Goal: Task Accomplishment & Management: Manage account settings

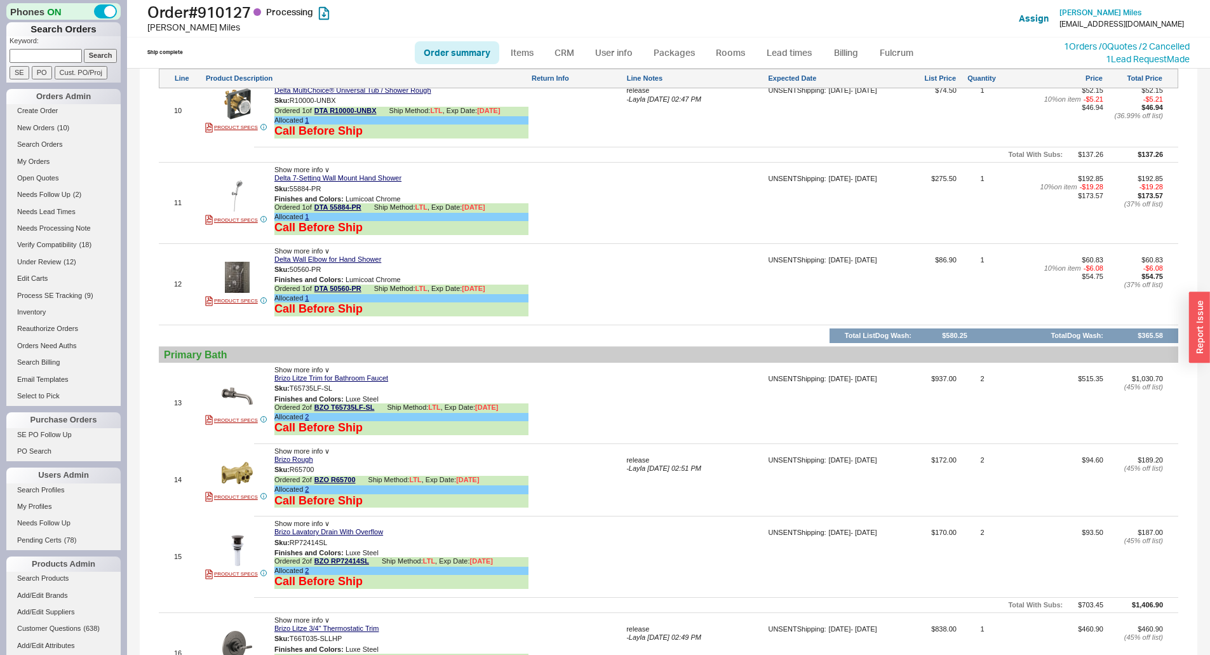
click at [663, 413] on div at bounding box center [695, 407] width 139 height 65
type textarea "release"
click at [637, 403] on button "SAVE" at bounding box center [639, 402] width 27 height 11
click at [648, 545] on div at bounding box center [695, 560] width 139 height 65
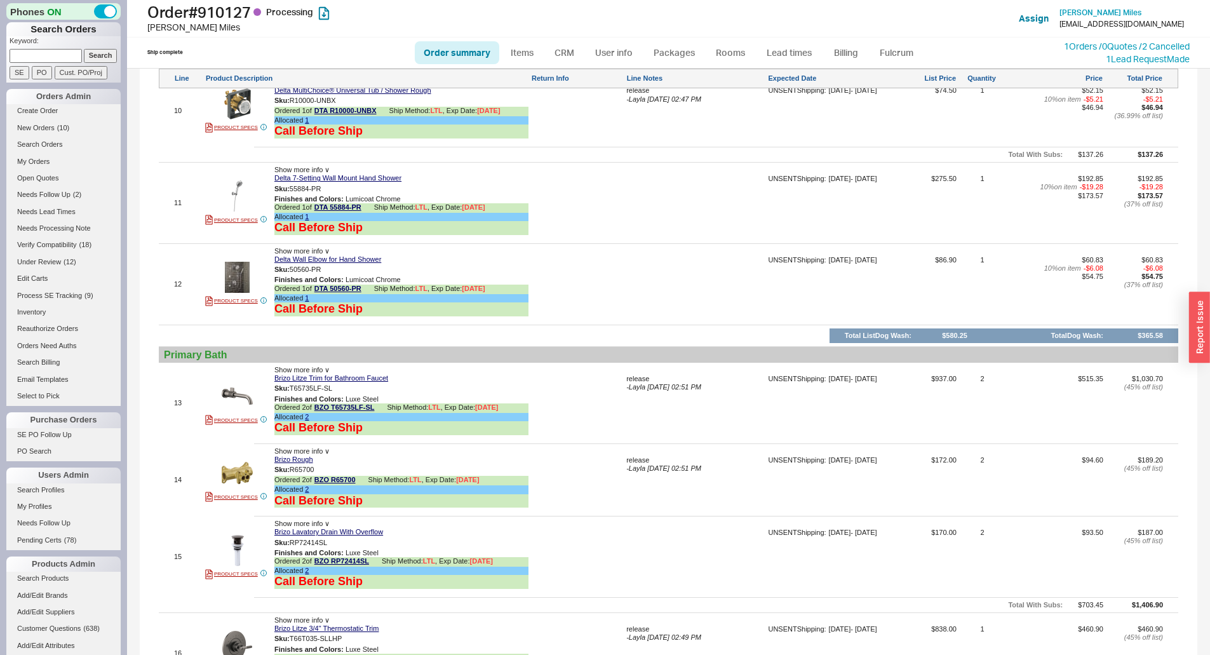
click at [648, 545] on div at bounding box center [695, 560] width 139 height 65
type textarea "release"
drag, startPoint x: 635, startPoint y: 555, endPoint x: 640, endPoint y: 550, distance: 7.2
click at [636, 555] on button "SAVE" at bounding box center [639, 556] width 27 height 11
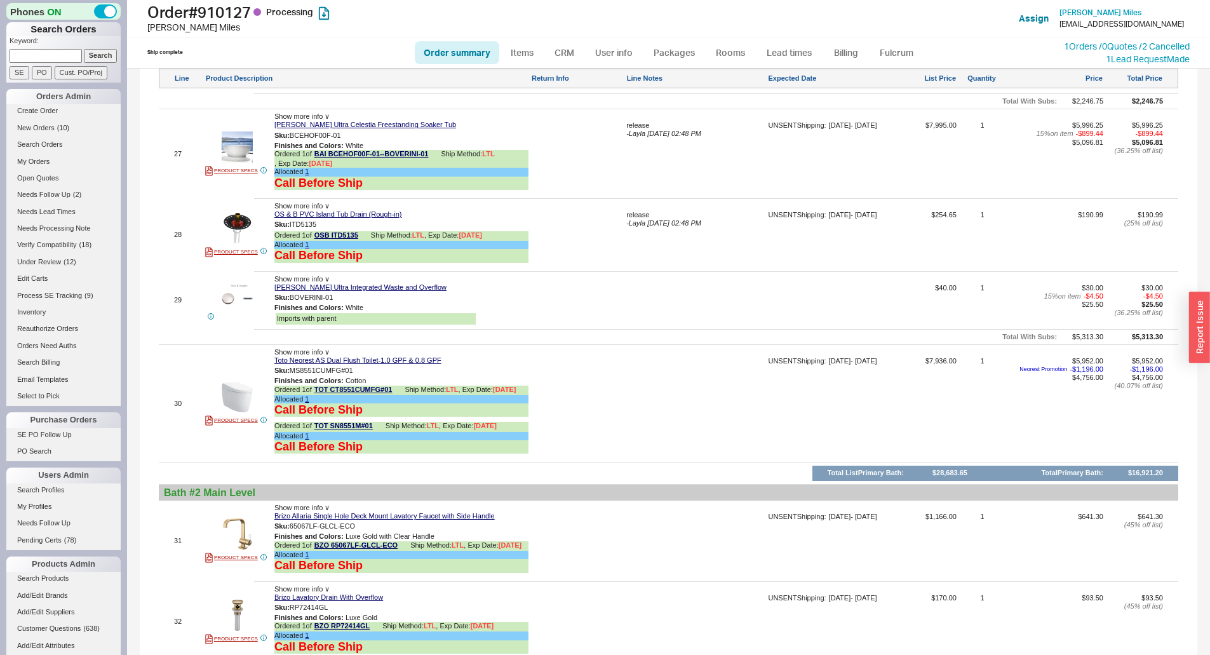
scroll to position [3267, 0]
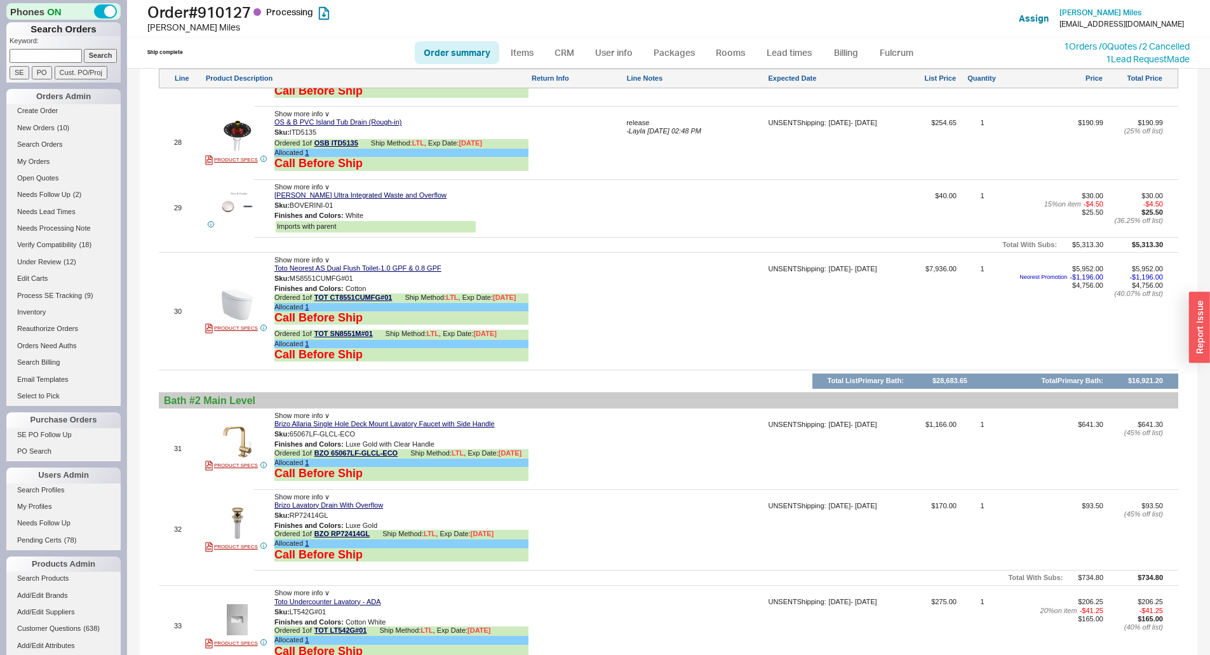
click at [644, 318] on div at bounding box center [695, 316] width 139 height 102
click at [669, 277] on textarea at bounding box center [695, 275] width 139 height 20
type textarea "release"
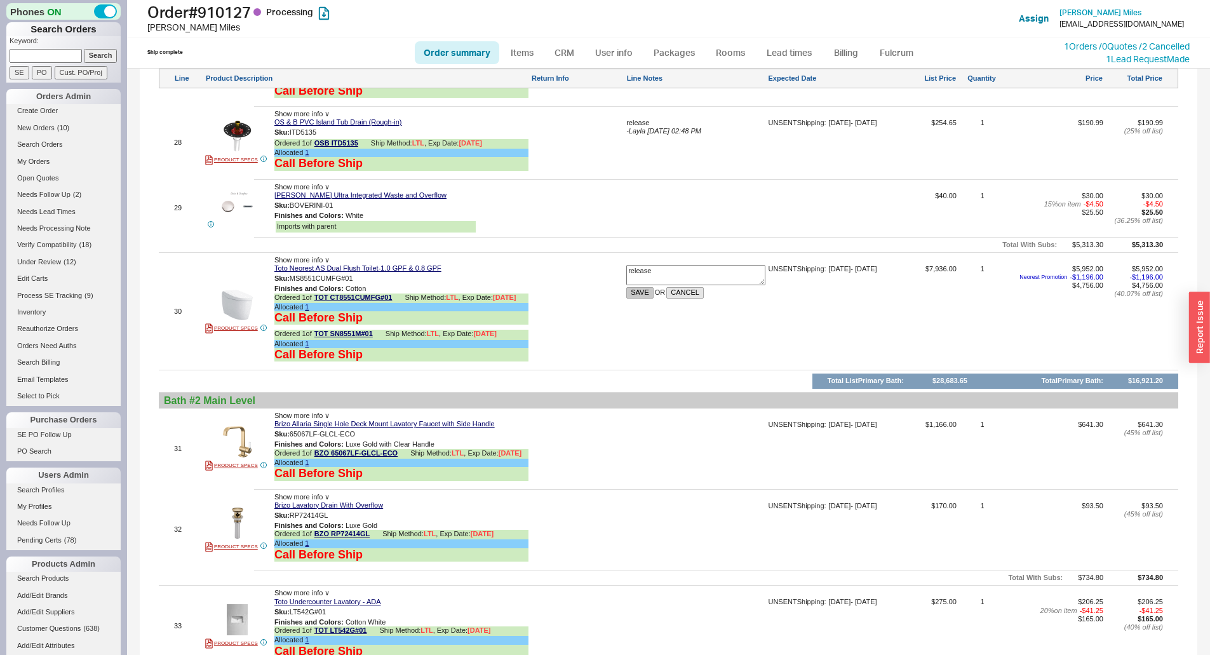
click at [639, 293] on button "SAVE" at bounding box center [639, 292] width 27 height 11
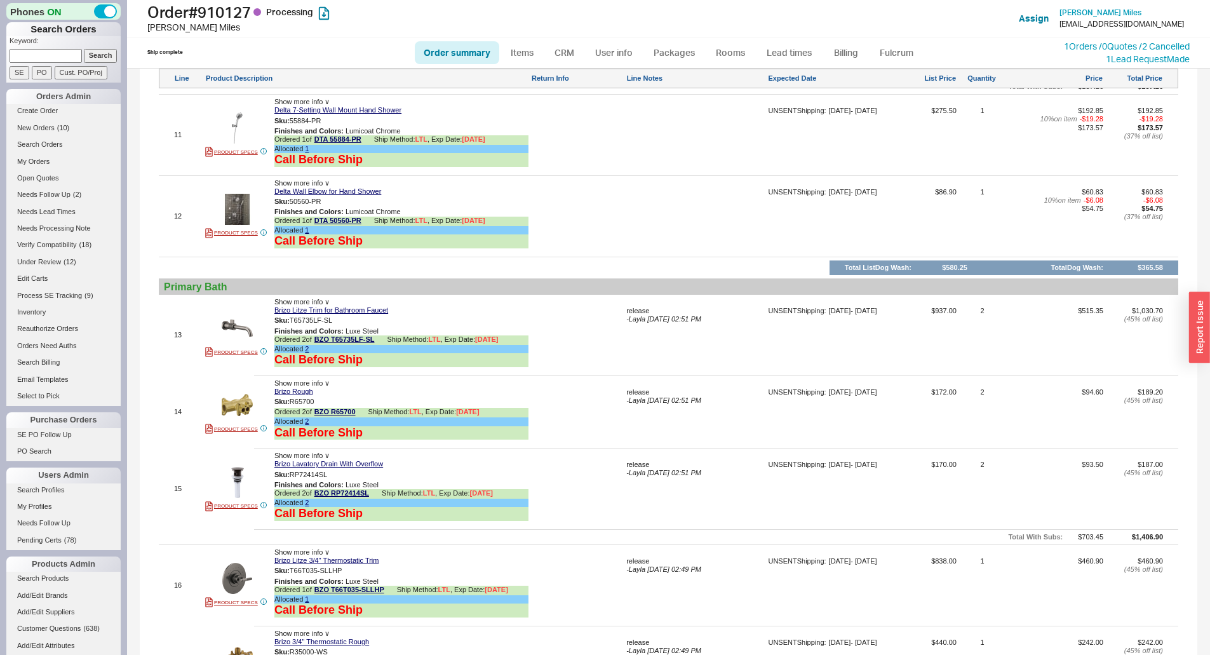
scroll to position [1933, 0]
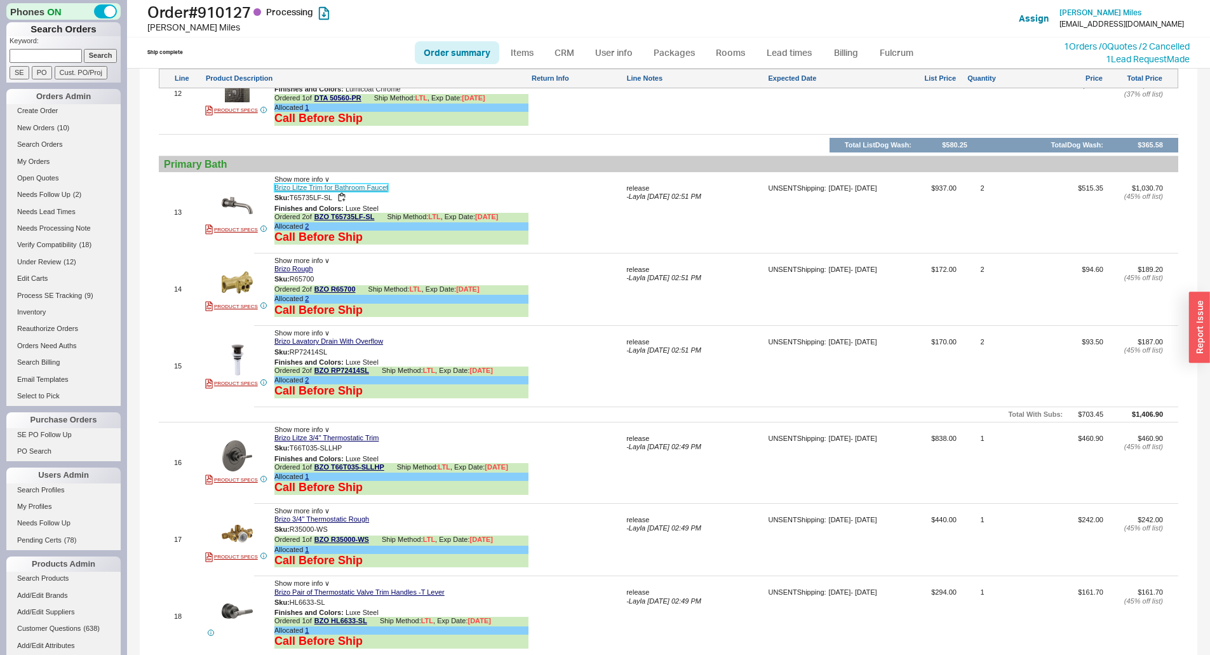
click at [346, 185] on link "Brizo Litze Trim for Bathroom Faucet" at bounding box center [331, 187] width 114 height 8
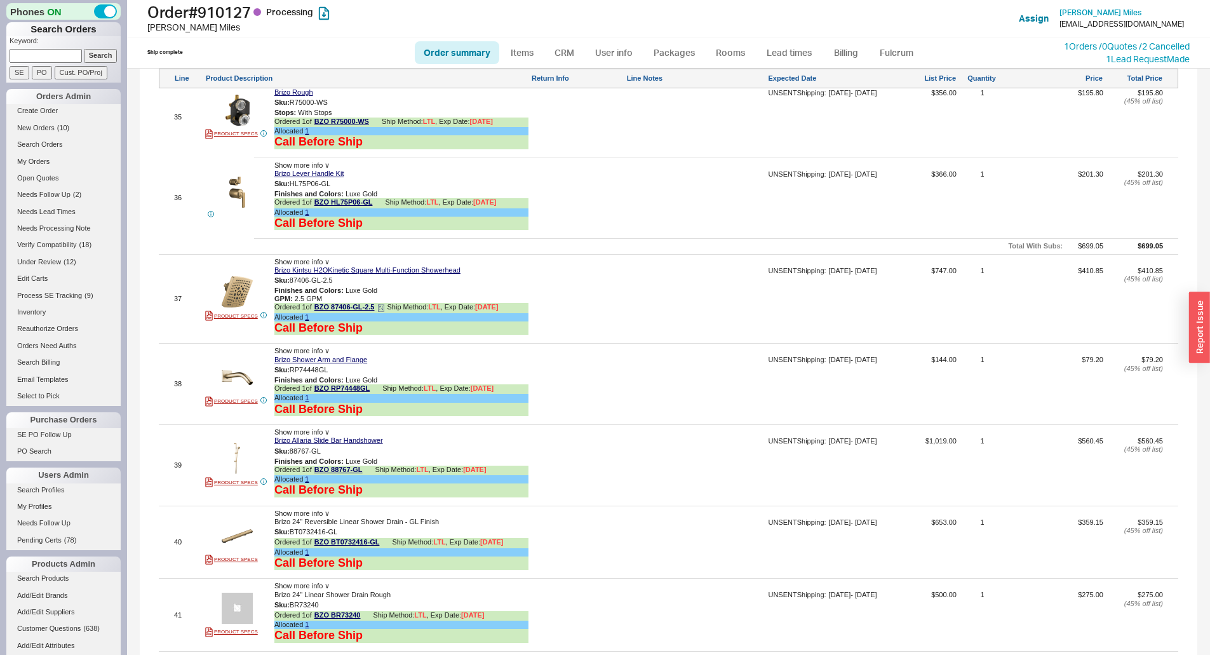
scroll to position [3747, 0]
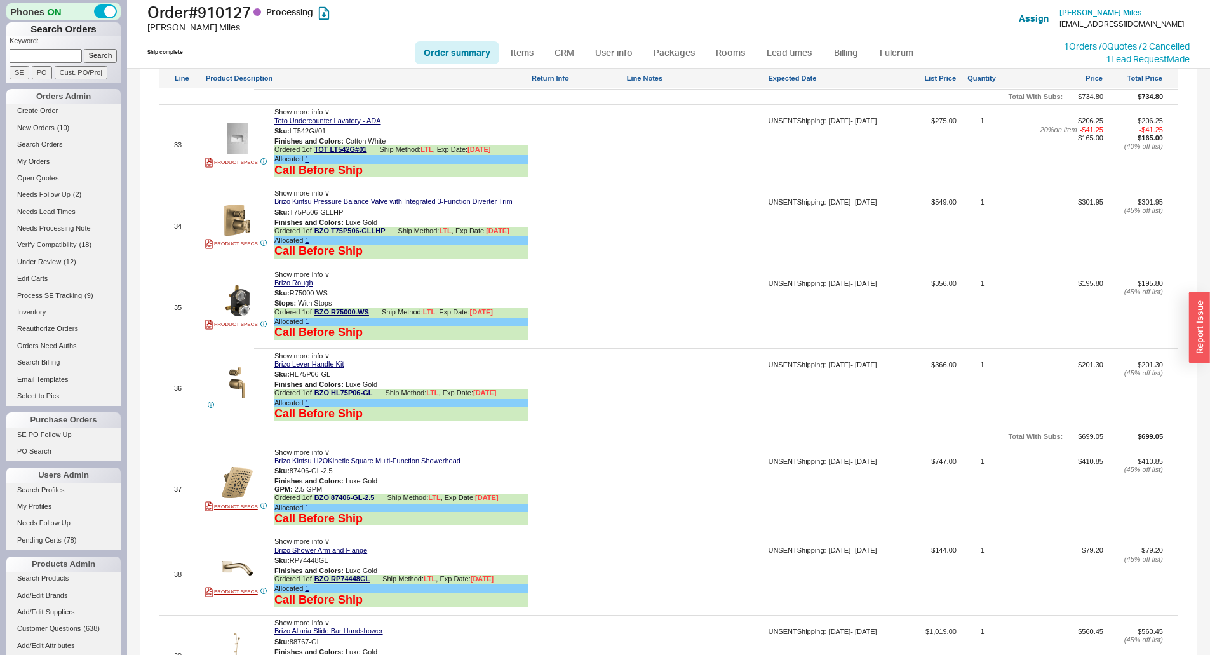
click at [630, 320] on div at bounding box center [695, 311] width 139 height 65
type textarea "release"
click at [634, 307] on button "SAVE" at bounding box center [639, 307] width 27 height 11
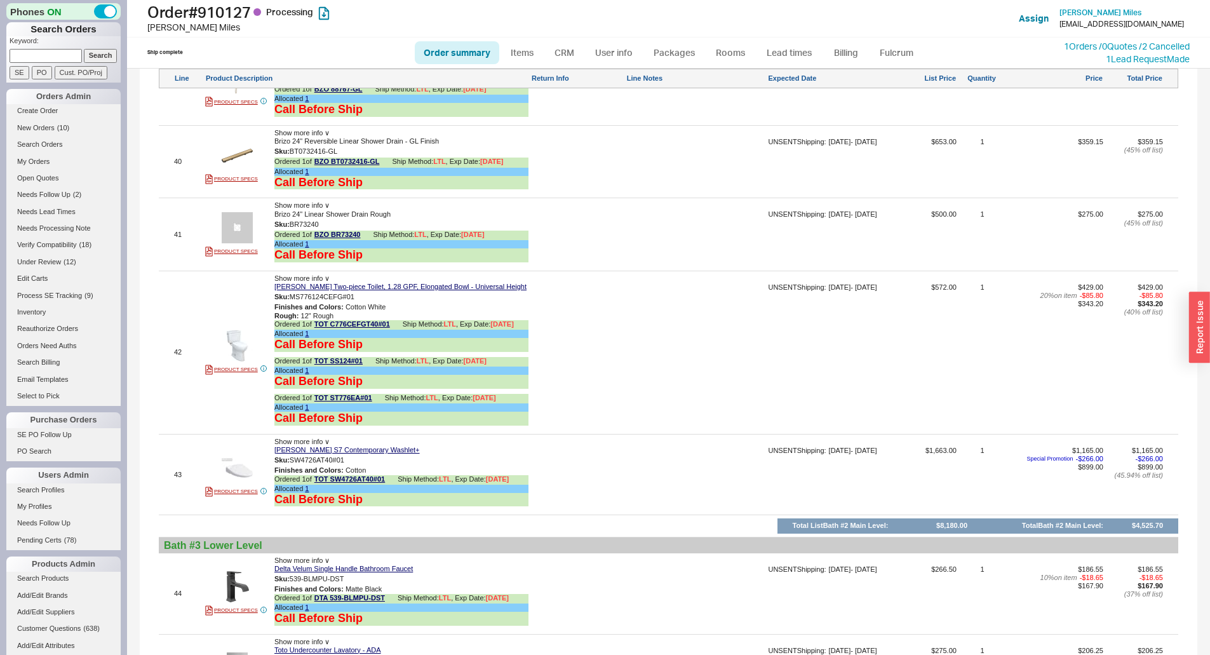
scroll to position [4319, 0]
click at [652, 250] on div at bounding box center [695, 238] width 139 height 57
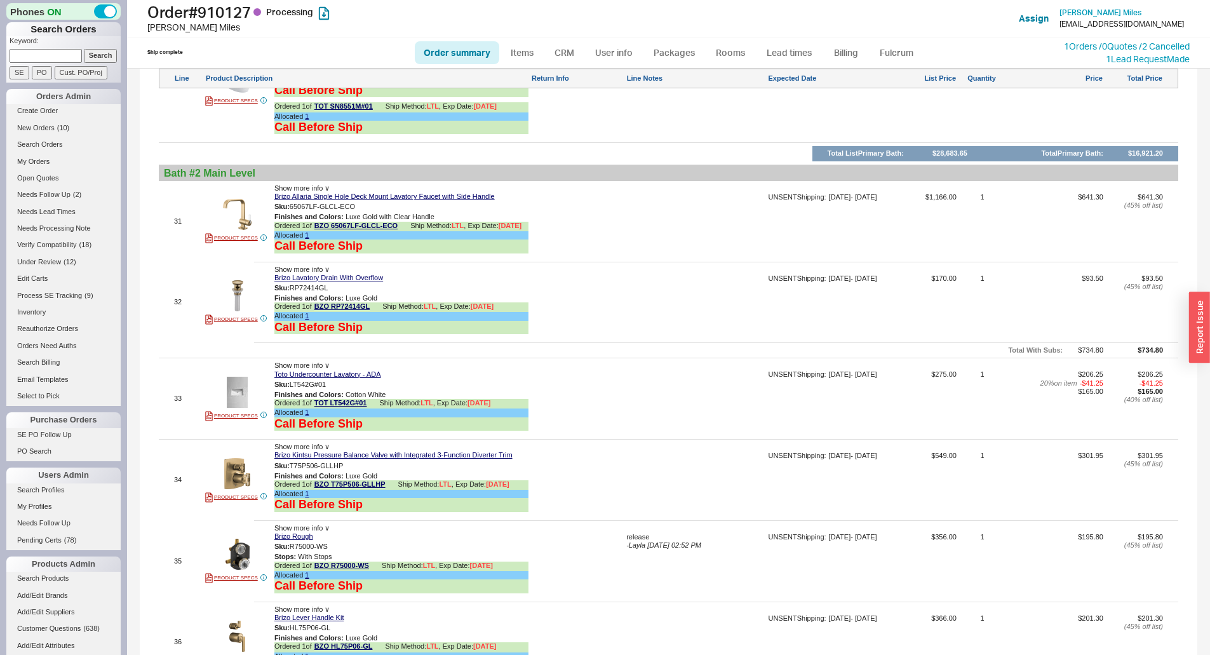
scroll to position [3493, 0]
click at [620, 308] on div at bounding box center [577, 307] width 93 height 65
click at [648, 313] on div at bounding box center [695, 307] width 139 height 65
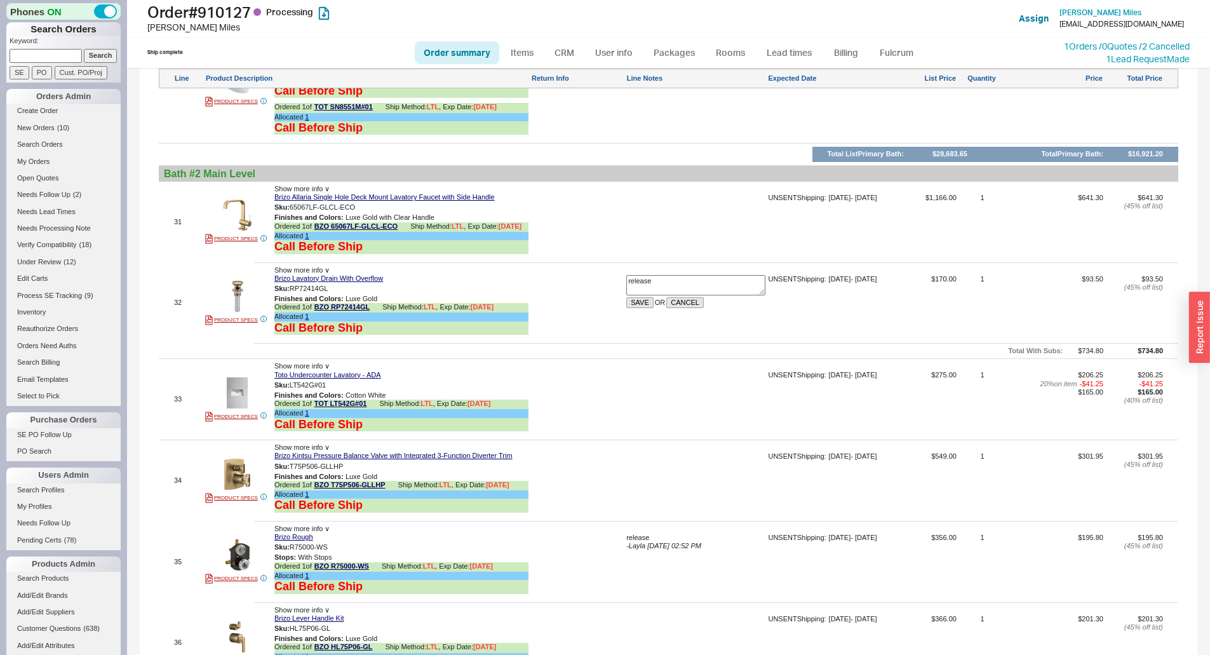
type textarea "release"
click at [611, 281] on div at bounding box center [577, 307] width 93 height 65
click at [629, 283] on textarea "release" at bounding box center [695, 285] width 139 height 20
click at [638, 302] on button "SAVE" at bounding box center [639, 302] width 27 height 11
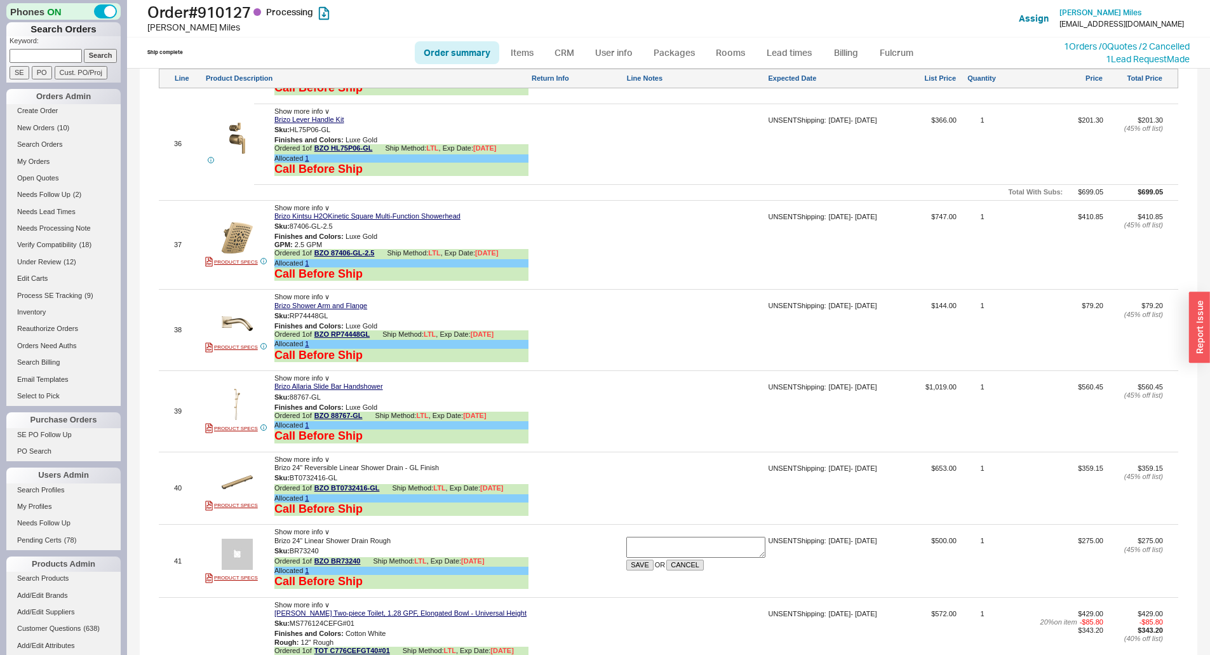
scroll to position [4128, 0]
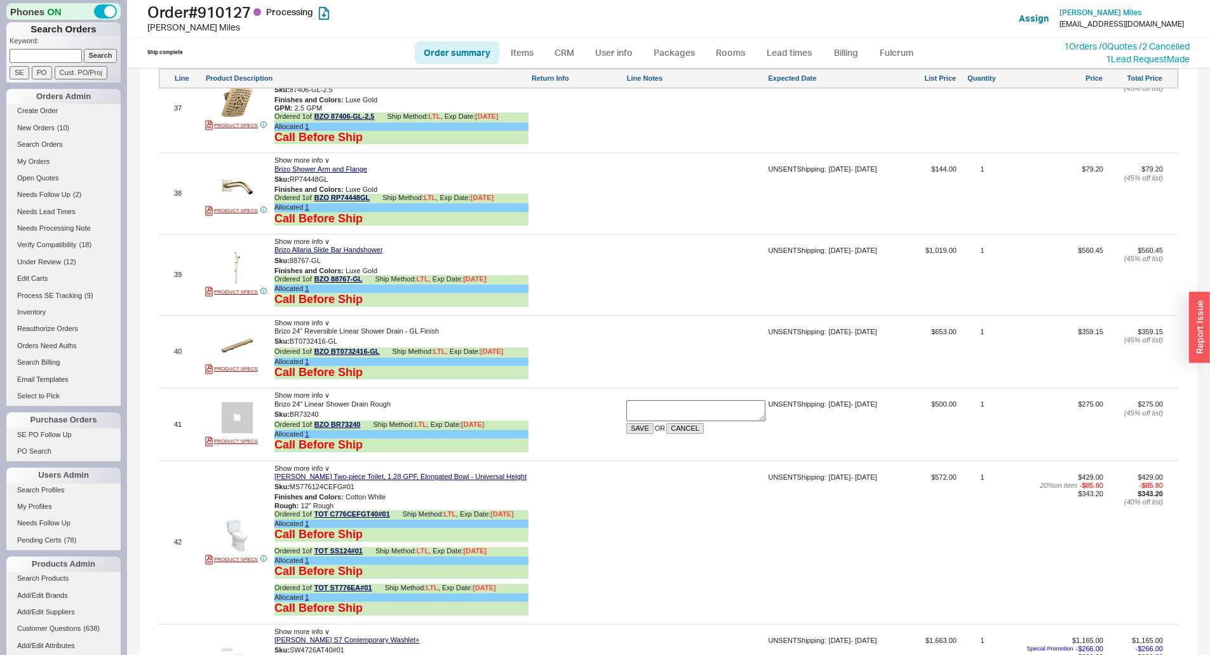
click at [693, 345] on div at bounding box center [695, 356] width 139 height 57
type textarea "release"
click at [634, 353] on button "SAVE" at bounding box center [639, 355] width 27 height 11
paste textarea "release"
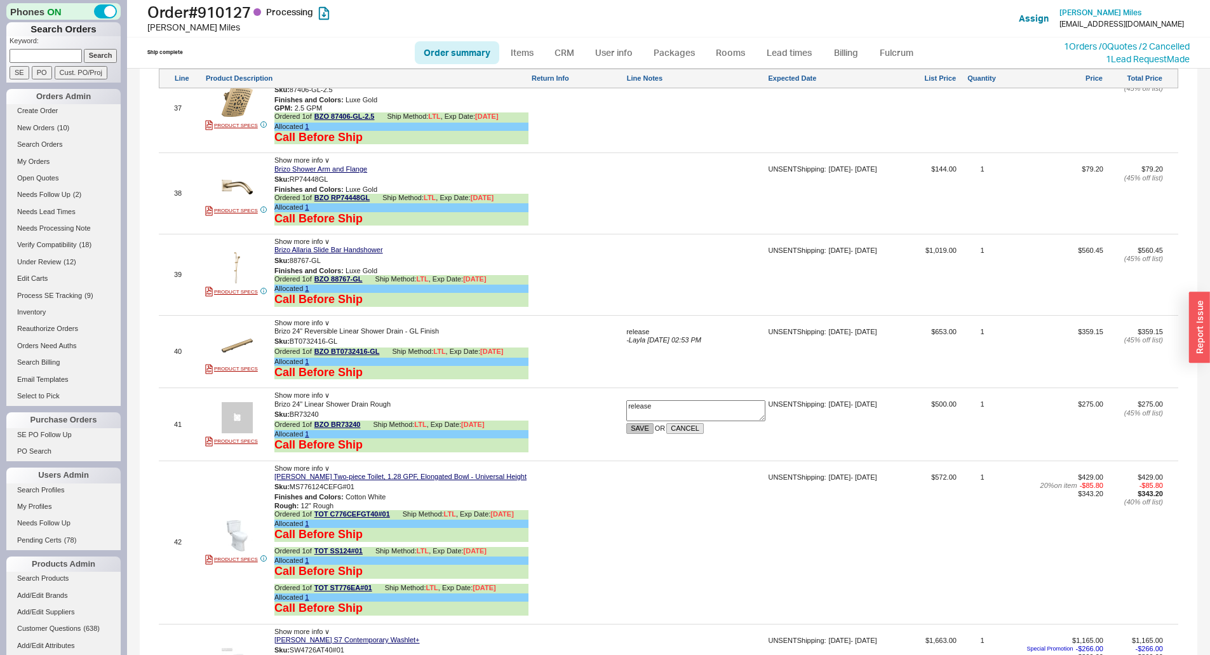
type textarea "release"
click at [640, 424] on button "SAVE" at bounding box center [639, 428] width 27 height 11
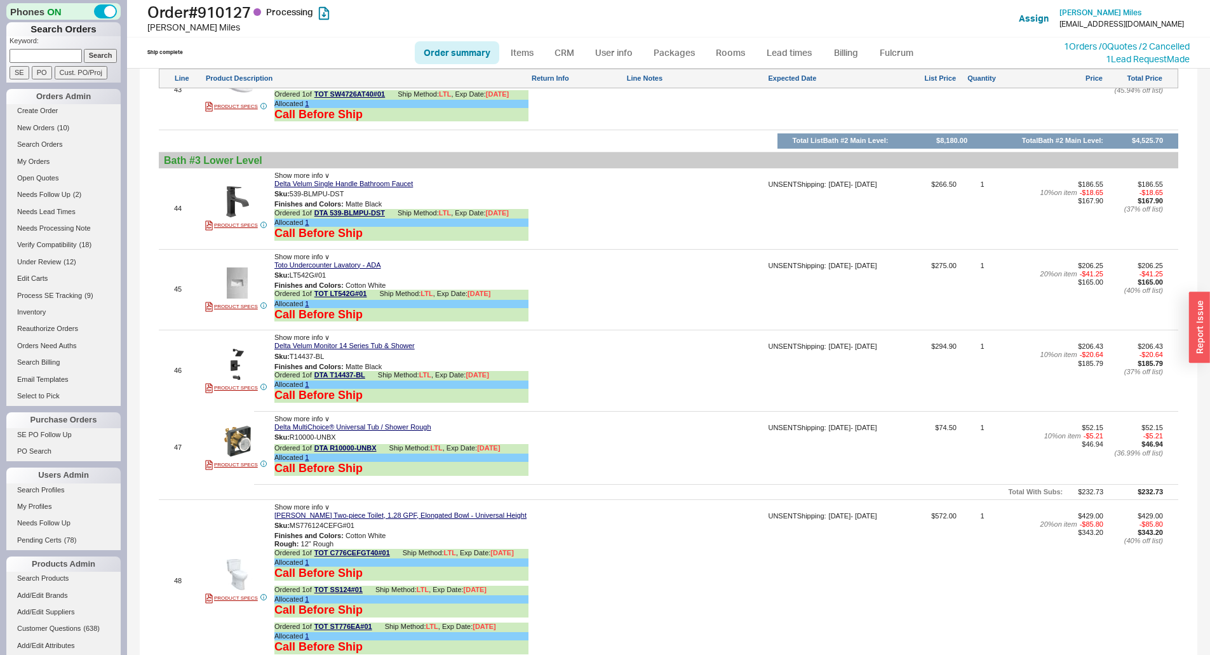
scroll to position [4700, 0]
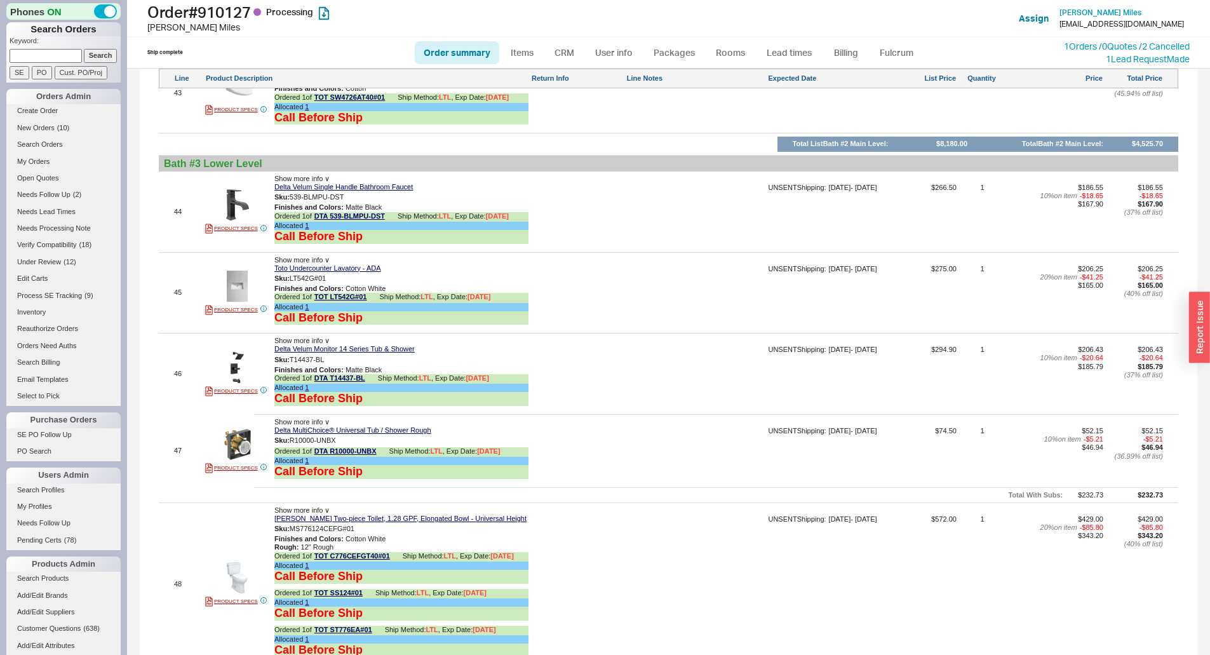
click at [655, 223] on div at bounding box center [695, 215] width 139 height 65
click at [654, 222] on div at bounding box center [695, 215] width 139 height 65
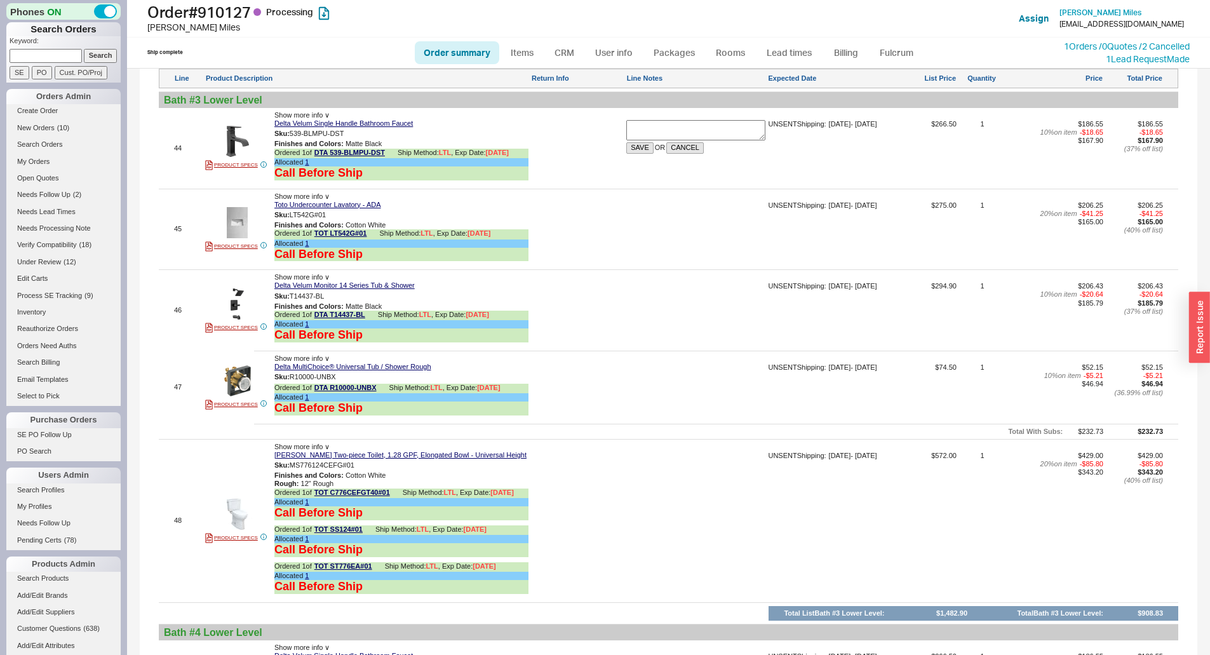
scroll to position [5081, 0]
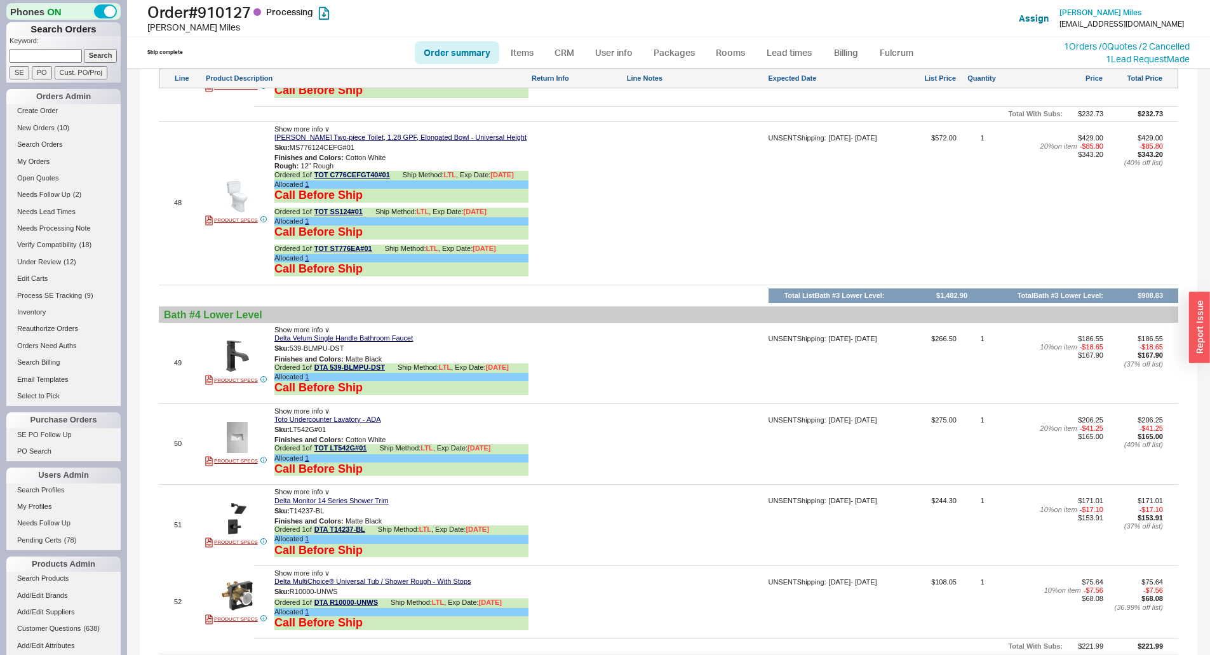
click at [656, 394] on div at bounding box center [695, 367] width 139 height 65
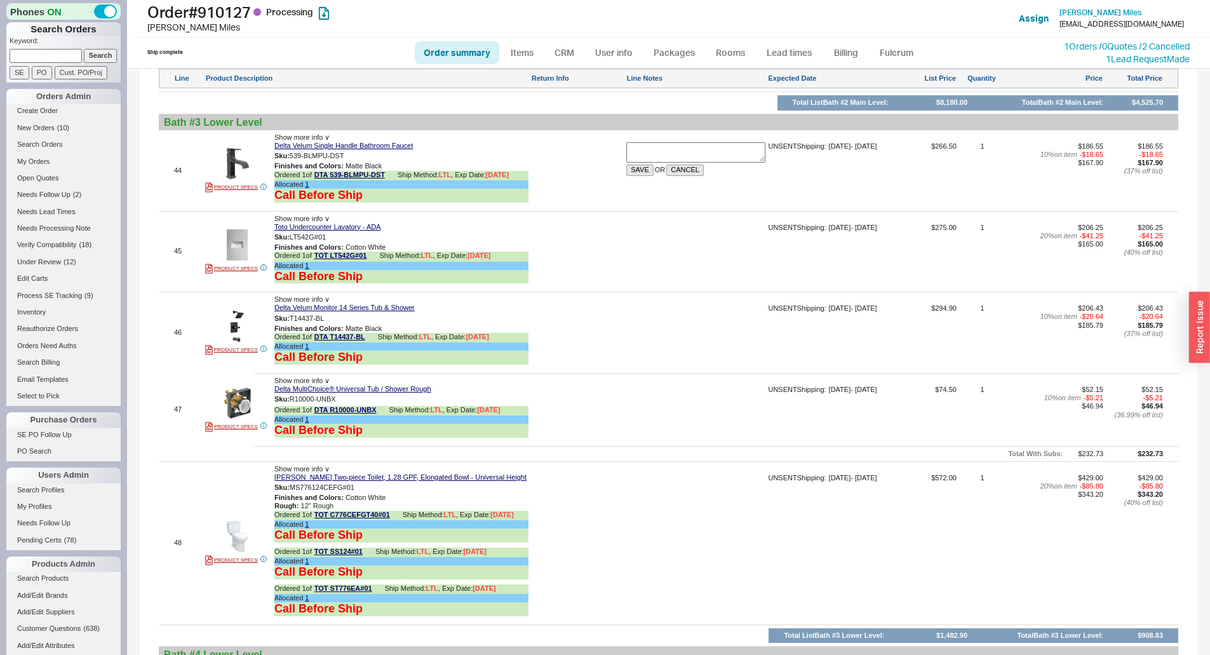
scroll to position [4763, 0]
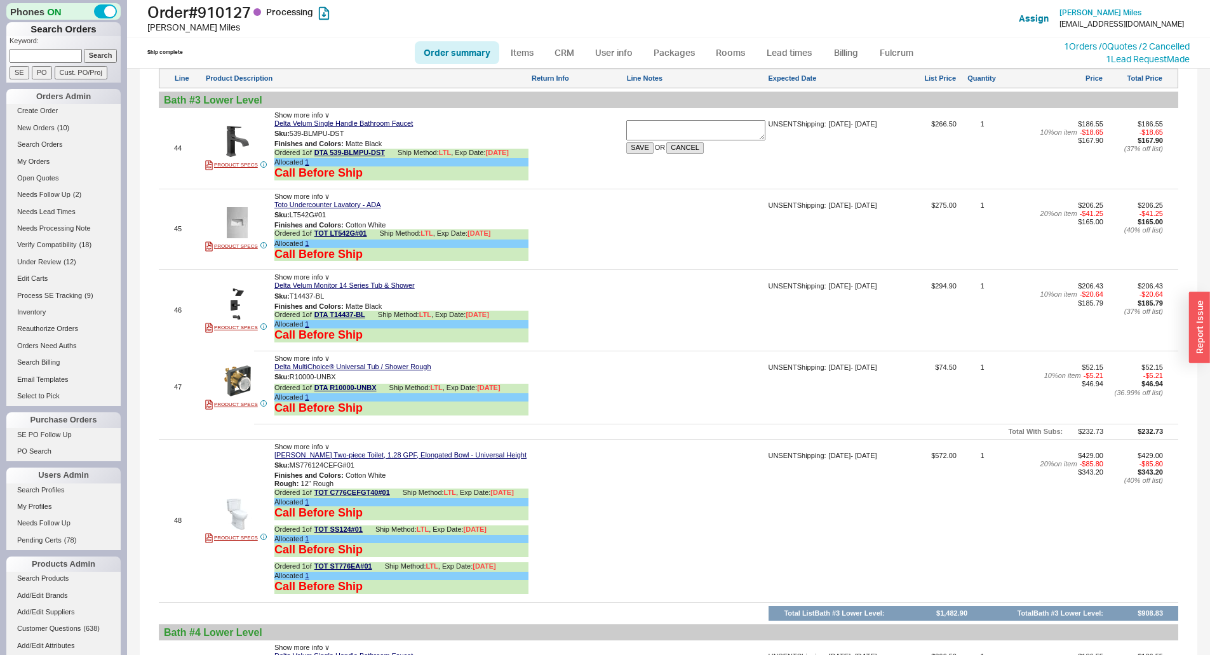
click at [646, 369] on div at bounding box center [695, 391] width 139 height 57
click at [660, 375] on textarea at bounding box center [695, 373] width 139 height 20
type textarea "release"
click at [639, 392] on button "SAVE" at bounding box center [639, 391] width 27 height 11
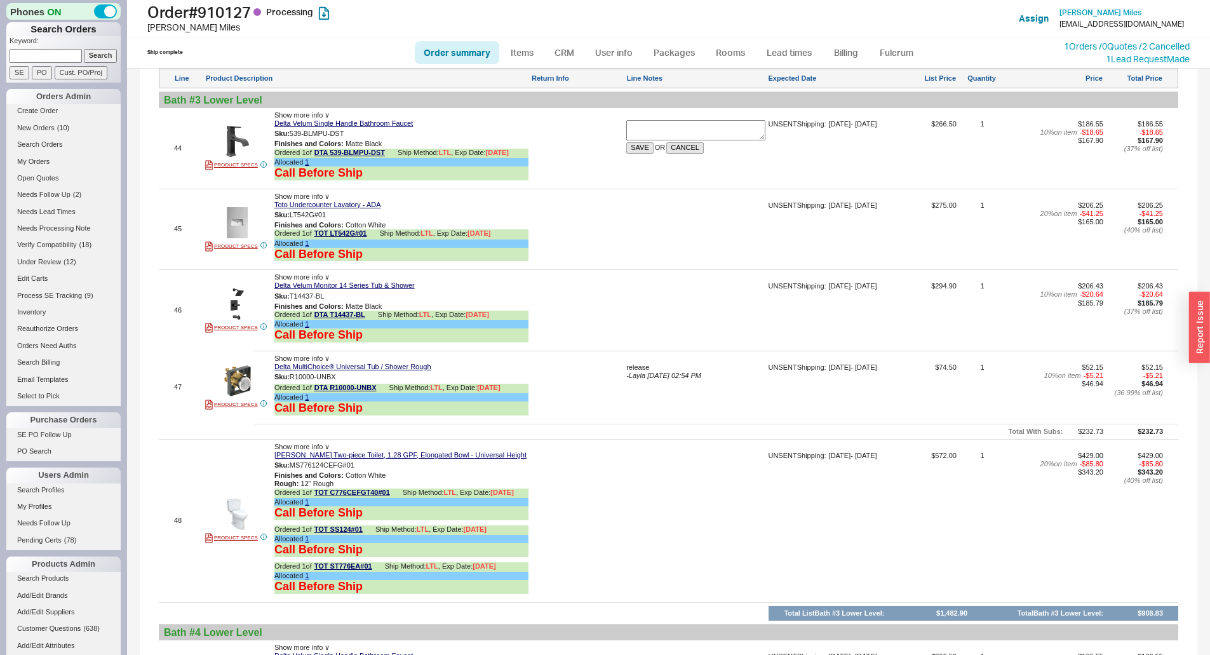
click at [676, 302] on div at bounding box center [695, 314] width 139 height 65
type textarea "release"
click at [635, 312] on button "SAVE" at bounding box center [639, 310] width 27 height 11
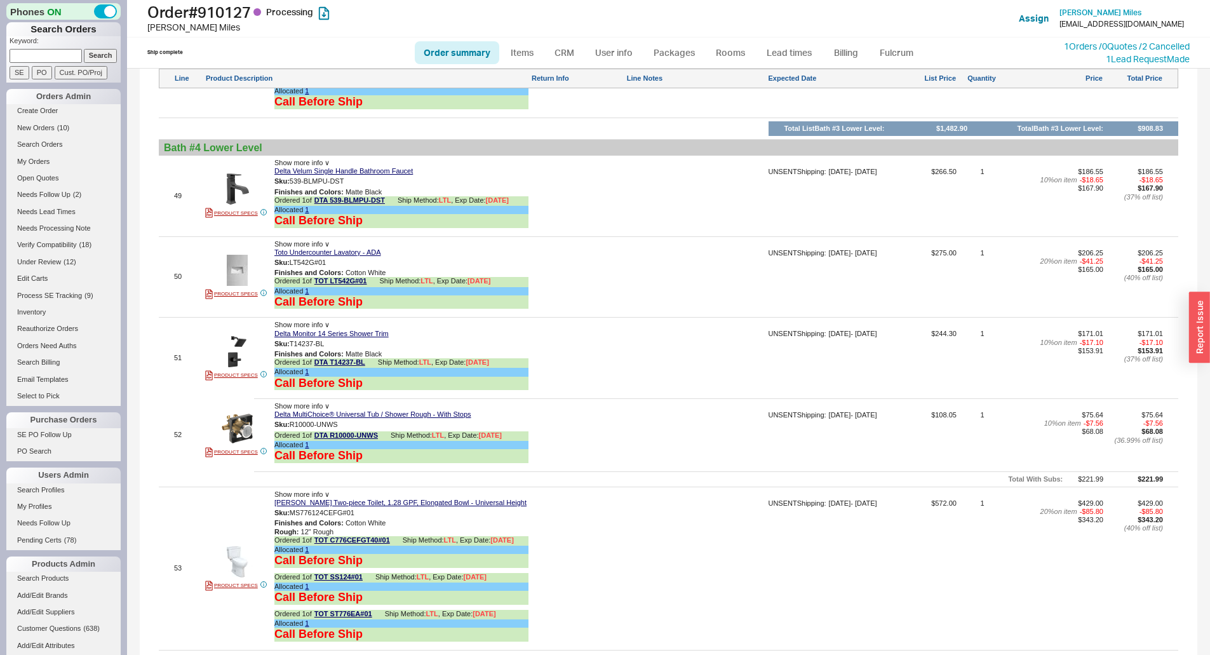
scroll to position [5335, 0]
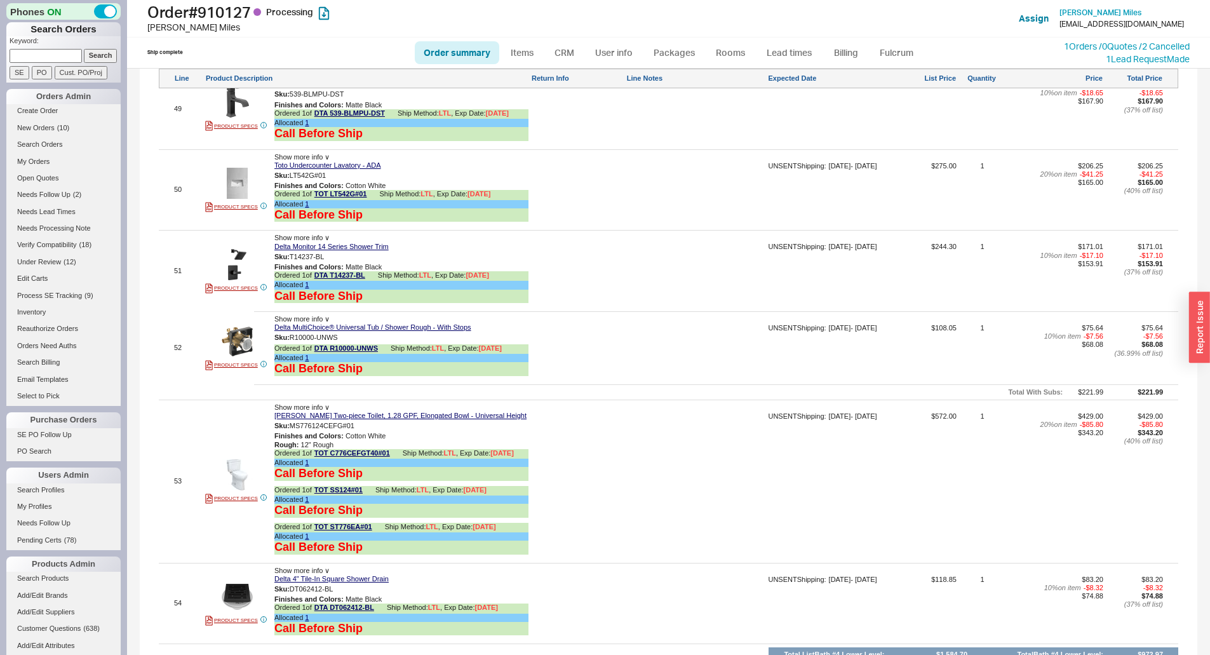
click at [697, 340] on div at bounding box center [695, 352] width 139 height 57
click at [697, 339] on div at bounding box center [695, 352] width 139 height 57
drag, startPoint x: 648, startPoint y: 331, endPoint x: 610, endPoint y: 326, distance: 38.5
drag, startPoint x: 610, startPoint y: 326, endPoint x: 641, endPoint y: 333, distance: 31.9
paste textarea "release"
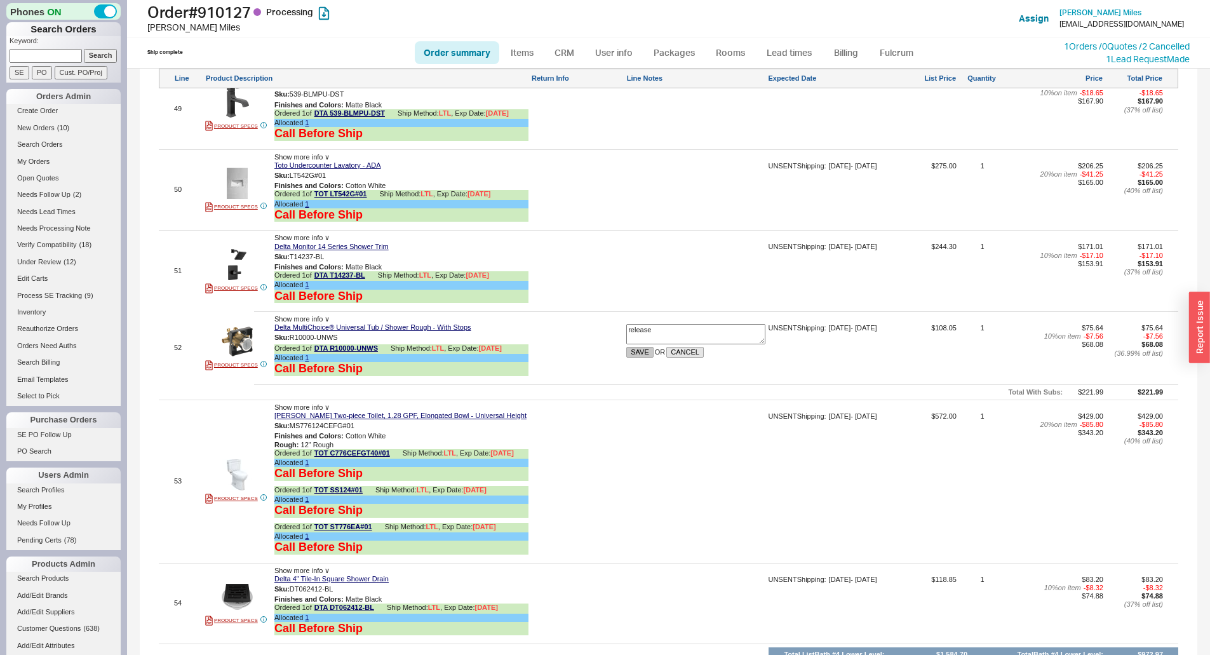
type textarea "release"
click at [640, 354] on button "SAVE" at bounding box center [639, 352] width 27 height 11
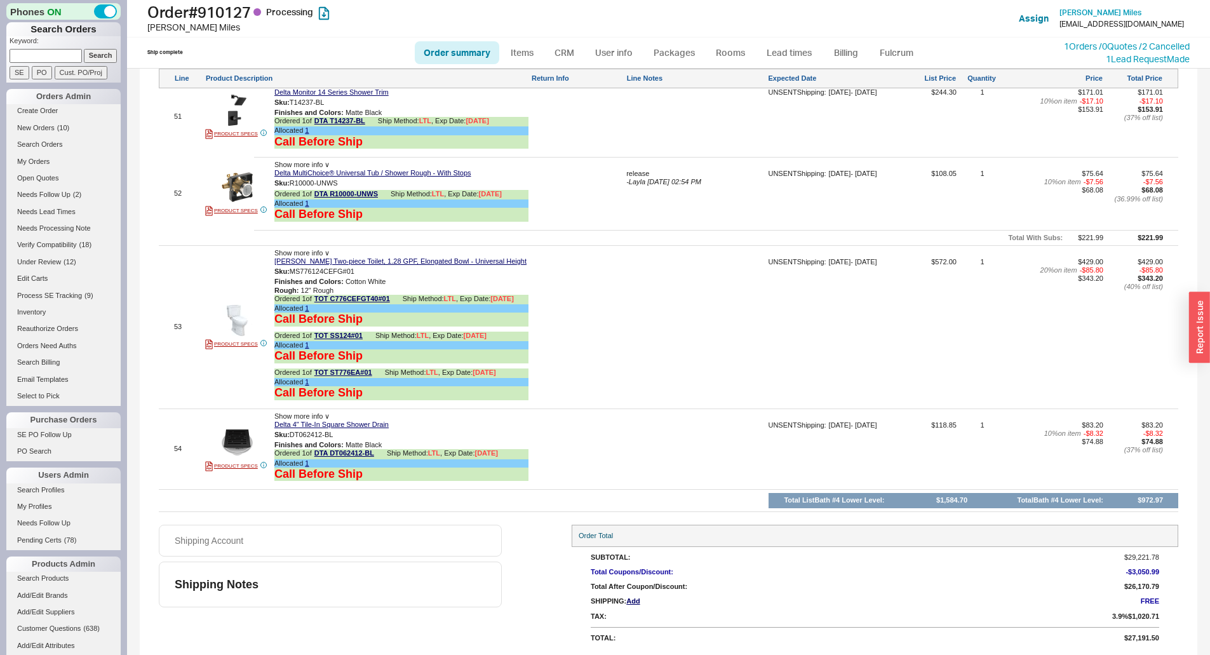
scroll to position [5425, 0]
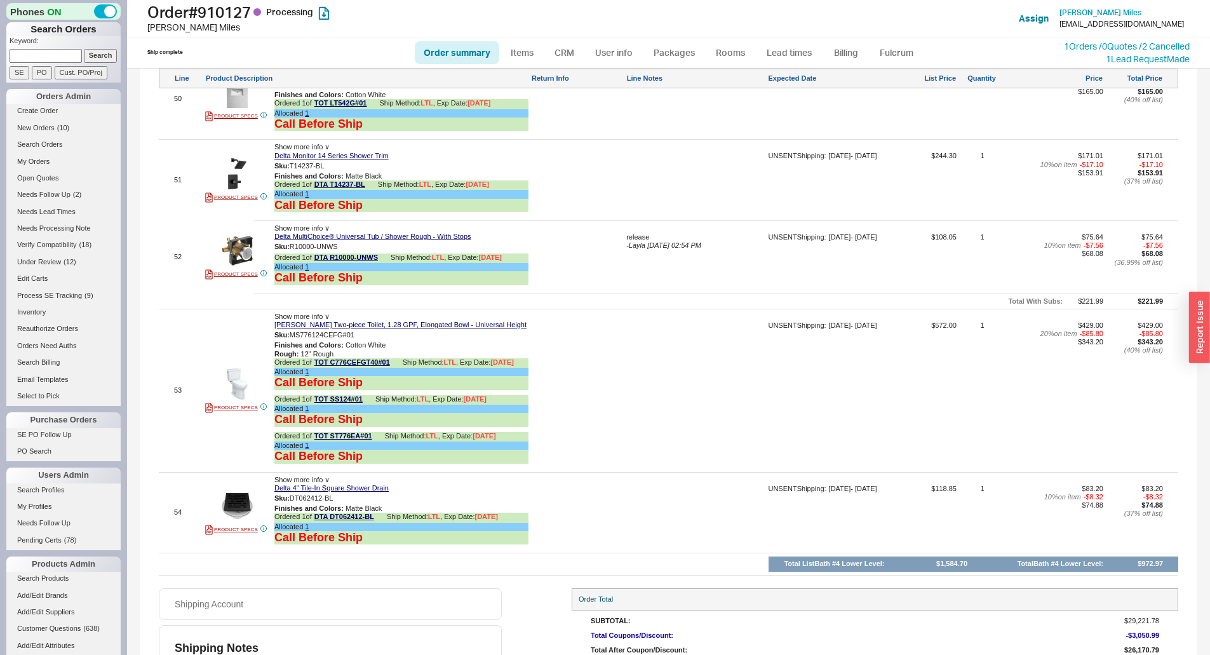
click at [656, 175] on div at bounding box center [695, 184] width 139 height 65
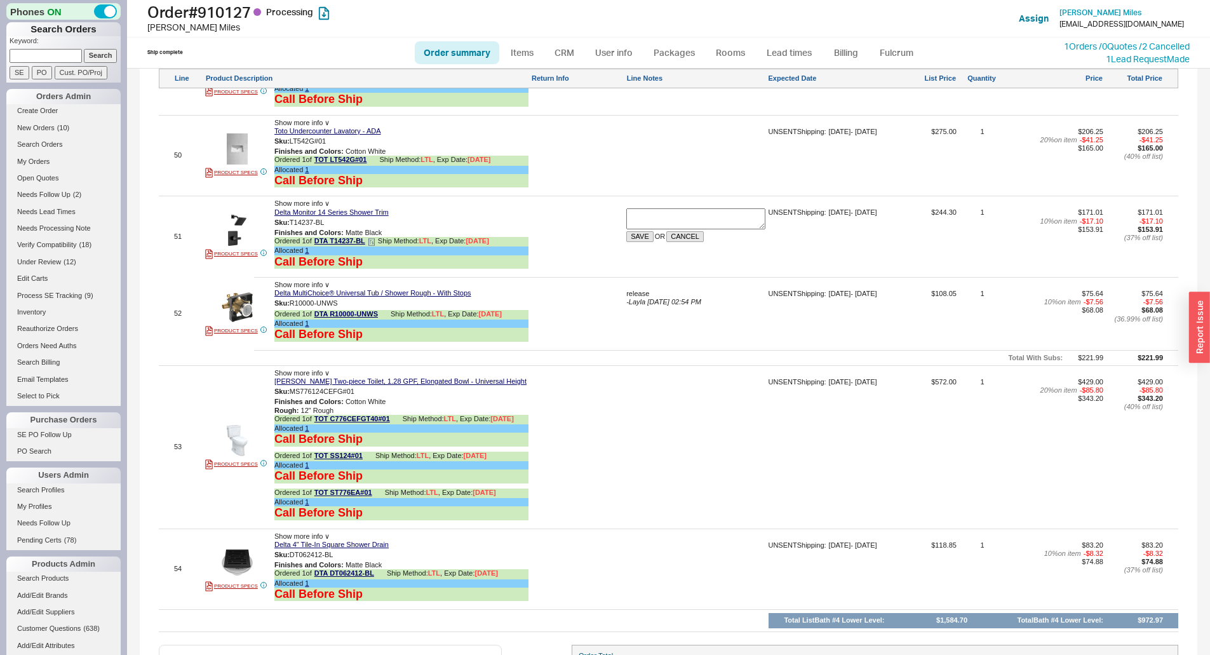
scroll to position [5298, 0]
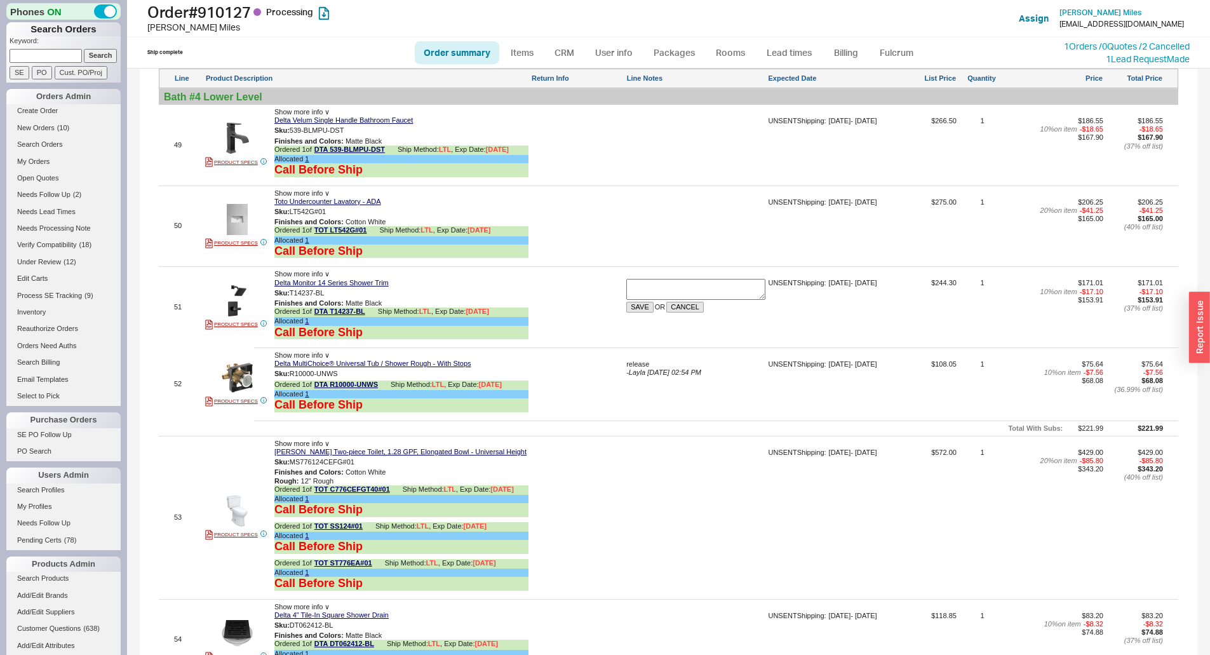
click at [677, 145] on div at bounding box center [695, 149] width 139 height 65
click at [677, 141] on div at bounding box center [695, 149] width 139 height 65
click at [661, 130] on div at bounding box center [695, 149] width 139 height 65
type textarea "release"
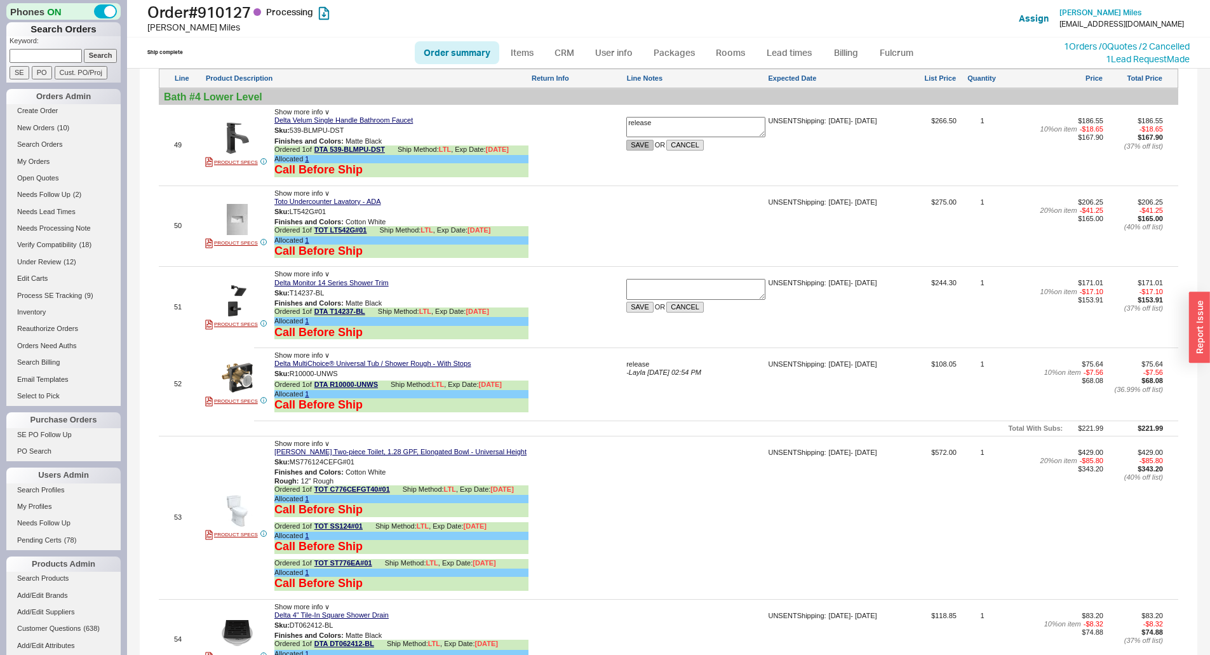
click at [634, 142] on button "SAVE" at bounding box center [639, 145] width 27 height 11
drag, startPoint x: 656, startPoint y: 300, endPoint x: 653, endPoint y: 294, distance: 7.1
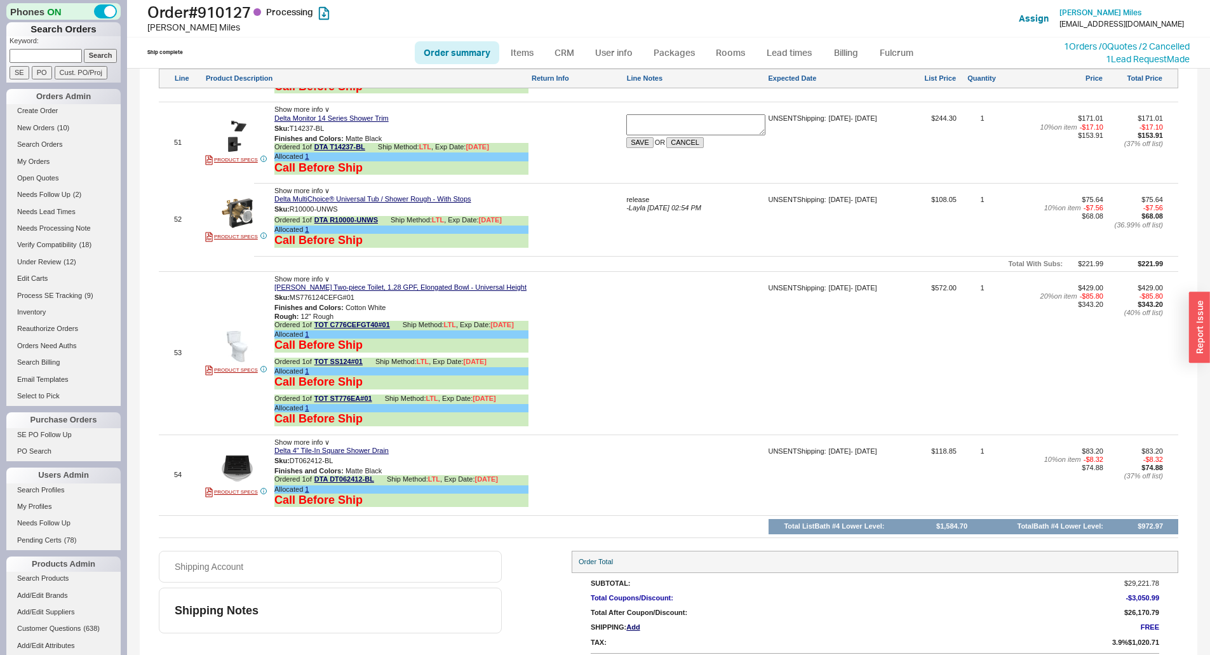
scroll to position [5489, 0]
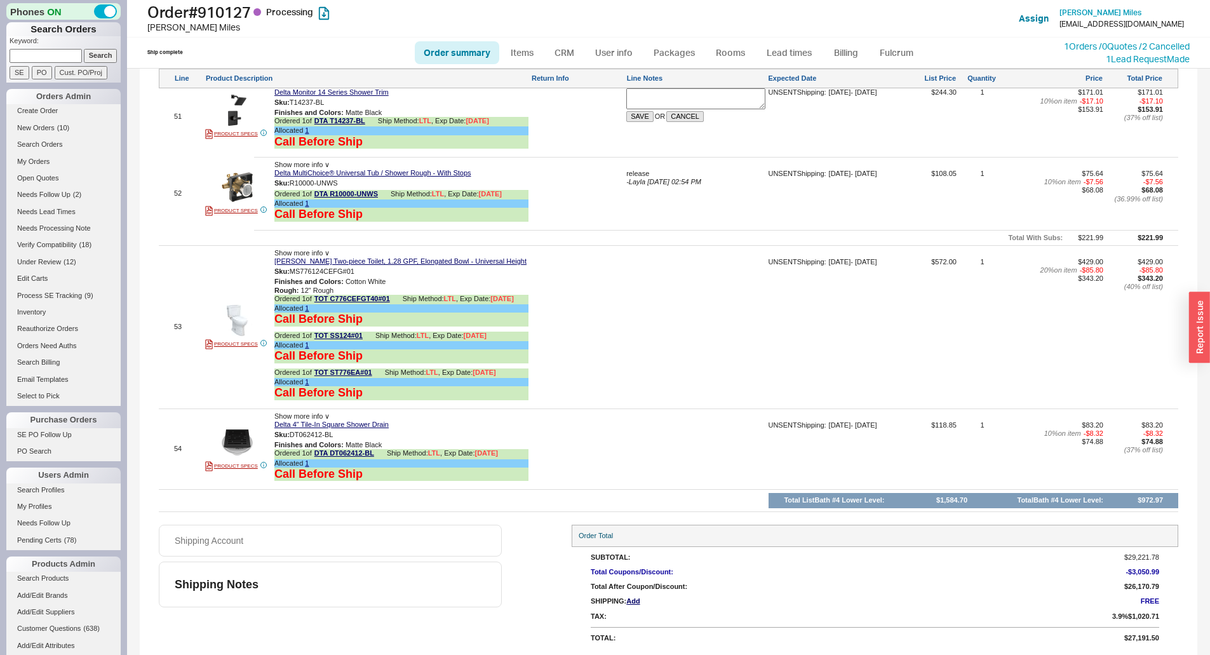
click at [670, 437] on div at bounding box center [695, 453] width 139 height 65
click at [669, 436] on div at bounding box center [695, 453] width 139 height 65
type textarea "release"
click at [641, 448] on button "SAVE" at bounding box center [639, 448] width 27 height 11
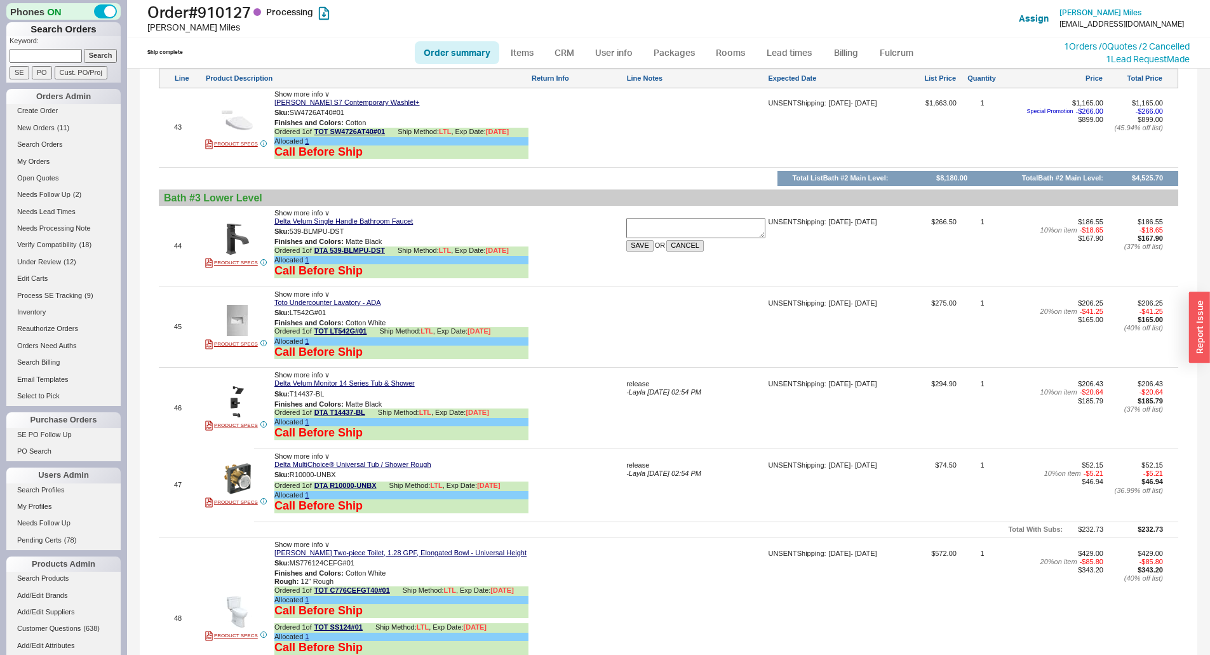
scroll to position [4663, 0]
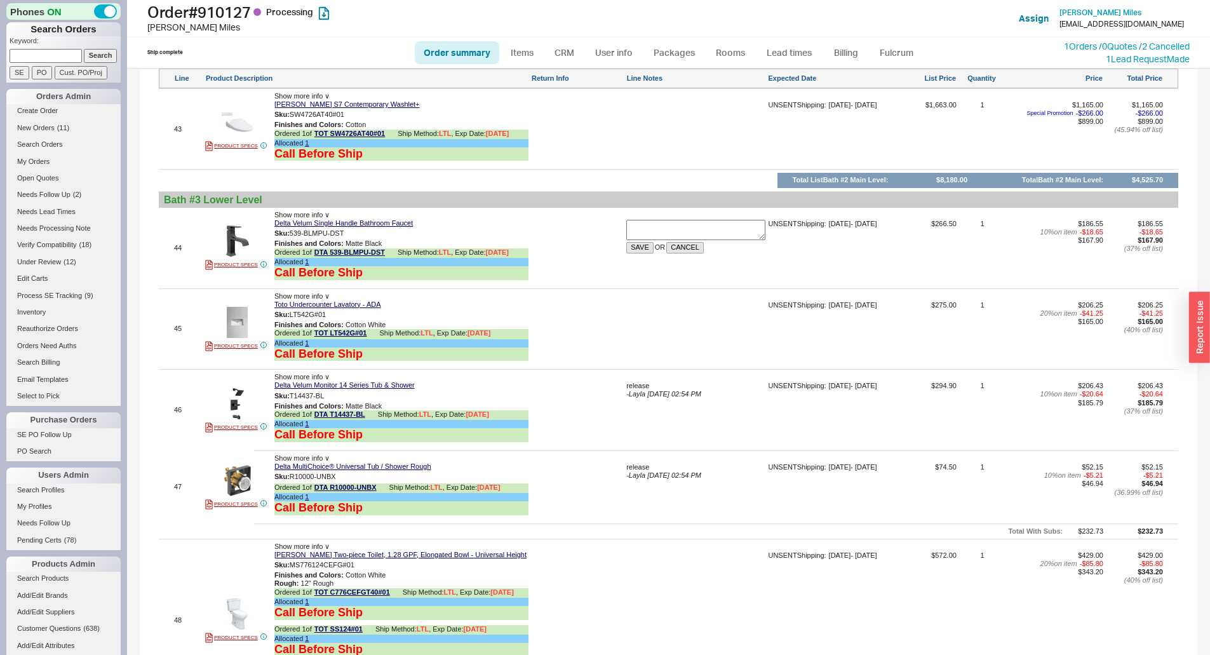
click at [660, 225] on textarea at bounding box center [695, 230] width 139 height 20
paste textarea "release"
type textarea "release"
click at [630, 249] on button "SAVE" at bounding box center [639, 247] width 27 height 11
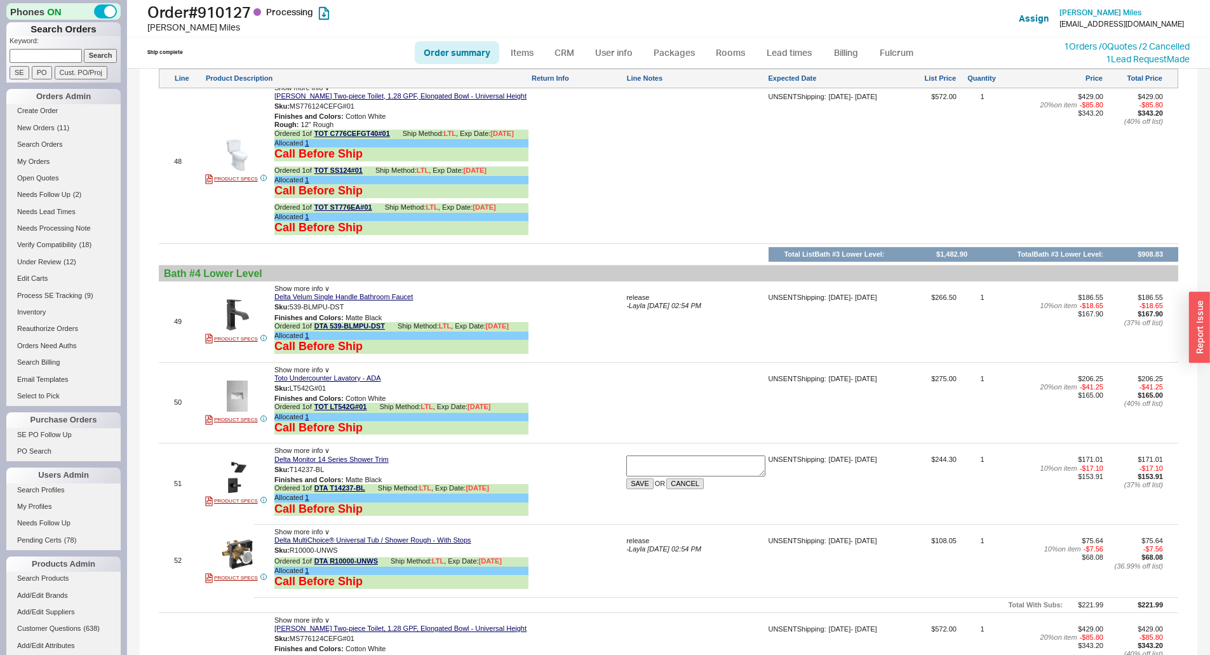
scroll to position [5235, 0]
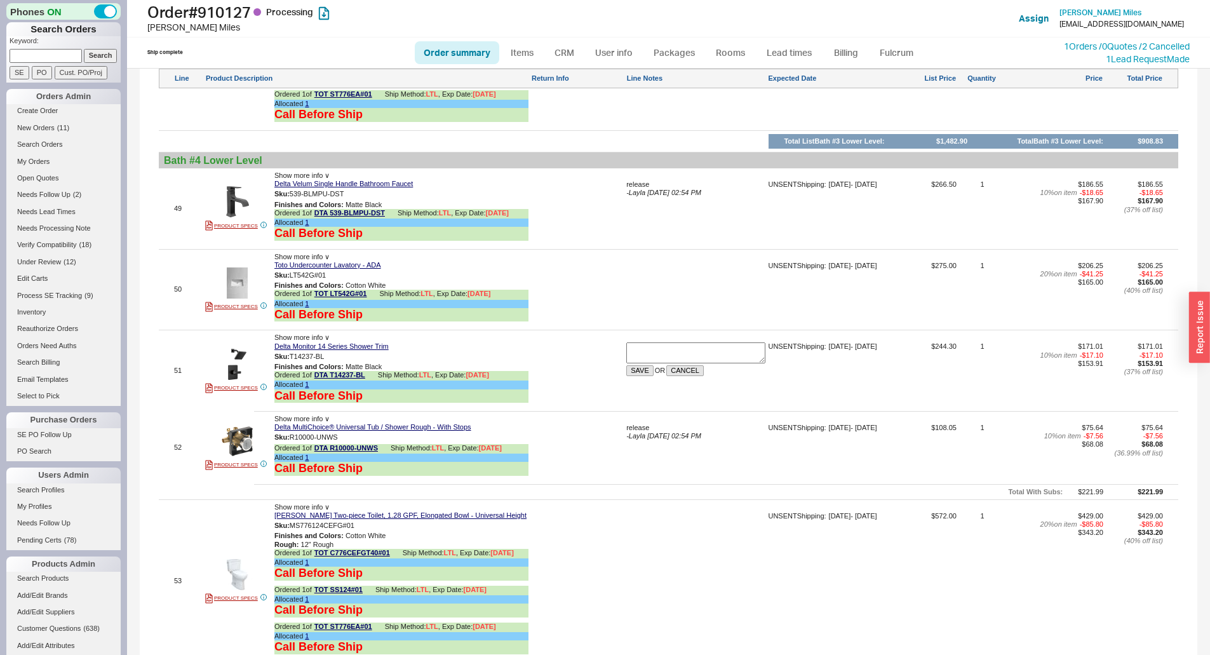
paste textarea "release"
type textarea "release"
click at [640, 366] on button "SAVE" at bounding box center [639, 370] width 27 height 11
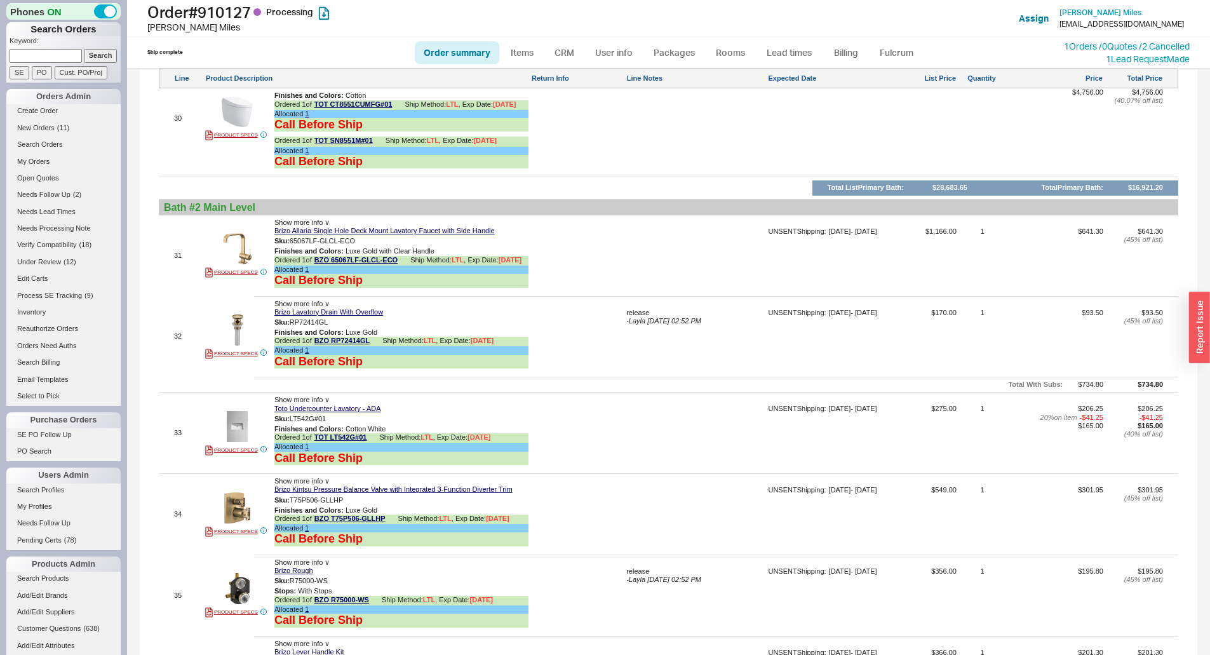
scroll to position [3457, 0]
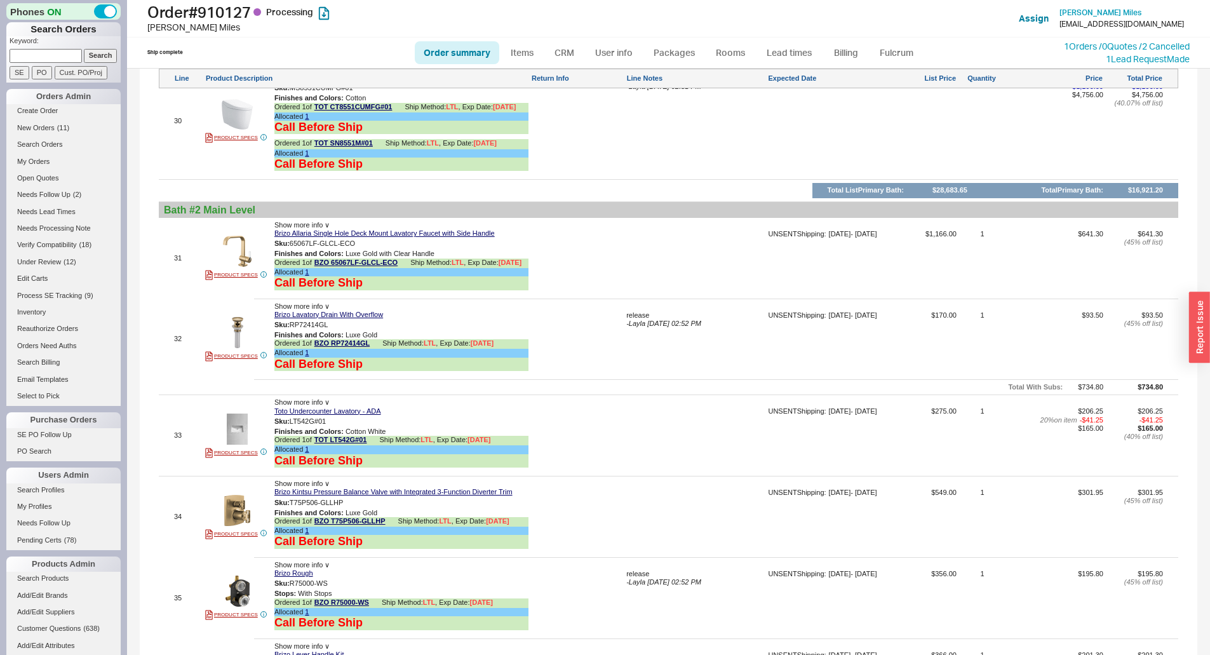
click at [392, 227] on div "Show more info ∨" at bounding box center [401, 225] width 254 height 8
click at [391, 234] on link "Brizo Allaria Single Hole Deck Mount Lavatory Faucet with Side Handle" at bounding box center [384, 233] width 220 height 8
click at [337, 230] on link "Brizo Allaria Single Hole Deck Mount Lavatory Faucet with Side Handle" at bounding box center [384, 233] width 220 height 8
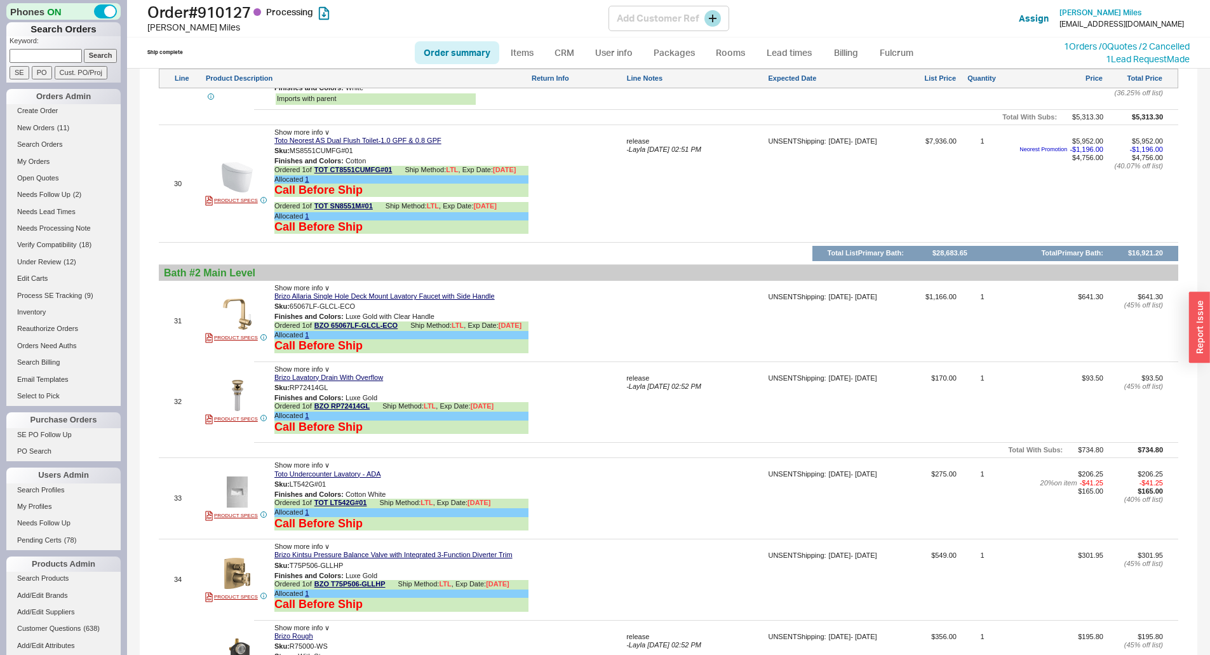
scroll to position [3394, 0]
click at [230, 15] on h1 "Order # 910127 Processing" at bounding box center [377, 12] width 461 height 18
copy h1 "910127"
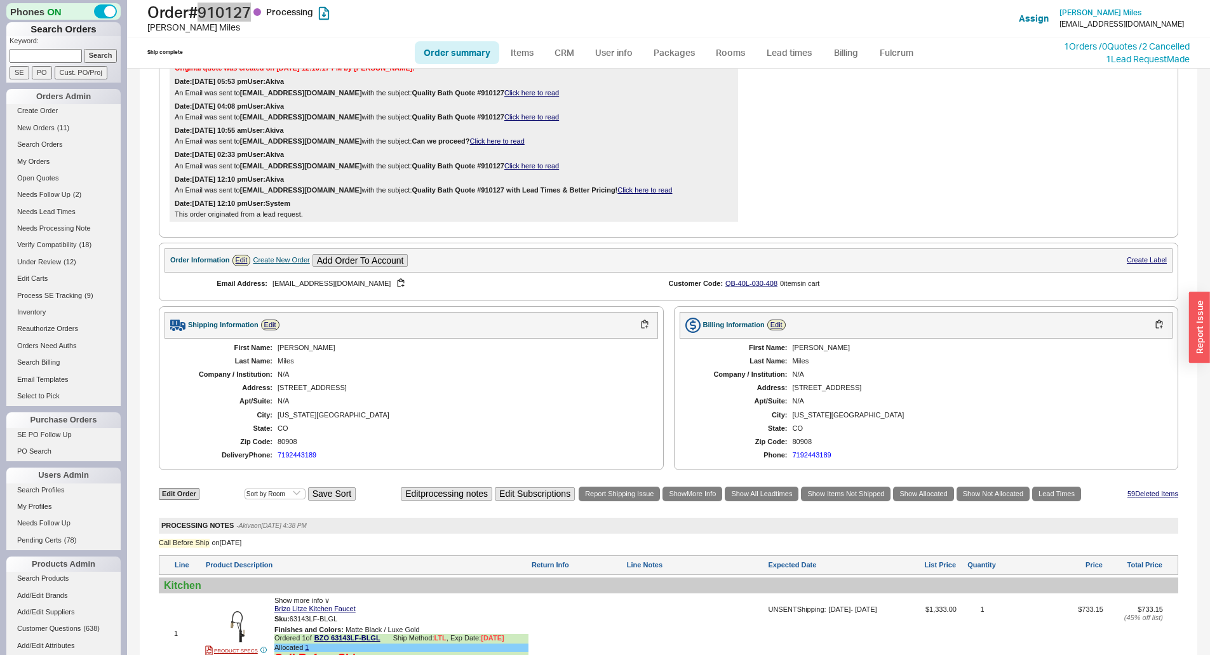
scroll to position [219, 0]
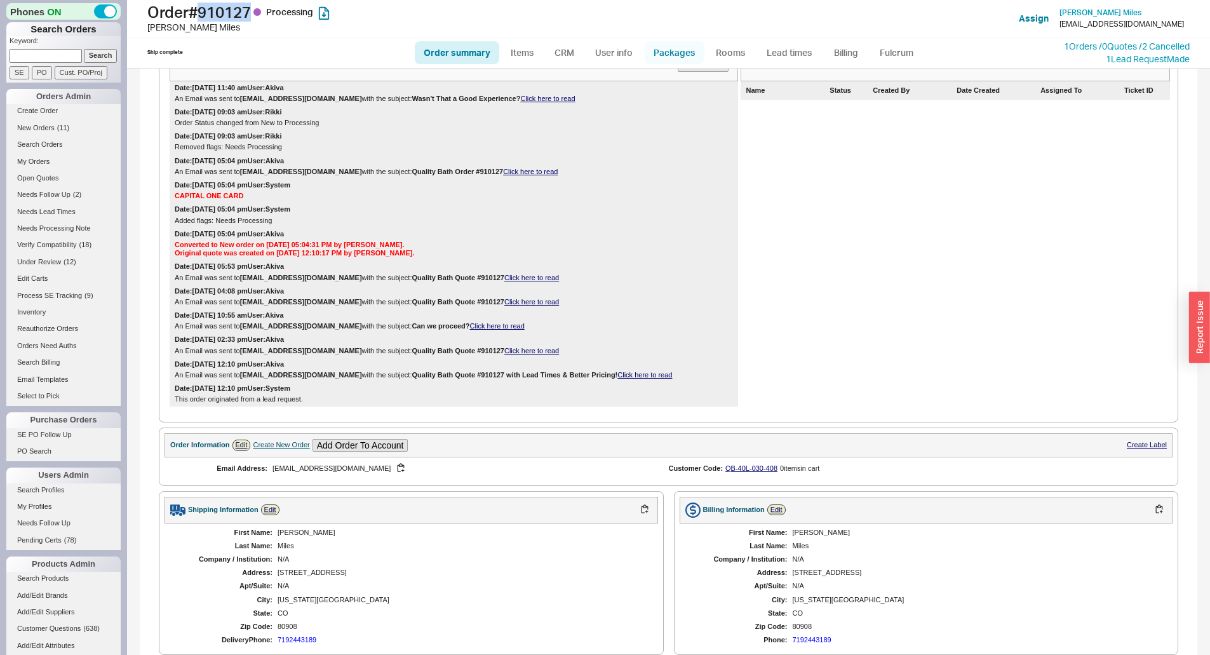
click at [684, 55] on link "Packages" at bounding box center [674, 52] width 60 height 23
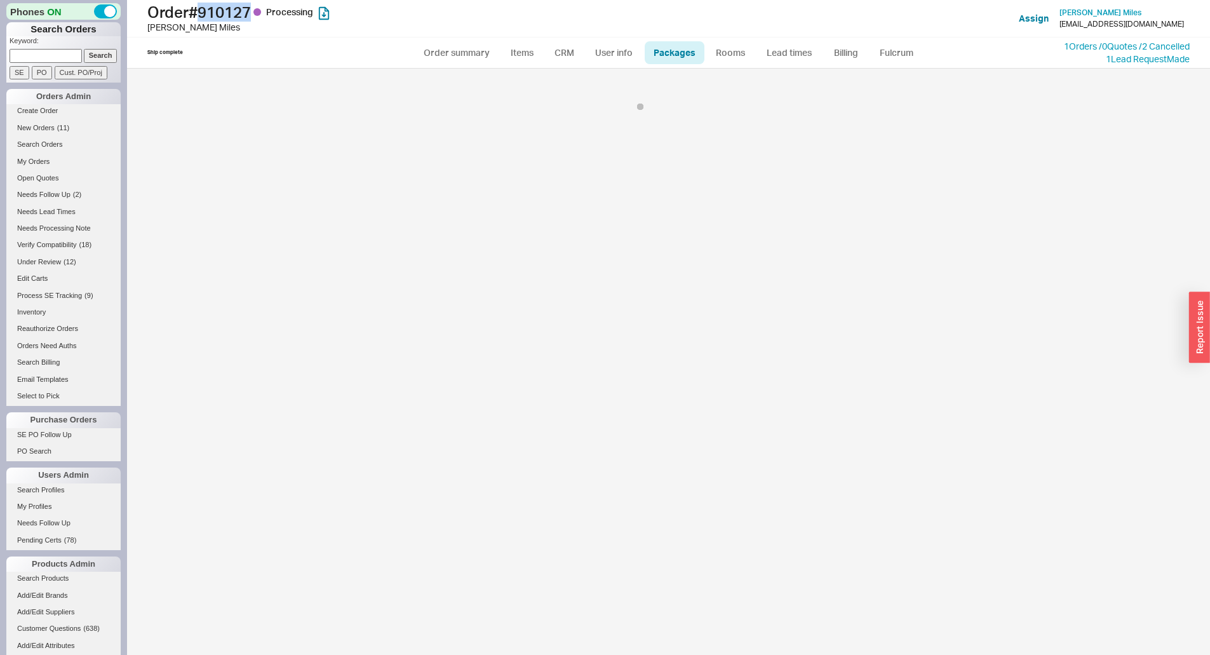
select select "Call Before Ship"
select select "9"
select select "Call Before Ship"
select select "9"
select select "Call Before Ship"
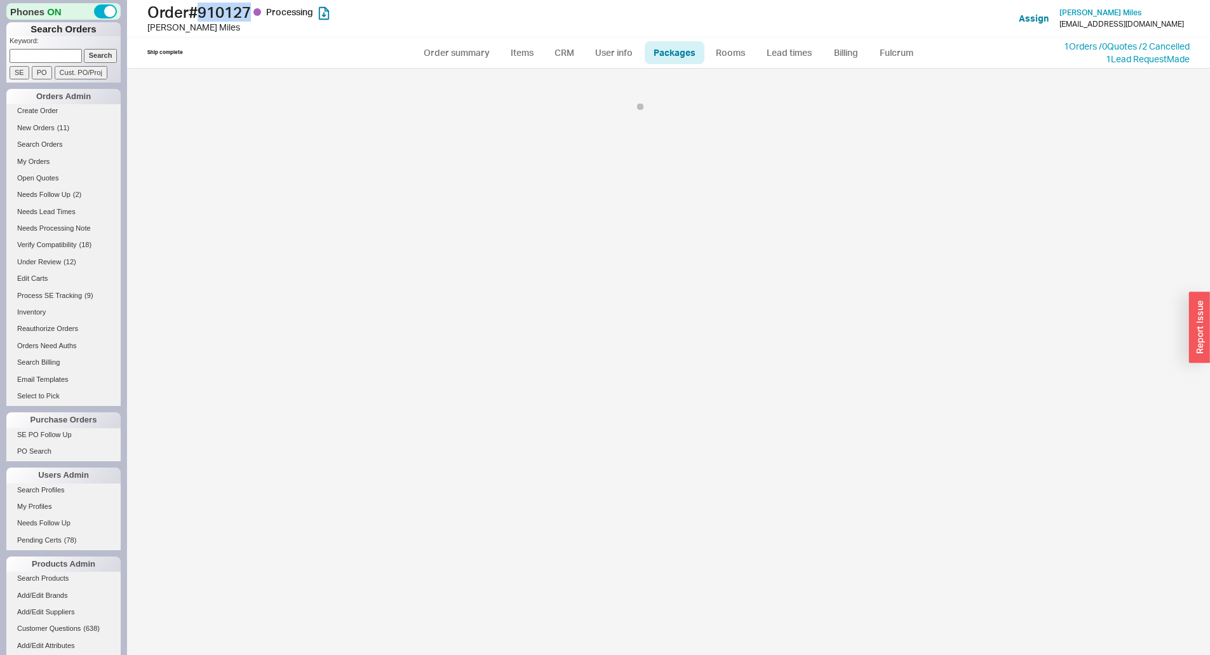
select select "9"
select select "Call Before Ship"
select select "9"
select select "Call Before Ship"
select select "9"
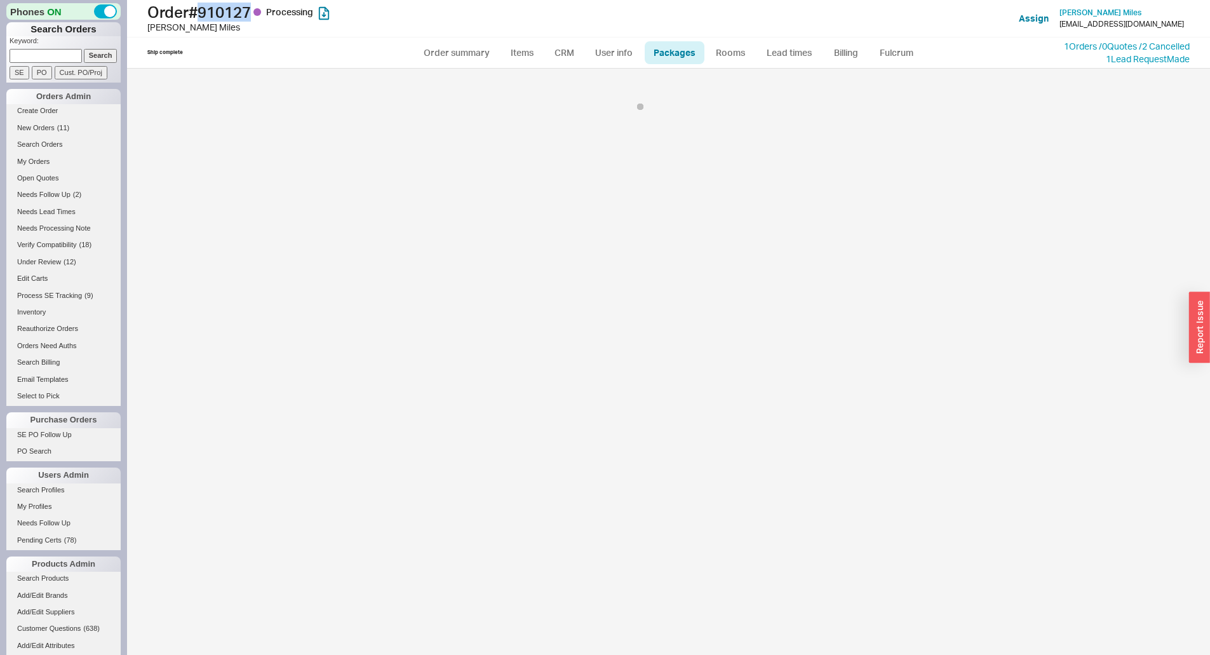
select select "Call Before Ship"
select select "9"
select select "Call Before Ship"
select select "9"
select select "Call Before Ship"
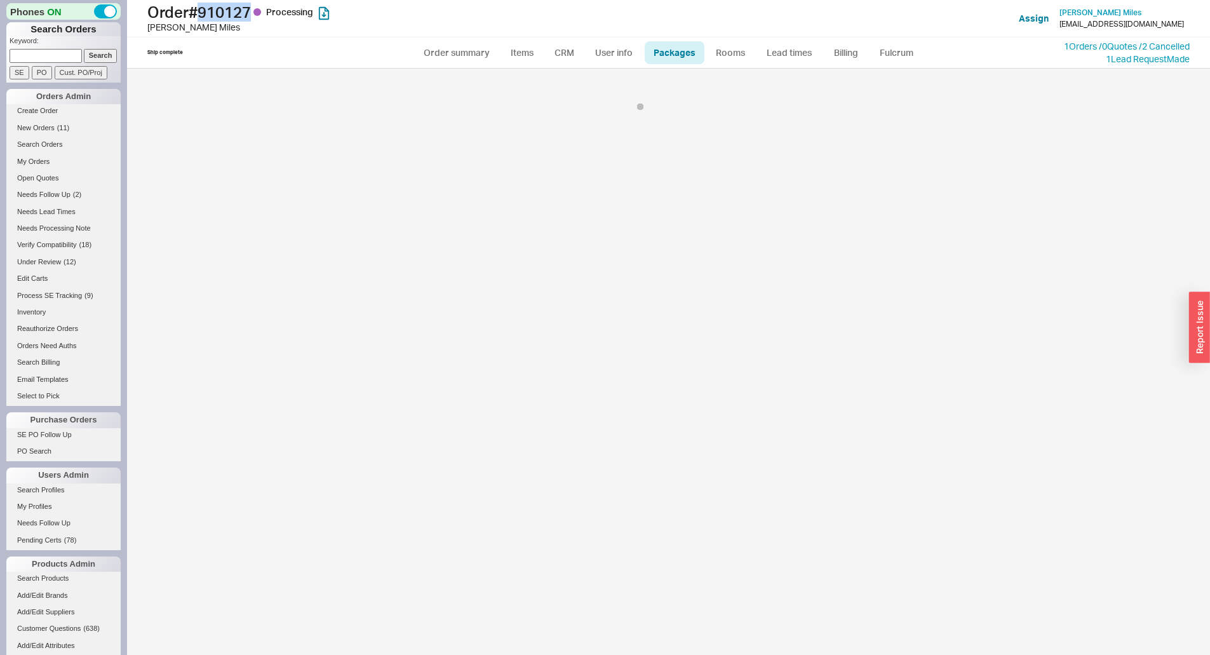
select select "9"
select select "Call Before Ship"
select select "9"
select select "Call Before Ship"
select select "9"
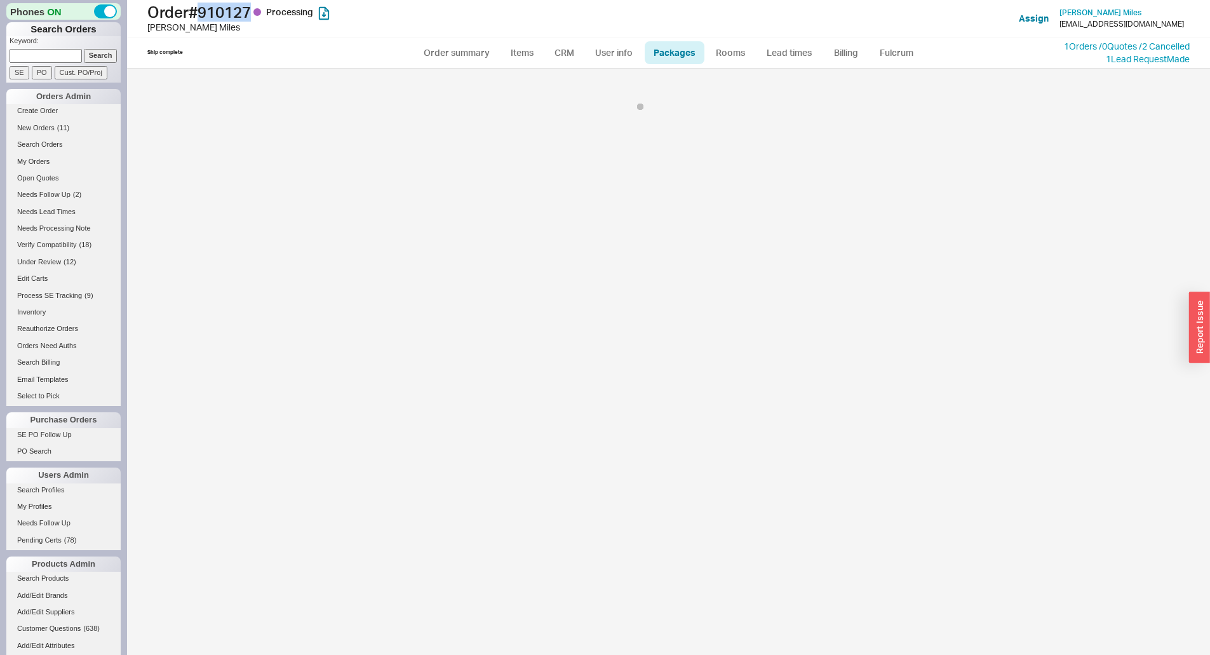
select select "Call Before Ship"
select select "9"
select select "Call Before Ship"
select select "9"
select select "Call Before Ship"
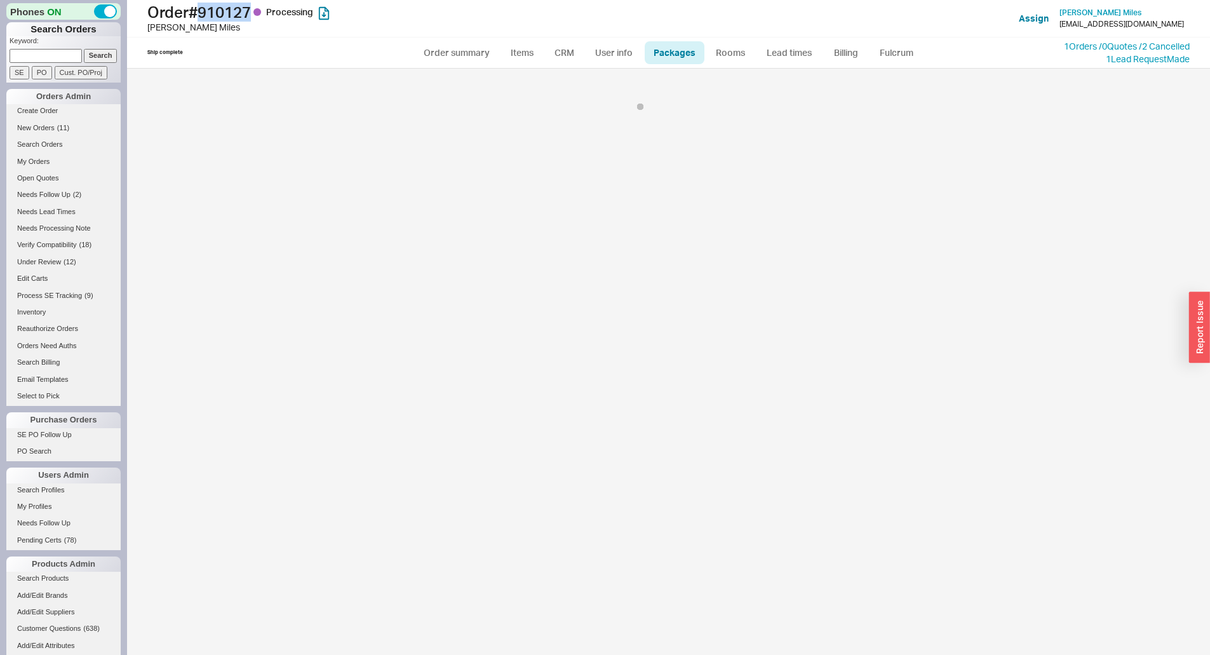
select select "9"
select select "Call Before Ship"
select select "9"
select select "Call Before Ship"
select select "9"
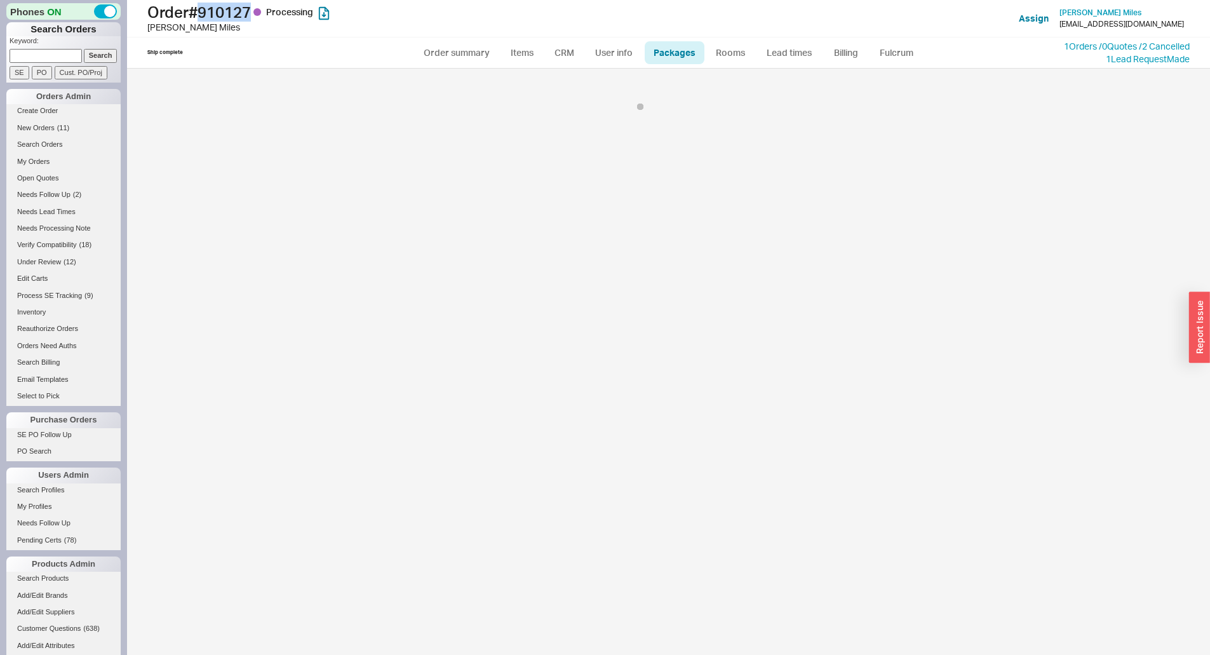
select select "Call Before Ship"
select select "9"
select select "Call Before Ship"
select select "9"
select select "Call Before Ship"
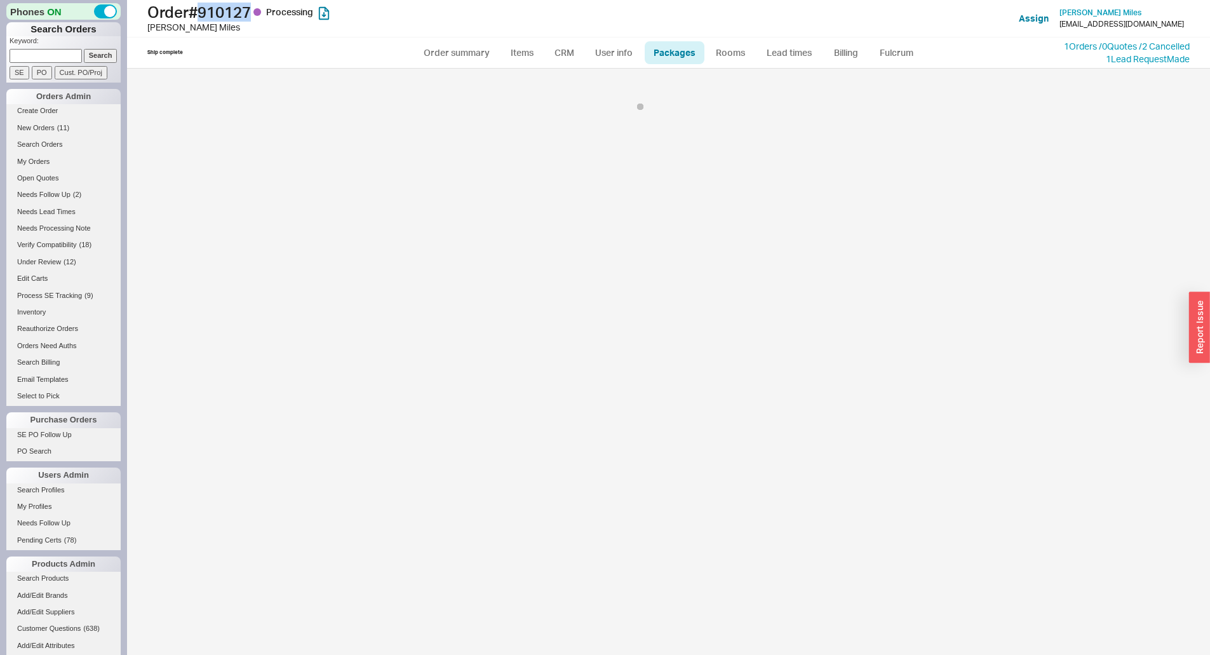
select select "9"
select select "Call Before Ship"
select select "9"
select select "Call Before Ship"
select select "9"
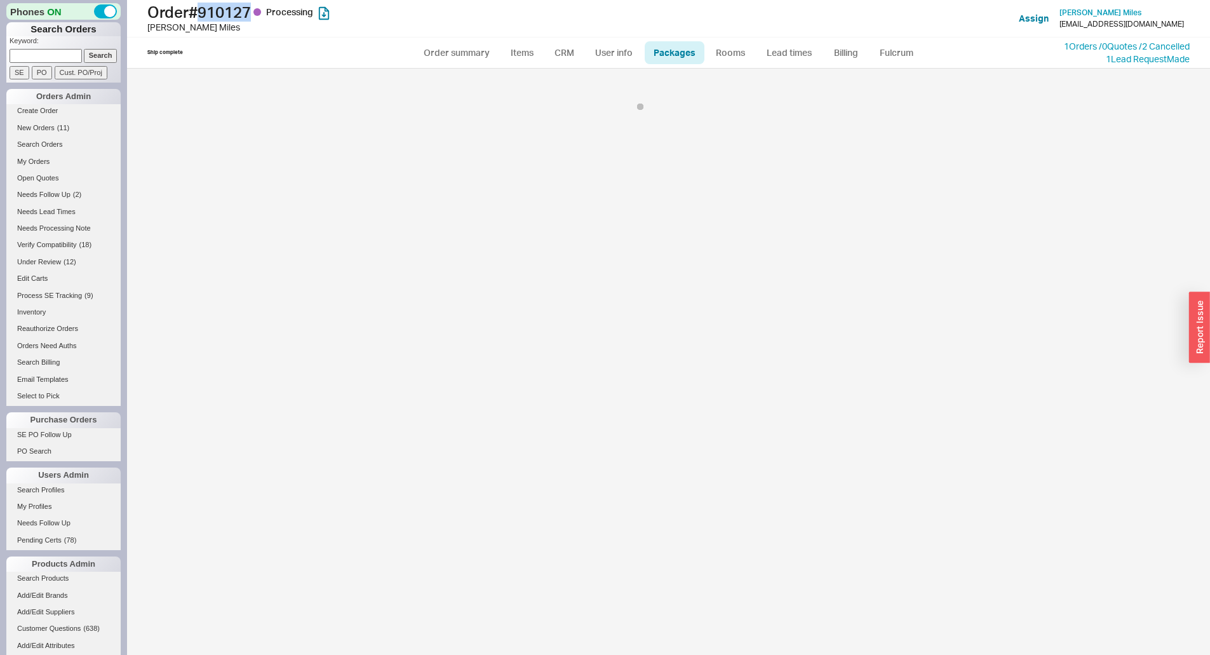
select select "Call Before Ship"
select select "9"
select select "Call Before Ship"
select select "9"
select select "Call Before Ship"
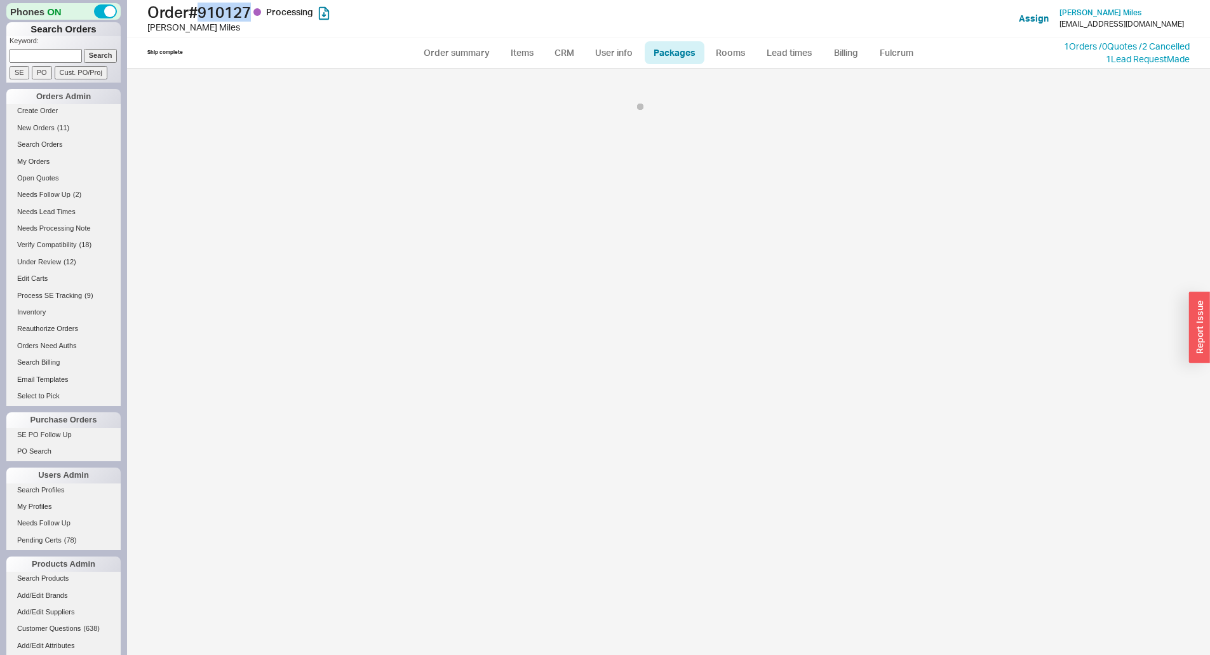
select select "9"
select select "Call Before Ship"
select select "9"
select select "Call Before Ship"
select select "9"
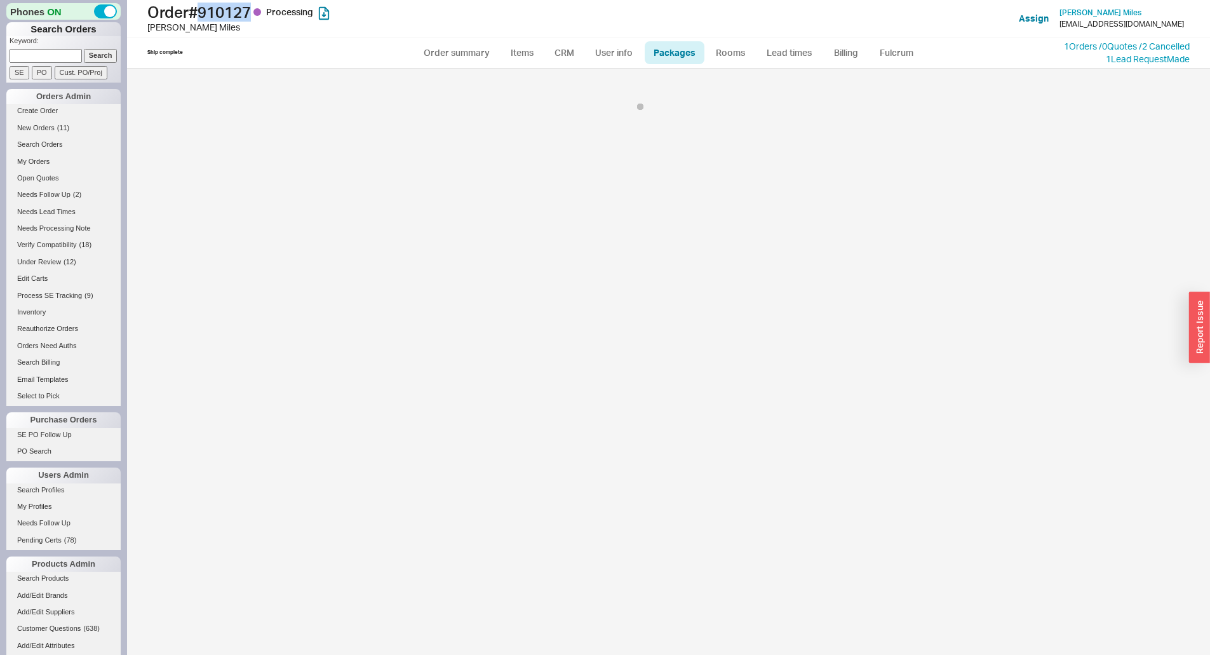
select select "Call Before Ship"
select select "9"
select select "Call Before Ship"
select select "9"
select select "Call Before Ship"
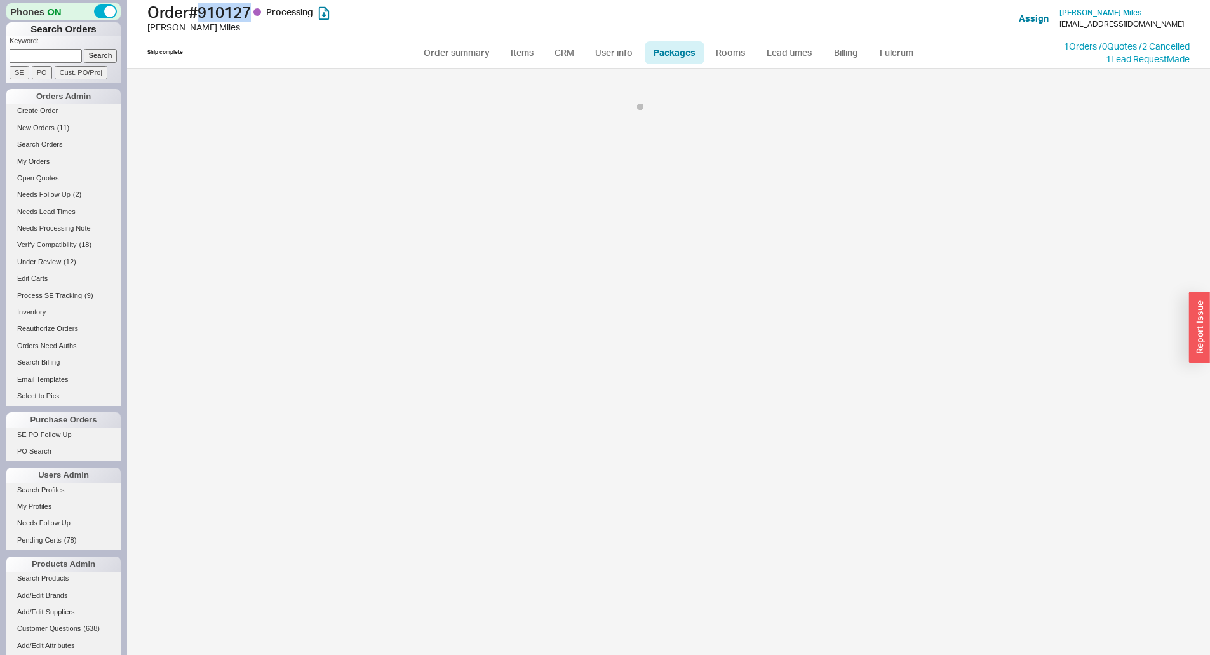
select select "9"
select select "Call Before Ship"
select select "9"
select select "Call Before Ship"
select select "9"
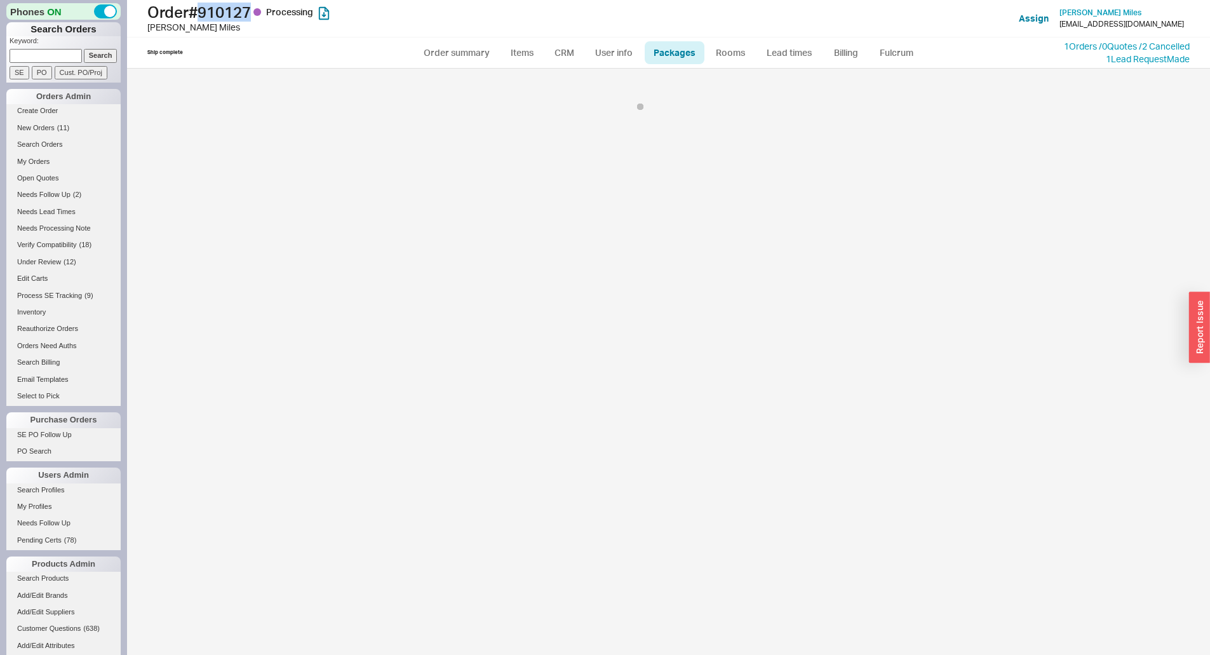
select select "Call Before Ship"
select select "9"
select select "Call Before Ship"
select select "9"
select select "Call Before Ship"
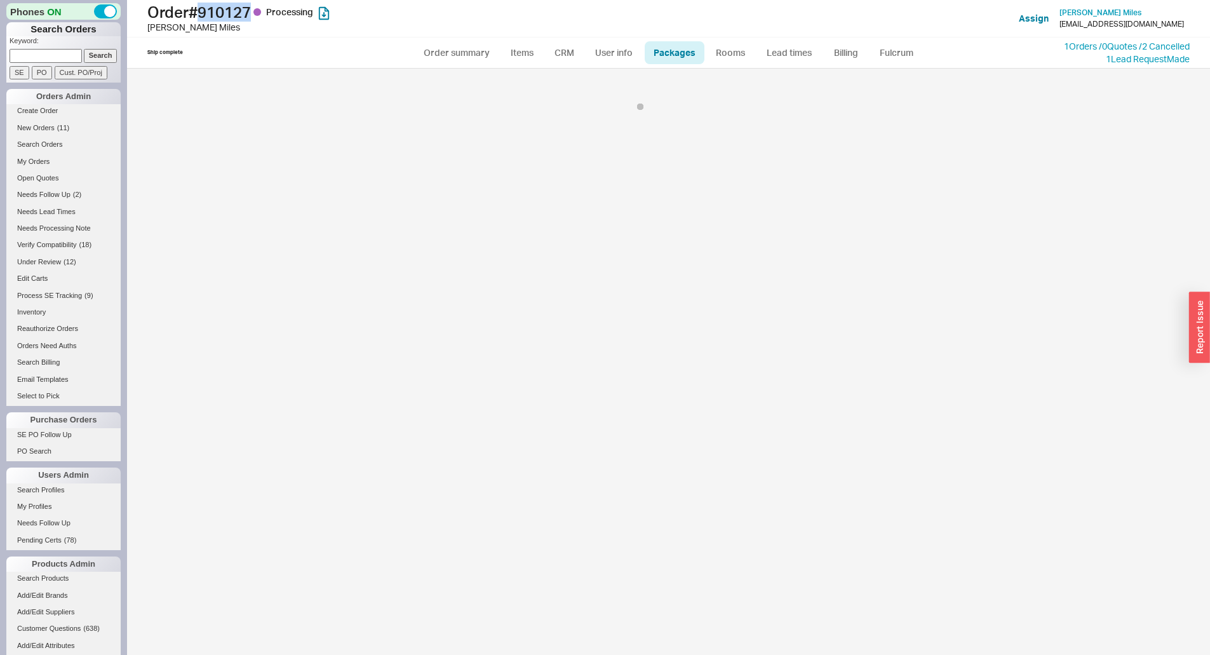
select select "9"
select select "Call Before Ship"
select select "9"
select select "Call Before Ship"
select select "9"
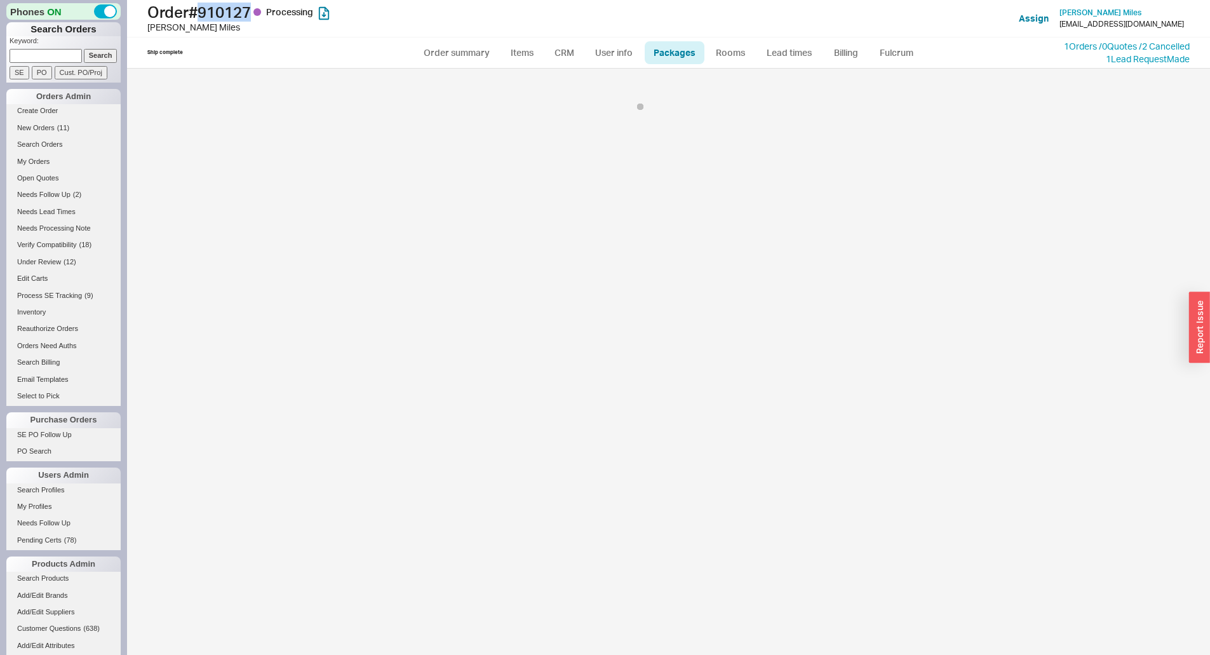
select select "Call Before Ship"
select select "9"
select select "Call Before Ship"
select select "9"
select select "Call Before Ship"
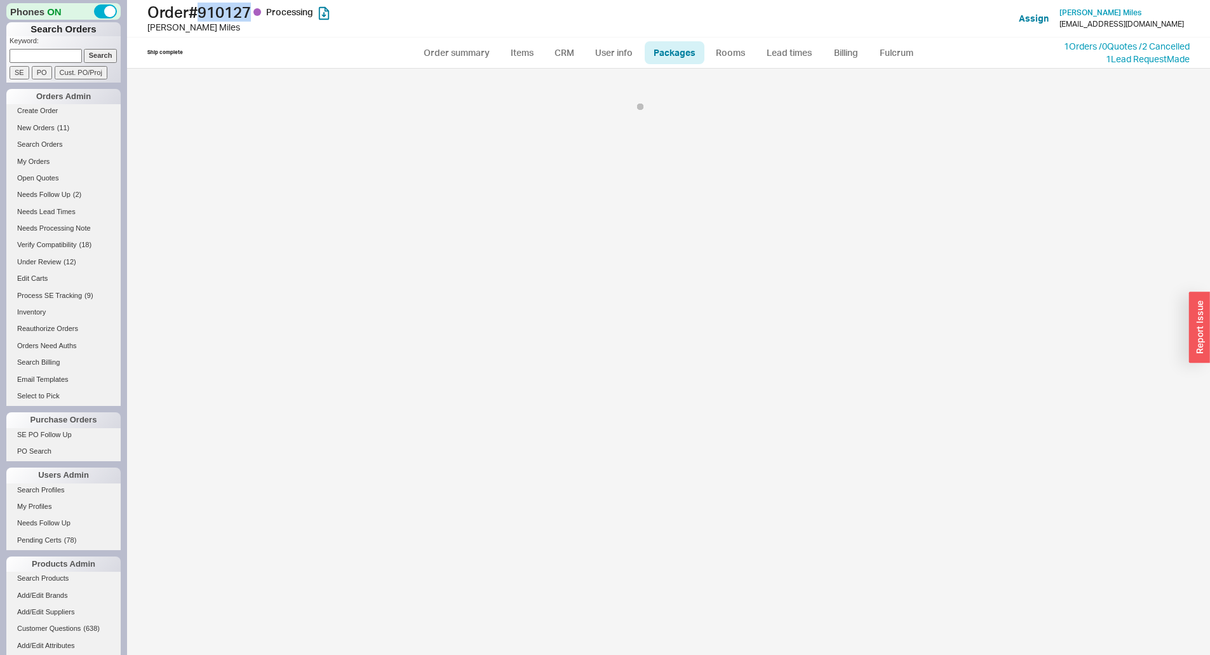
select select "9"
select select "Call Before Ship"
select select "9"
select select "Call Before Ship"
select select "9"
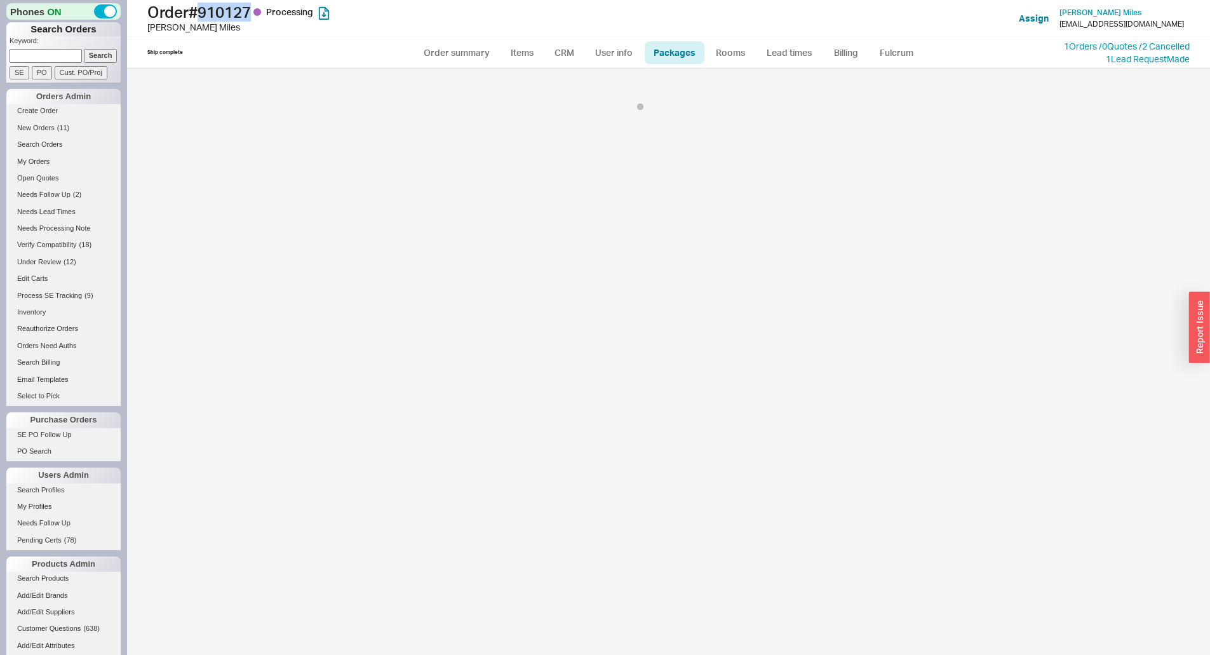
select select "Call Before Ship"
select select "9"
select select "Call Before Ship"
select select "9"
select select "Call Before Ship"
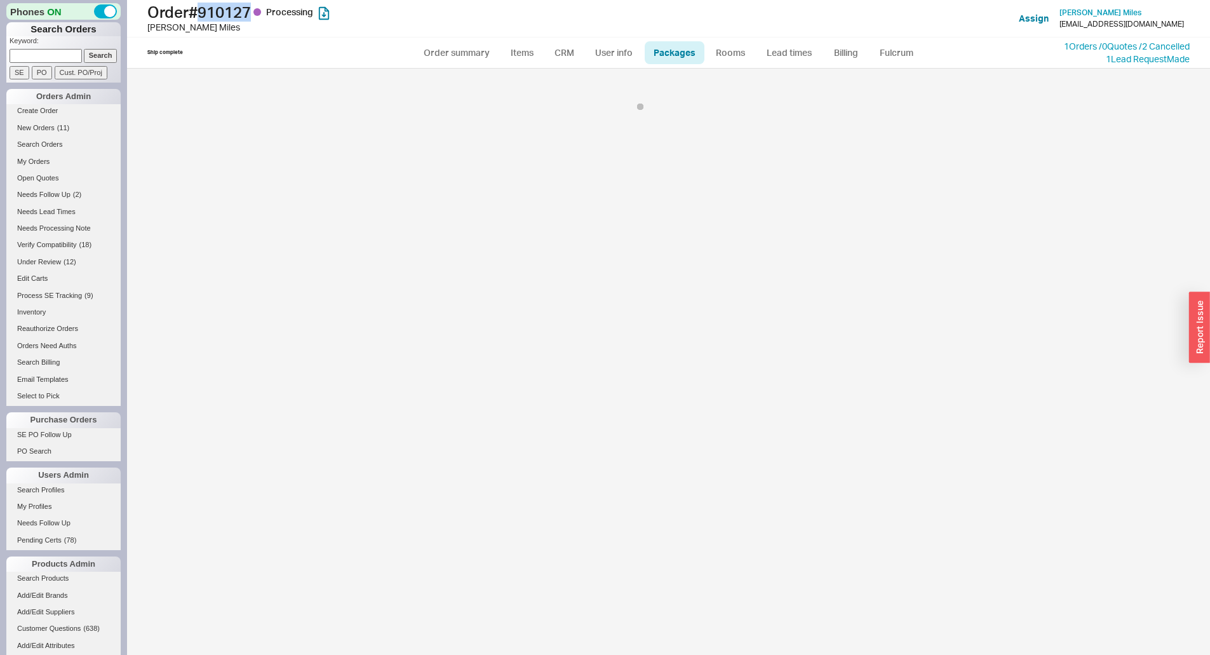
select select "9"
select select "Call Before Ship"
select select "9"
select select "Call Before Ship"
select select "9"
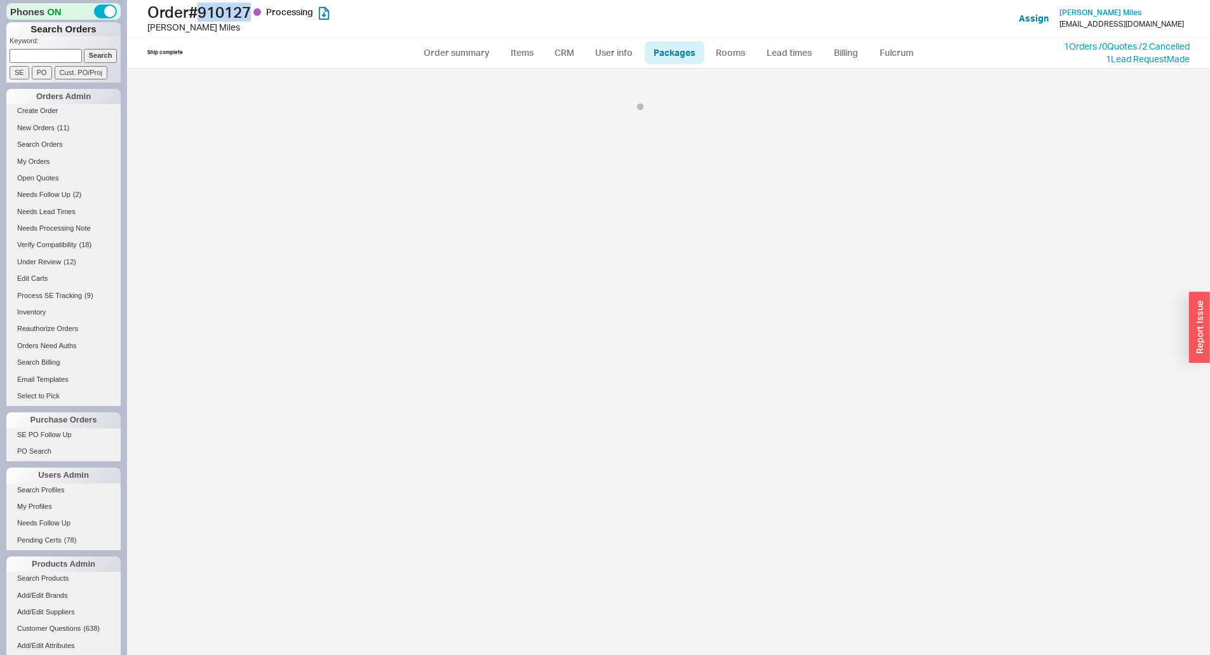
select select "Call Before Ship"
select select "9"
select select "Call Before Ship"
select select "9"
select select "Call Before Ship"
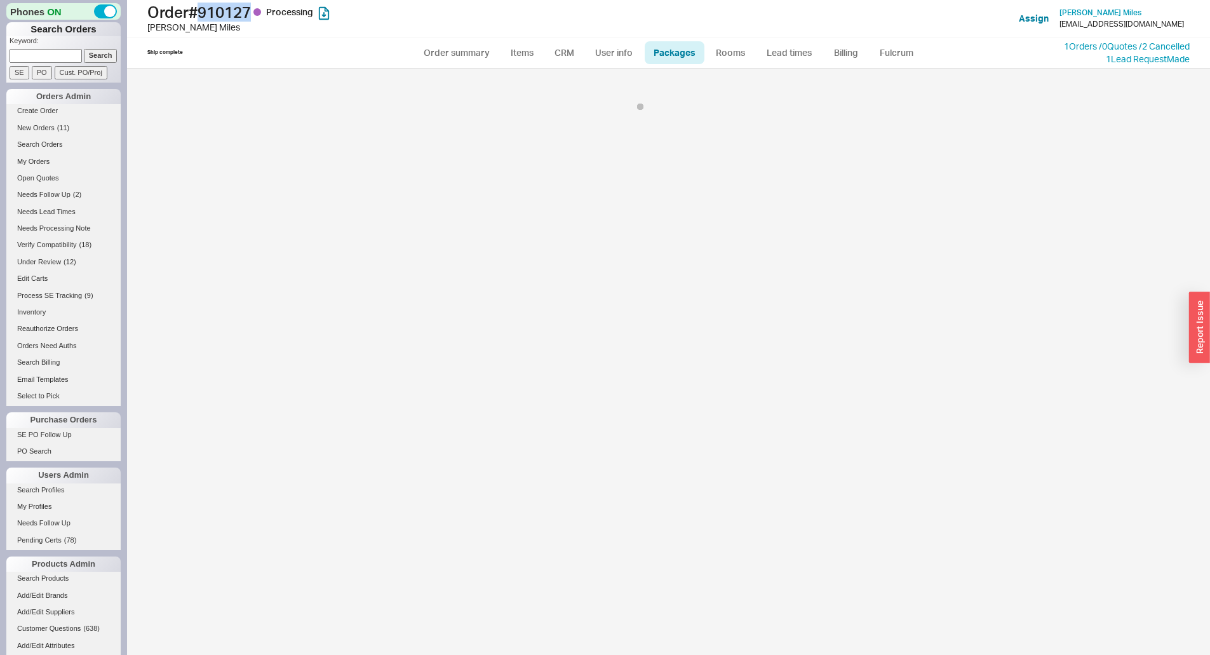
select select "9"
select select "Call Before Ship"
select select "9"
select select "Call Before Ship"
select select "9"
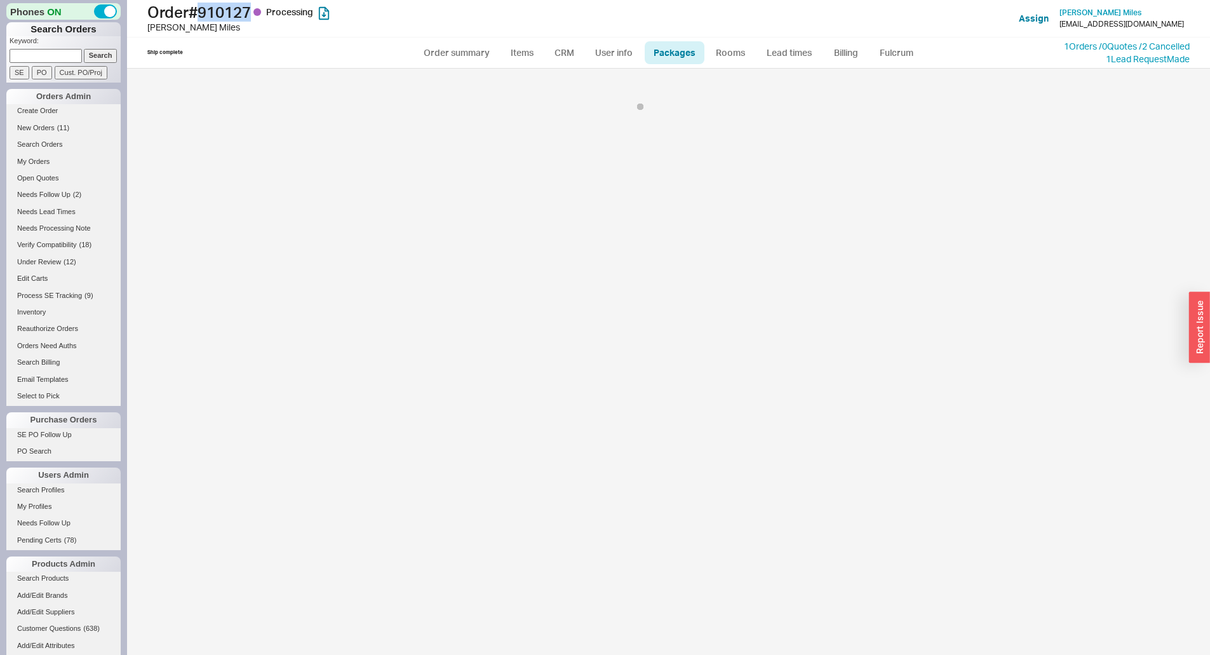
select select "Call Before Ship"
select select "9"
select select "Call Before Ship"
select select "9"
select select "Call Before Ship"
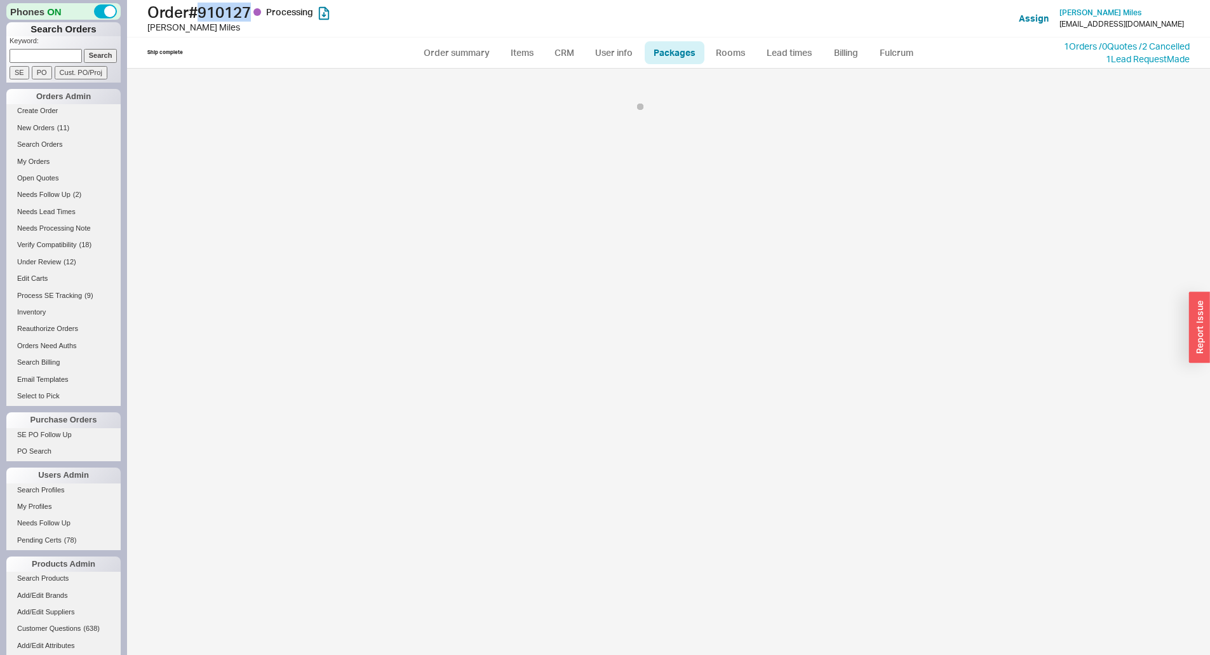
select select "9"
select select "Call Before Ship"
select select "9"
select select "Call Before Ship"
select select "9"
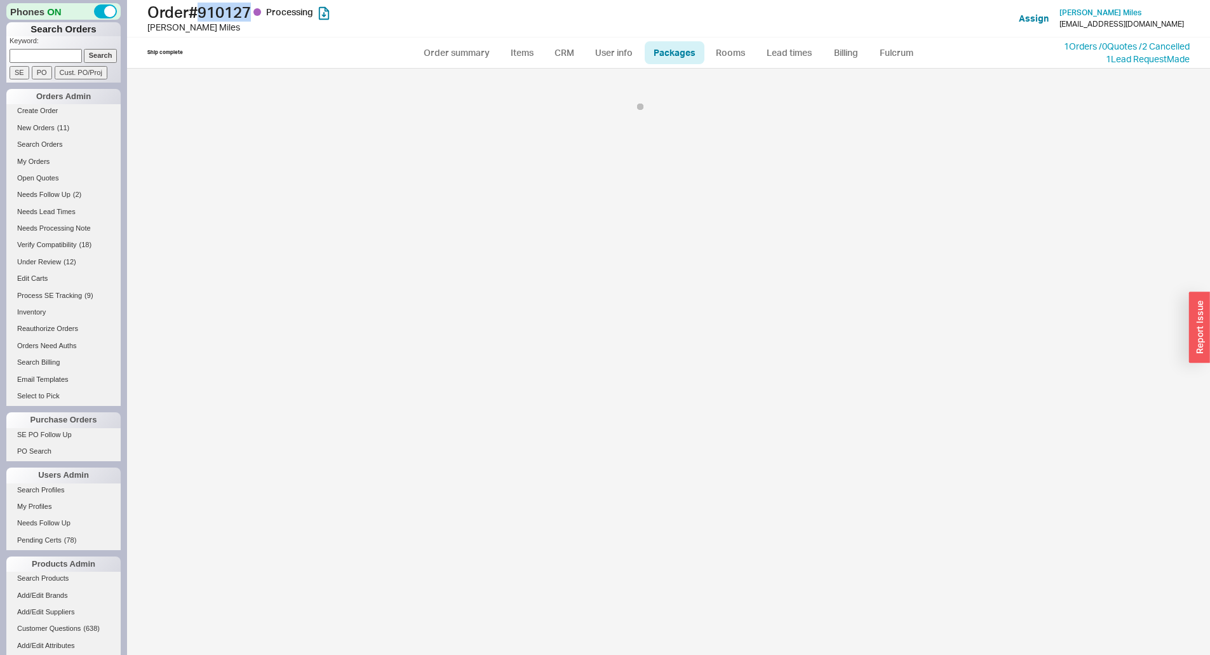
select select "Call Before Ship"
select select "9"
select select "Call Before Ship"
select select "9"
select select "Call Before Ship"
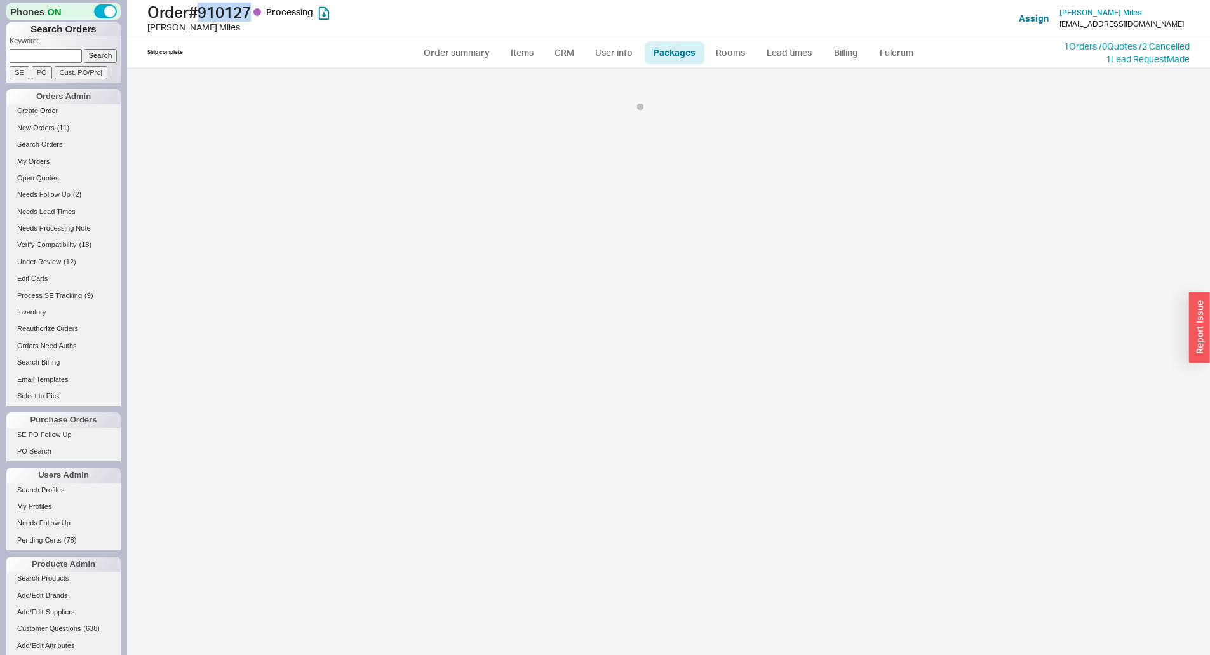
select select "9"
select select "Call Before Ship"
select select "9"
select select "Call Before Ship"
select select "9"
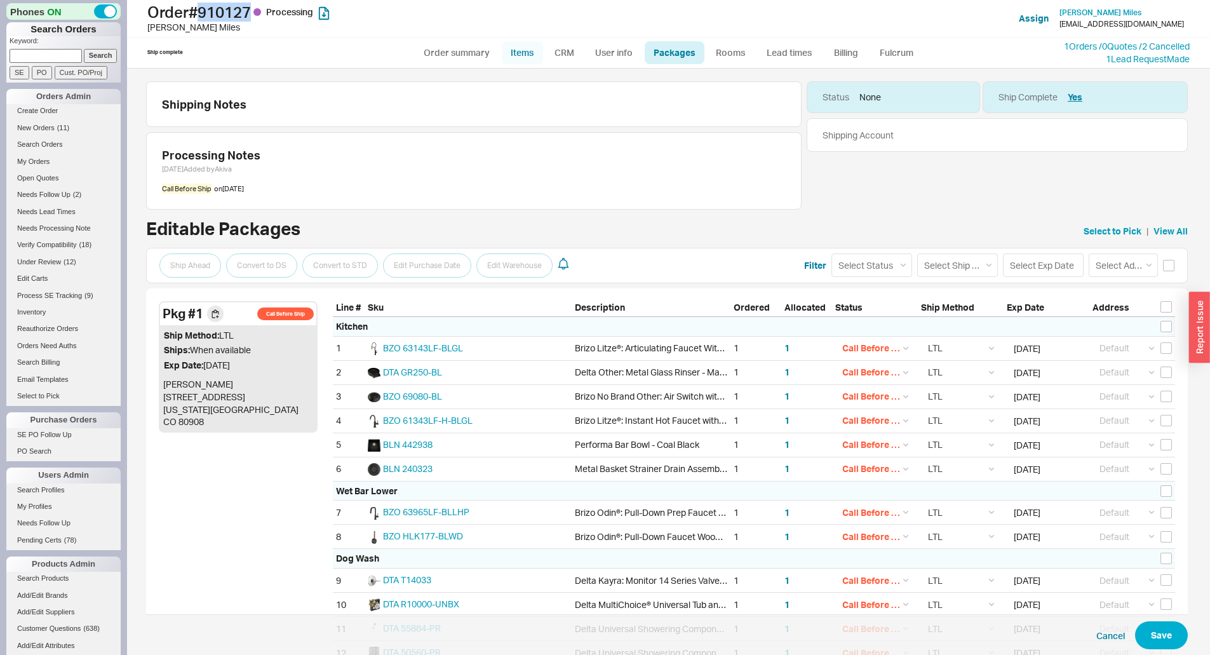
click at [510, 54] on link "Items" at bounding box center [522, 52] width 41 height 23
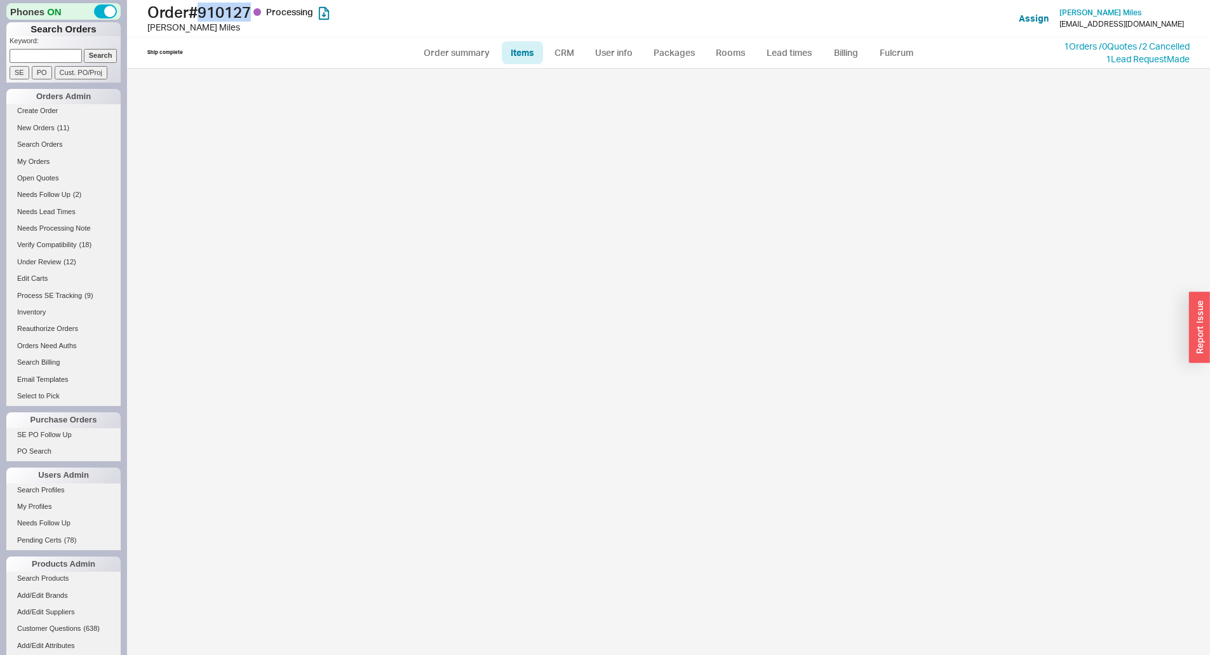
select select "3"
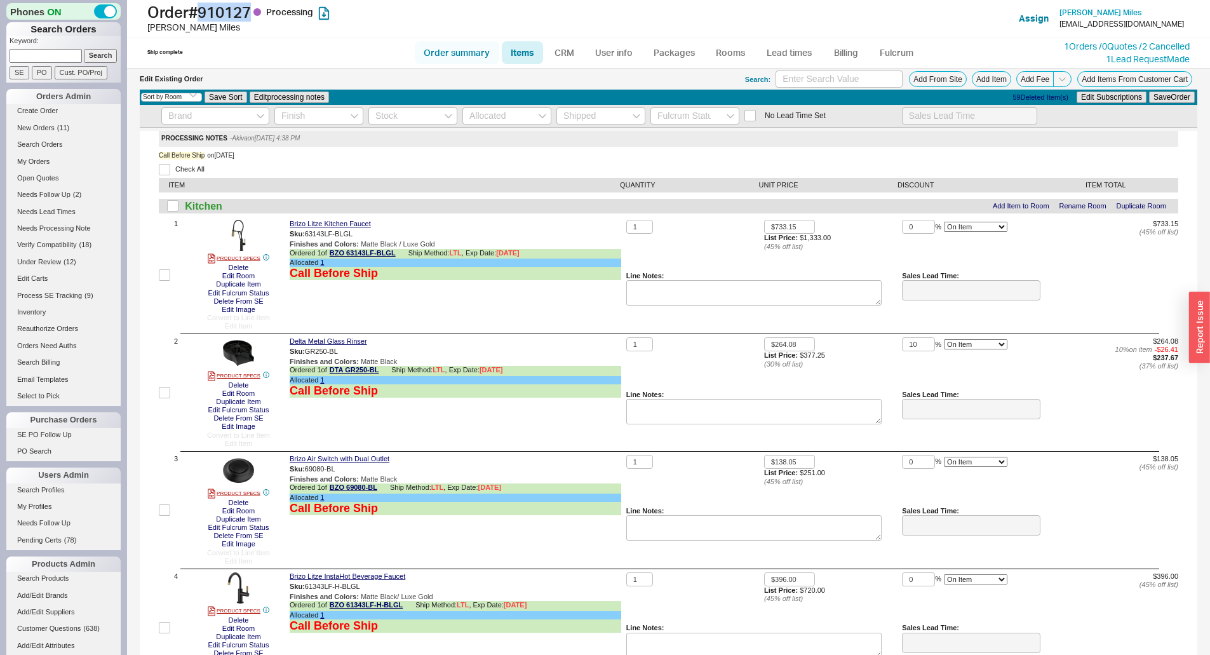
click at [435, 46] on link "Order summary" at bounding box center [457, 52] width 84 height 23
select select "*"
select select "LOW"
select select "3"
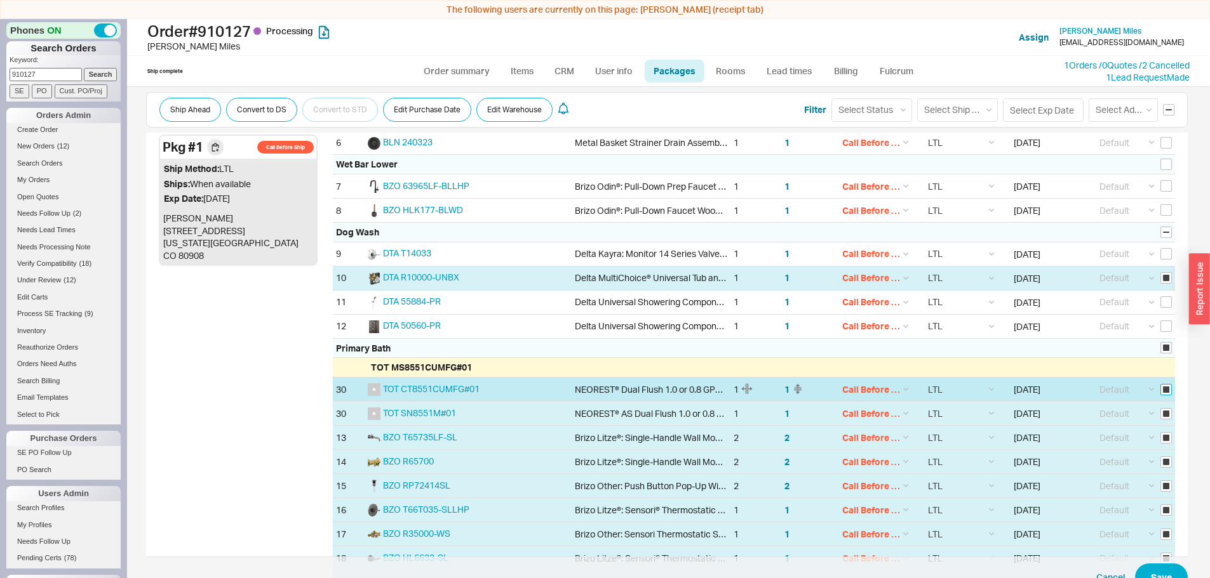
click at [1160, 384] on input "checkbox" at bounding box center [1165, 389] width 11 height 11
checkbox input "false"
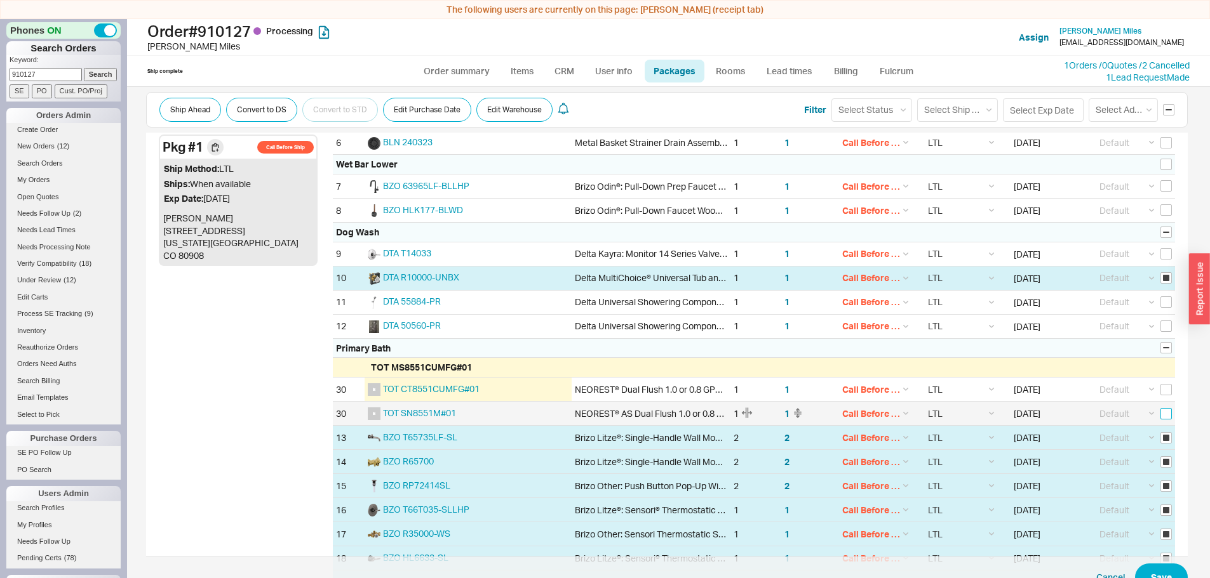
click at [1160, 413] on input "checkbox" at bounding box center [1165, 413] width 11 height 11
checkbox input "true"
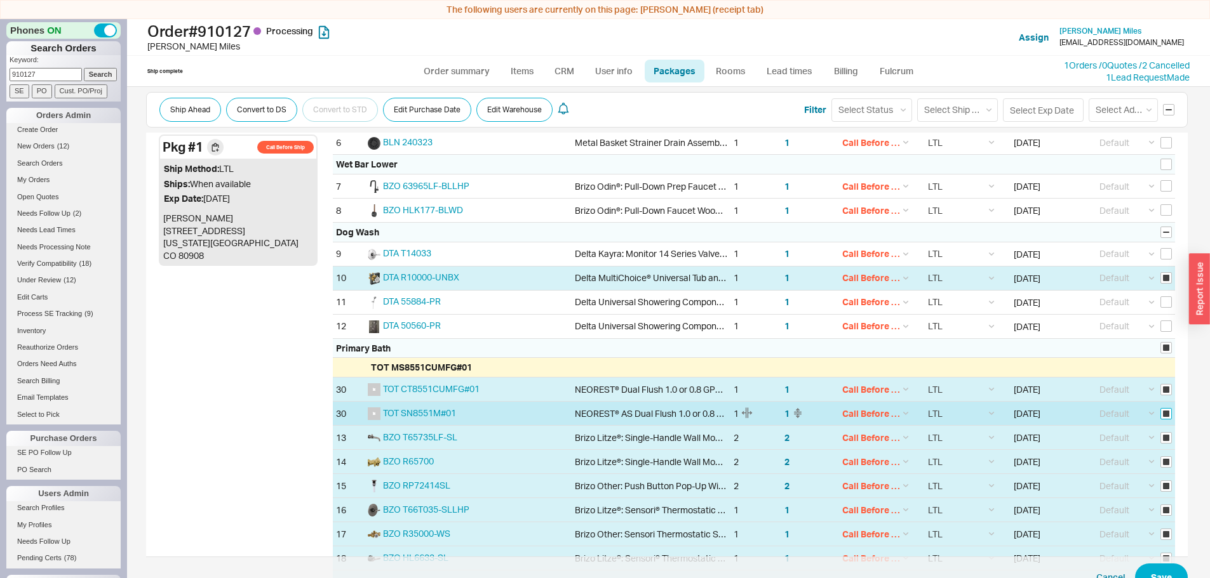
checkbox input "true"
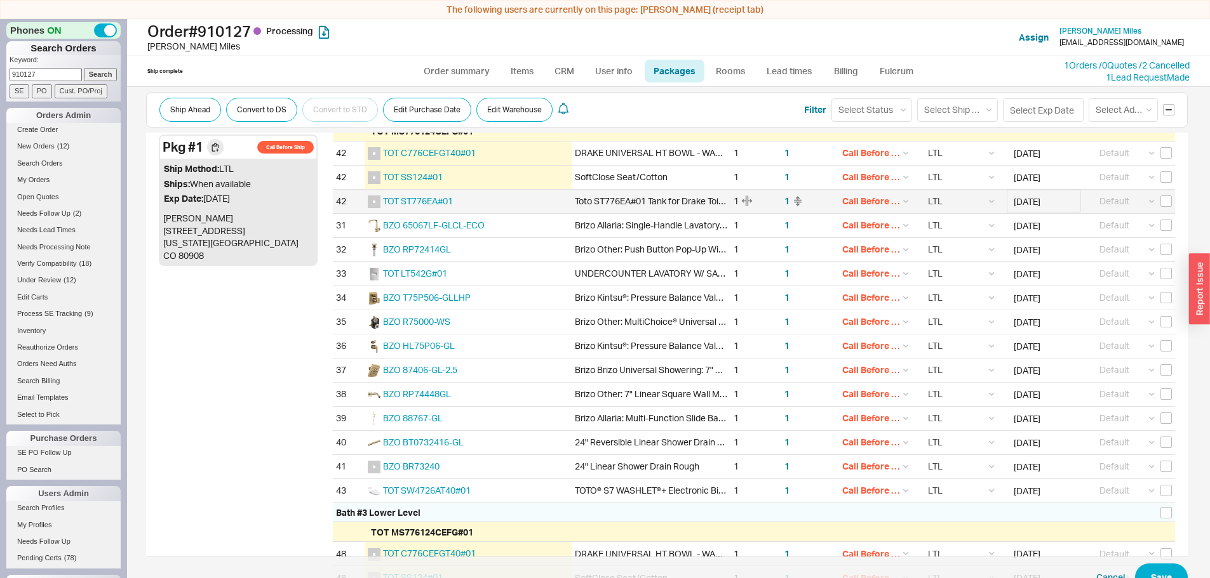
scroll to position [1043, 0]
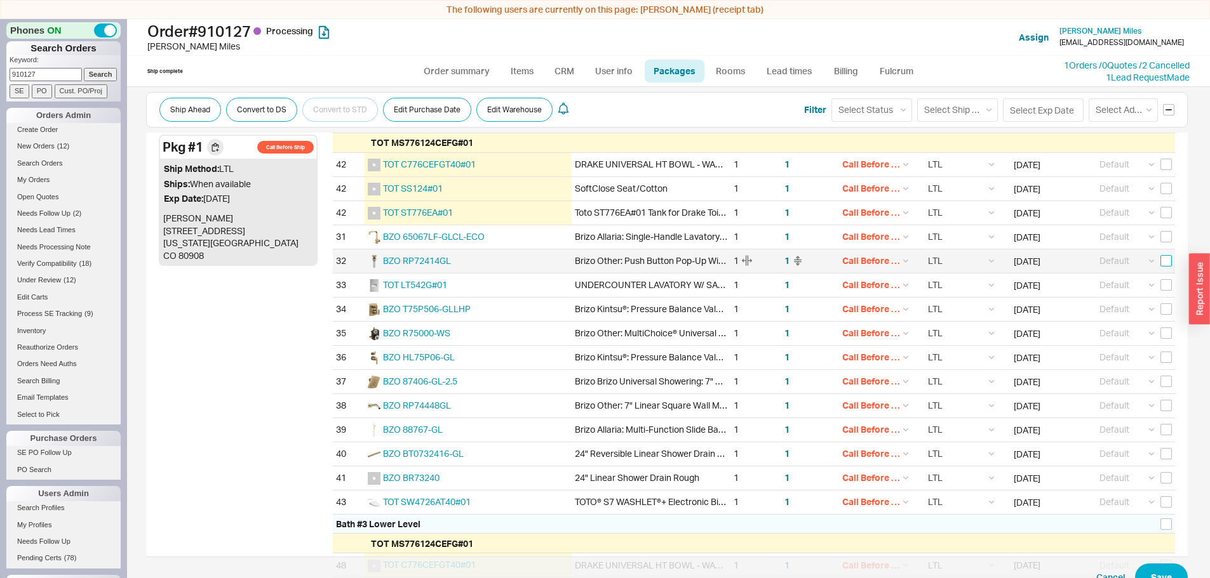
click at [1161, 262] on input "checkbox" at bounding box center [1165, 260] width 11 height 11
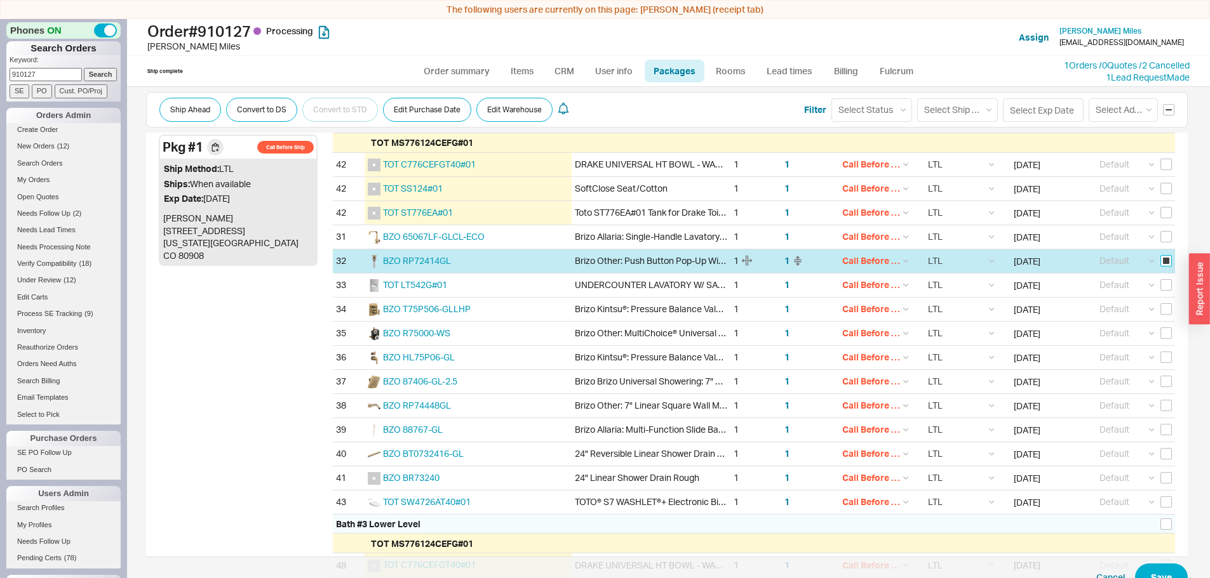
checkbox input "true"
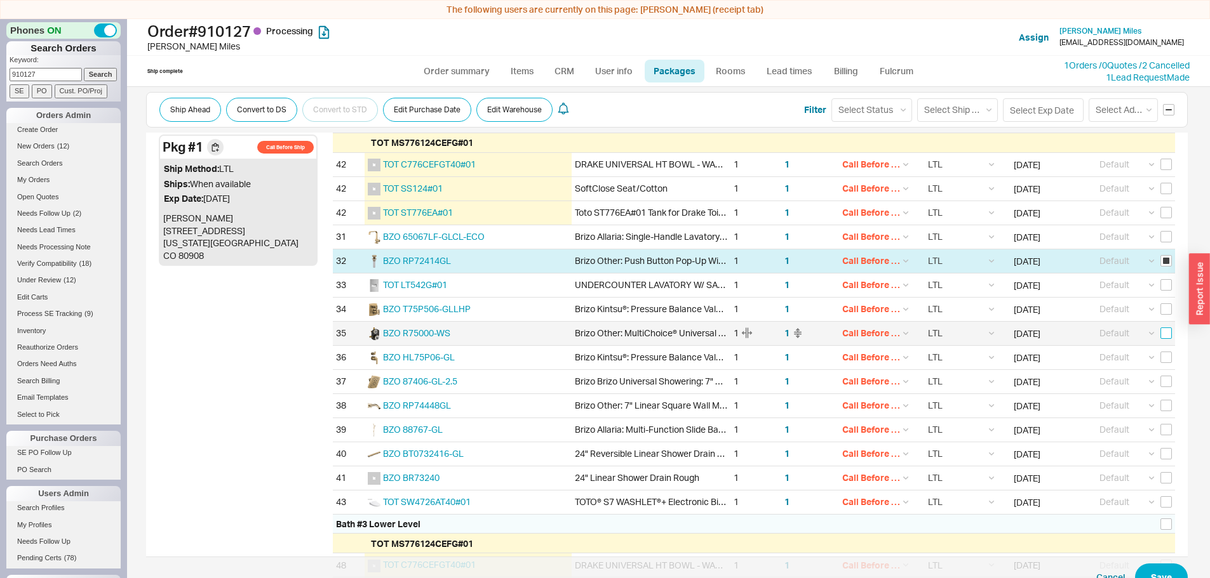
click at [1161, 337] on input "checkbox" at bounding box center [1165, 333] width 11 height 11
checkbox input "true"
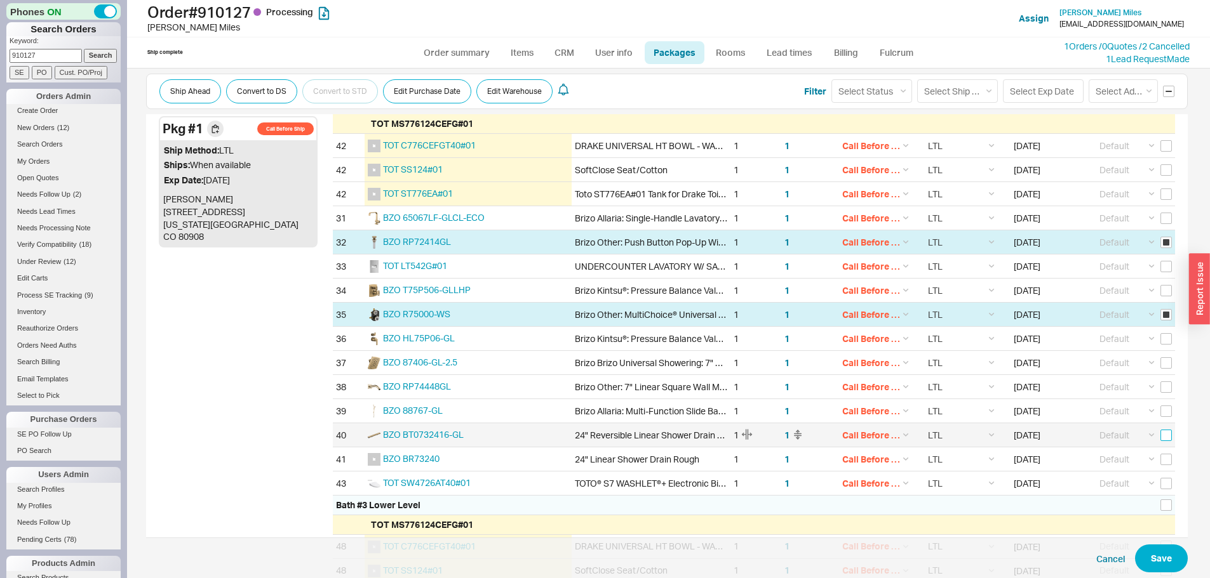
click at [1160, 437] on input "checkbox" at bounding box center [1165, 435] width 11 height 11
checkbox input "true"
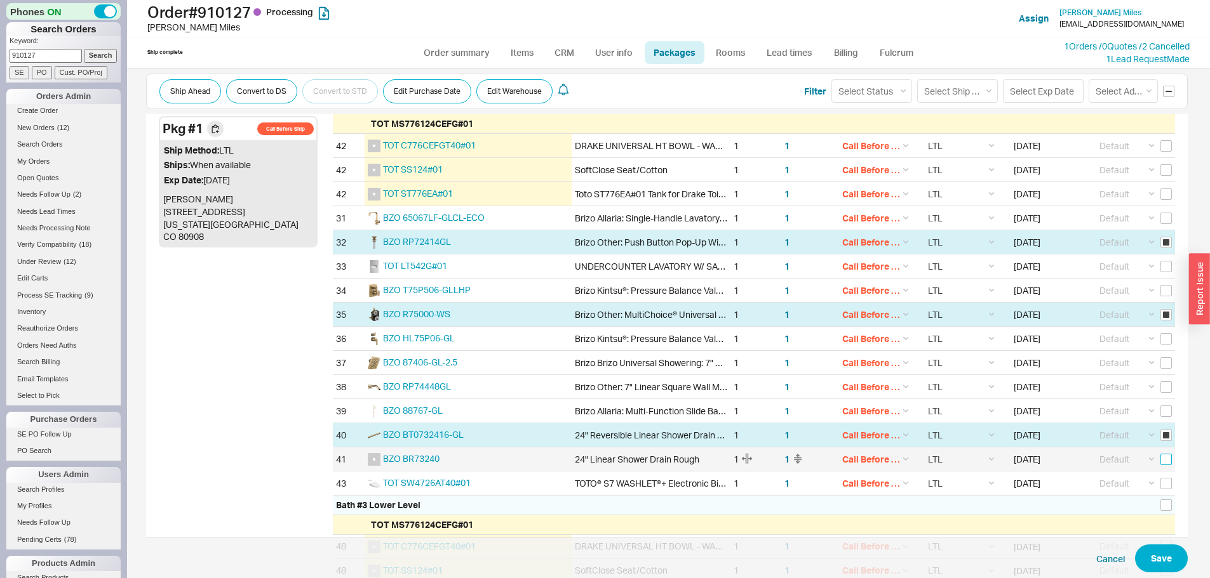
click at [1161, 462] on input "checkbox" at bounding box center [1165, 459] width 11 height 11
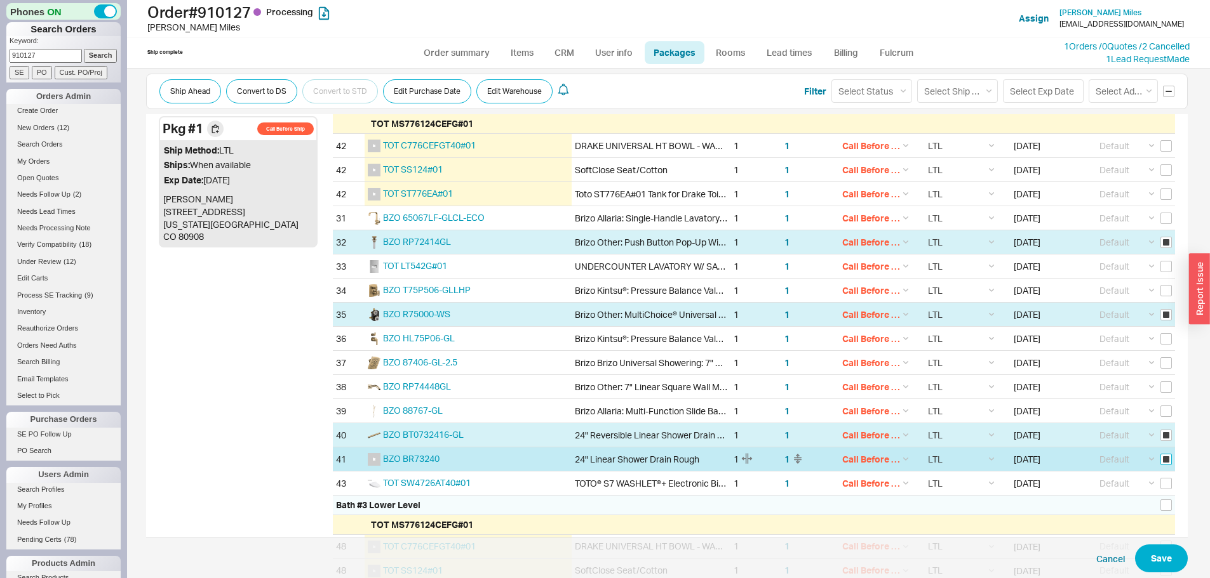
checkbox input "true"
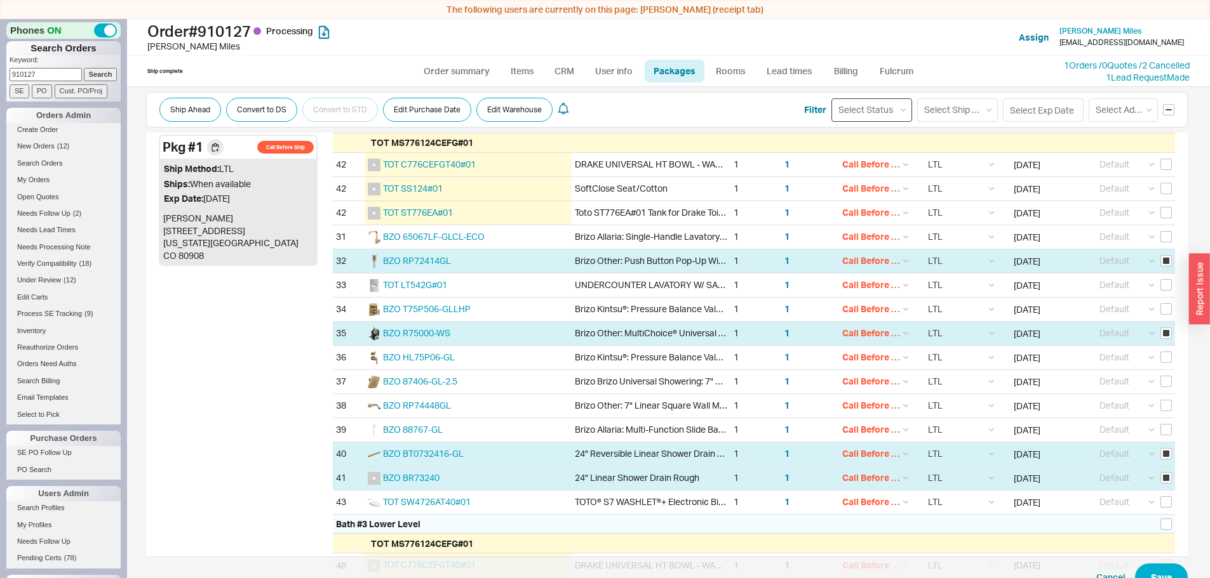
click at [869, 107] on select "Select Status (none) On Hold Call Before Ship Hold for Balance" at bounding box center [871, 109] width 81 height 23
select select
click at [831, 98] on select "Select Status (none) On Hold Call Before Ship Hold for Balance" at bounding box center [871, 109] width 81 height 23
select select
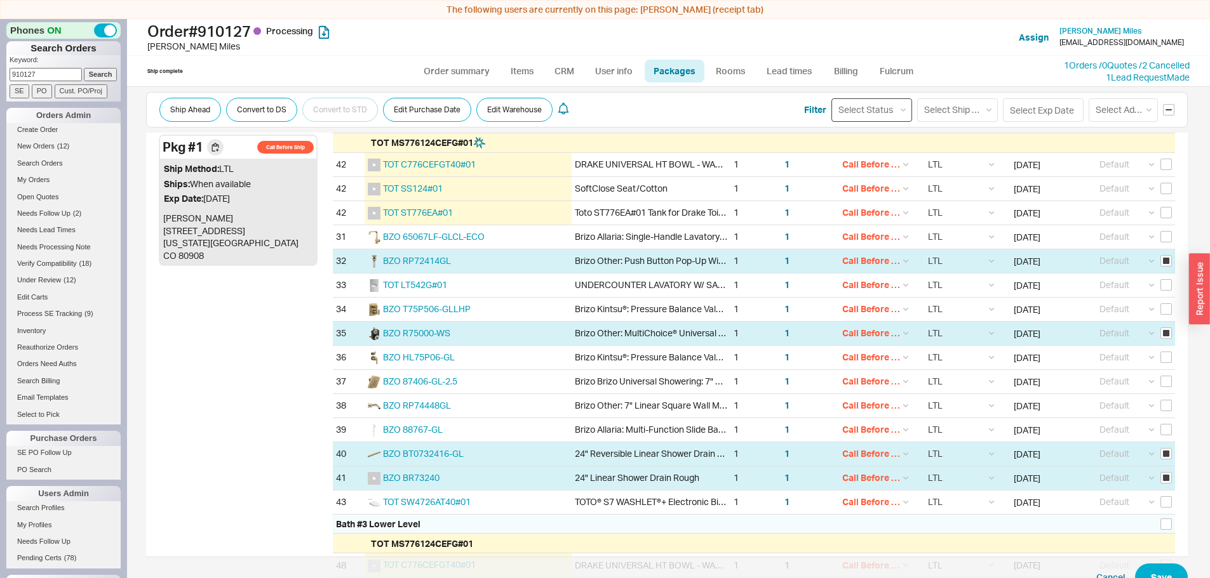
select select
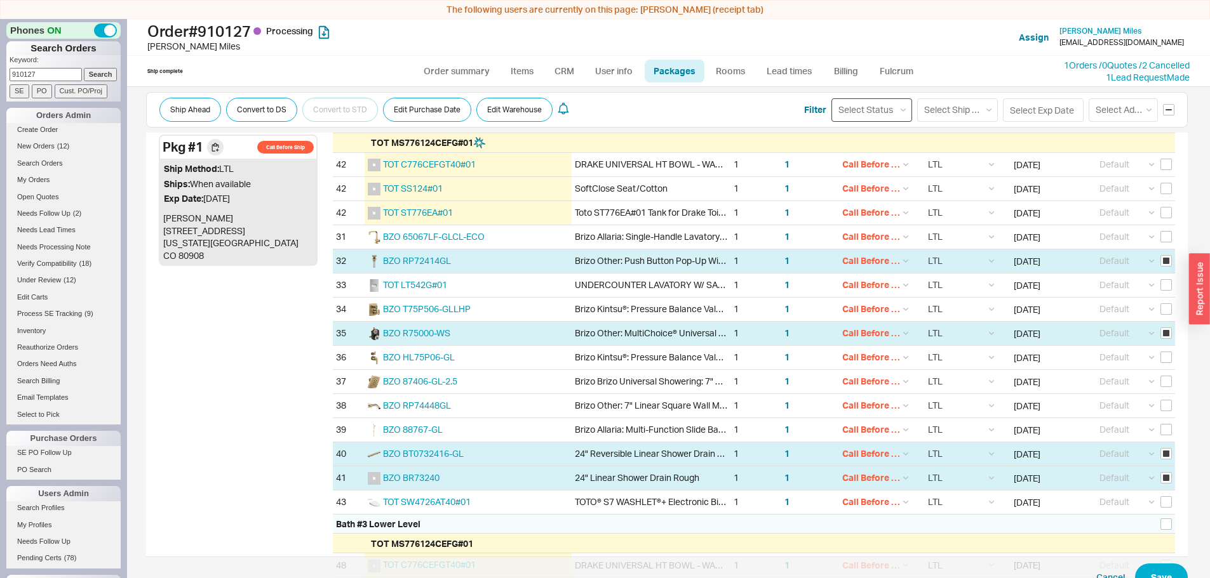
select select
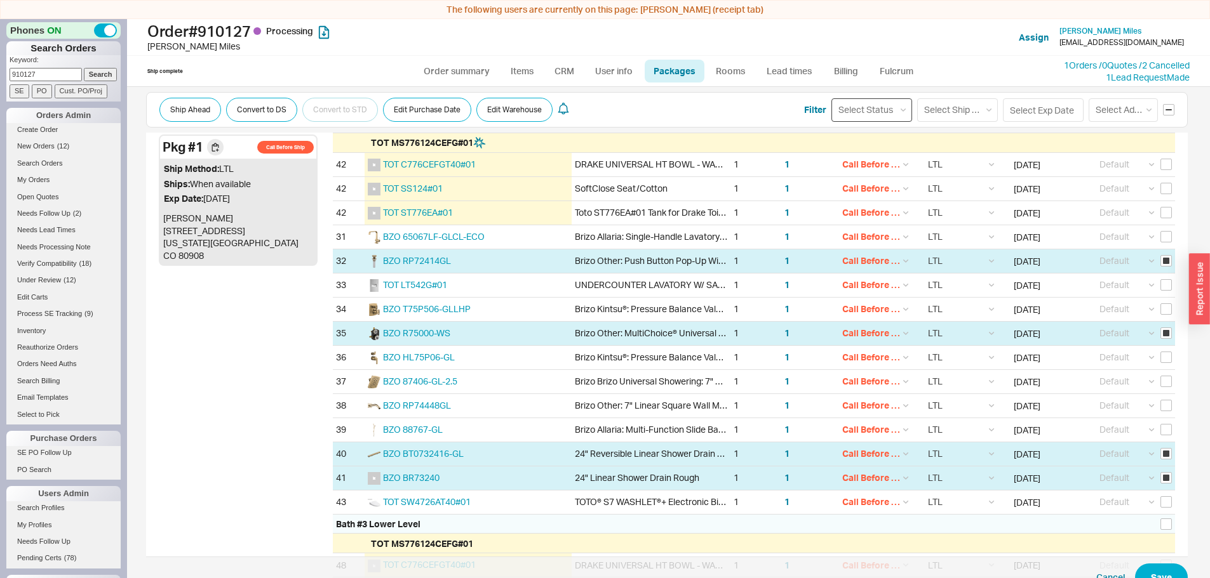
select select
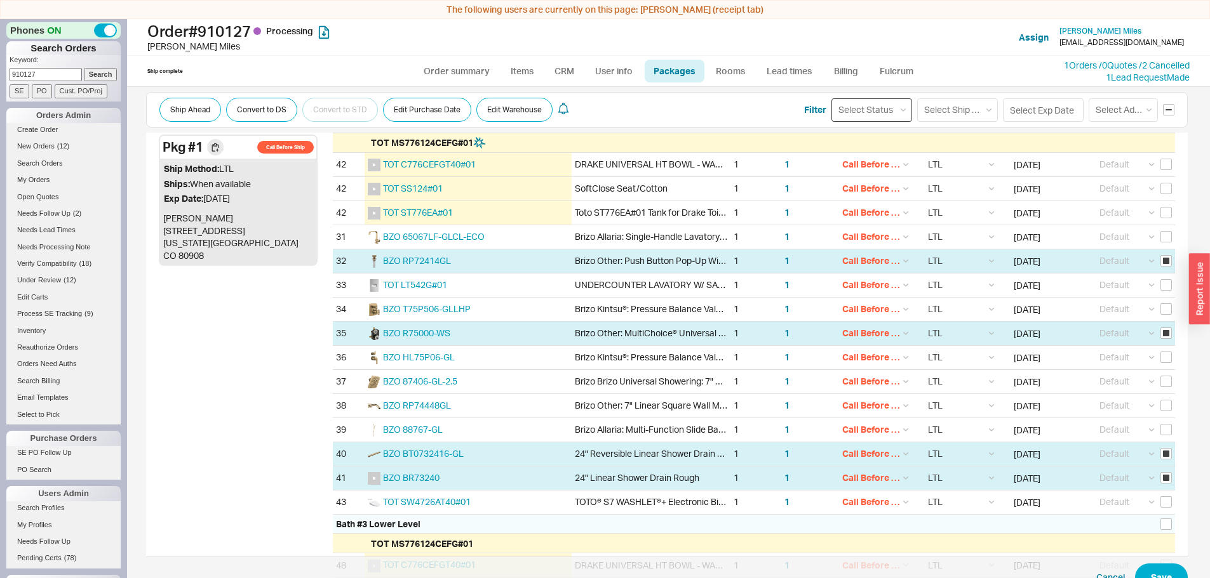
select select
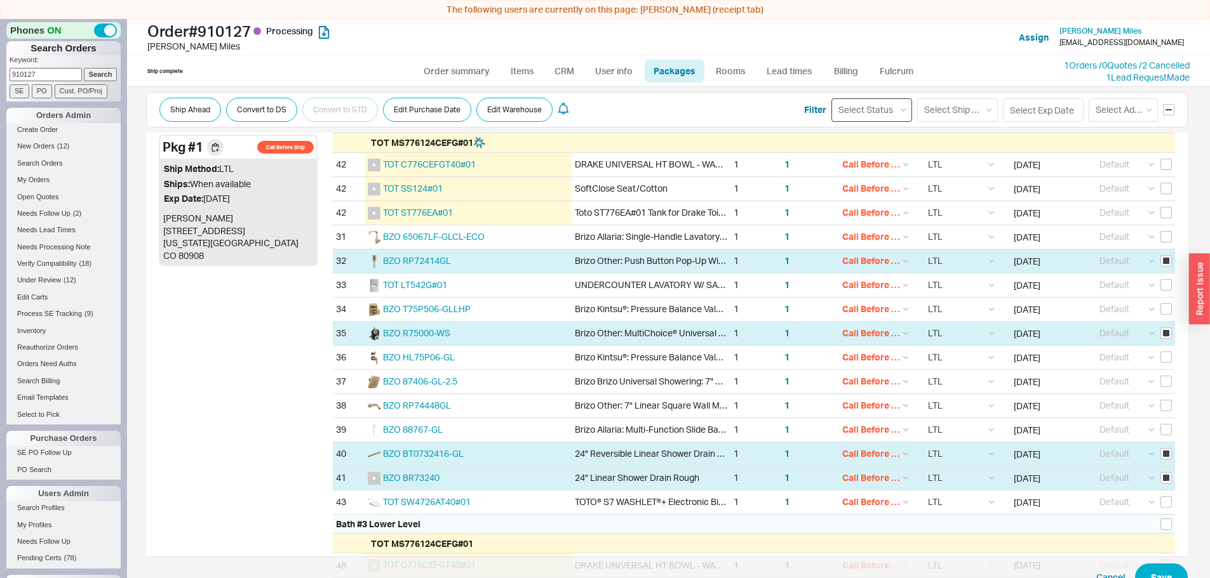
select select
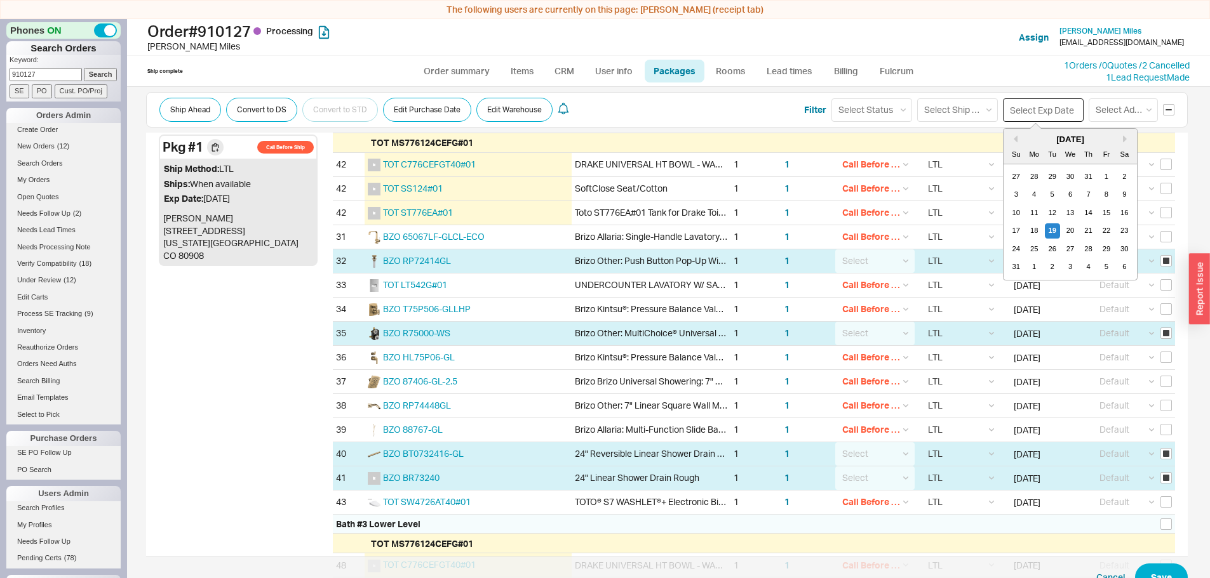
click at [1018, 112] on input at bounding box center [1043, 109] width 81 height 23
click at [1032, 232] on div "18" at bounding box center [1033, 230] width 15 height 15
type input "08/18/2025"
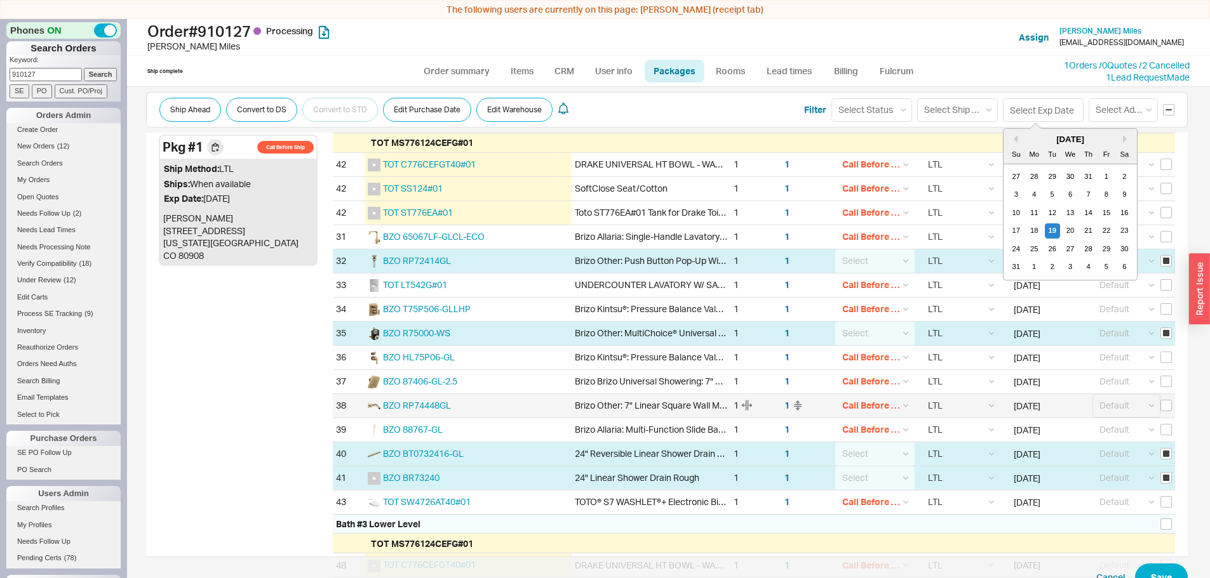
type input "08/18/2025"
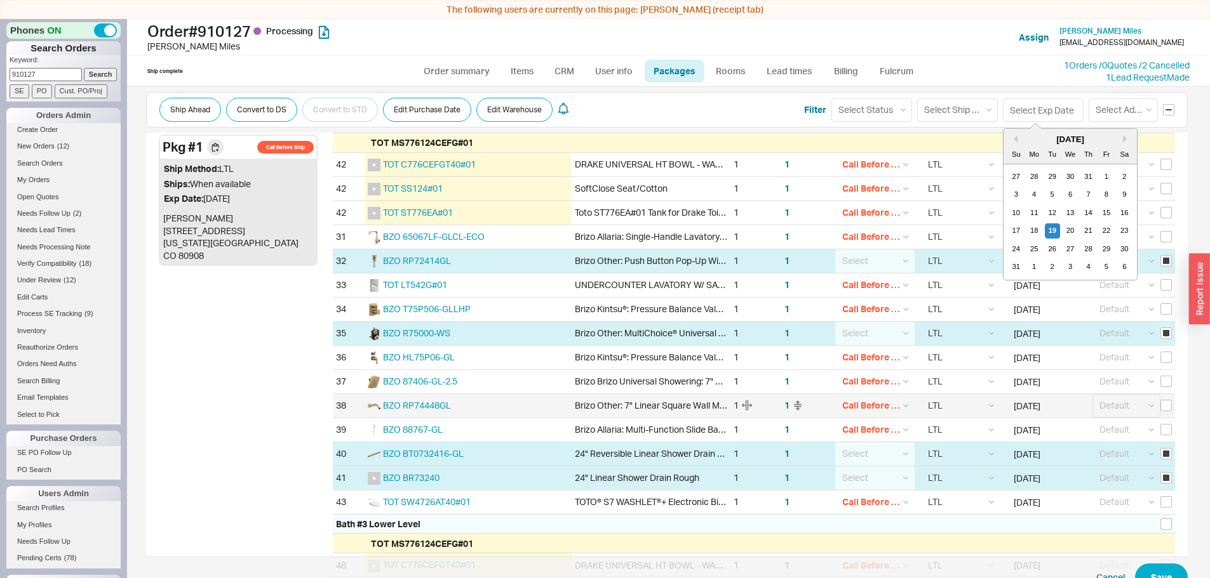
type input "08/18/2025"
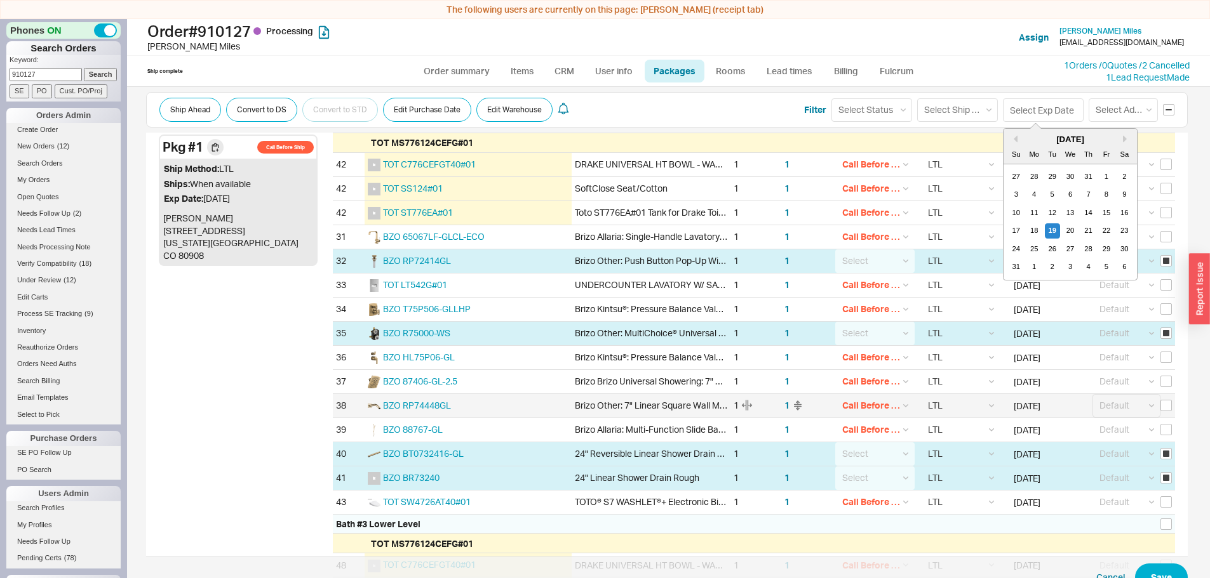
type input "08/18/2025"
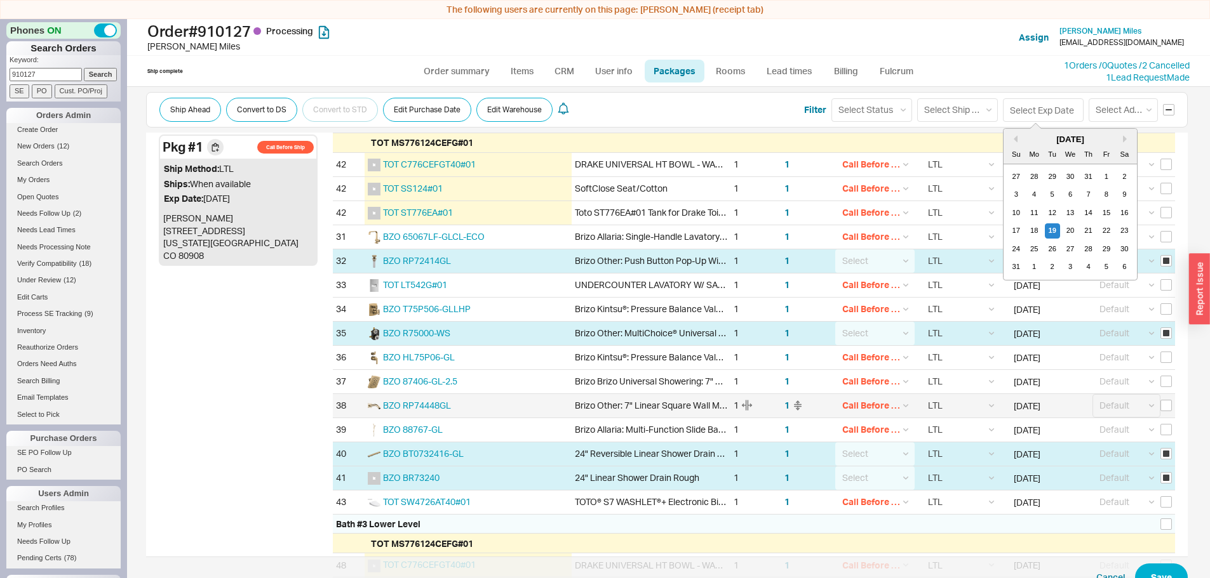
type input "08/18/2025"
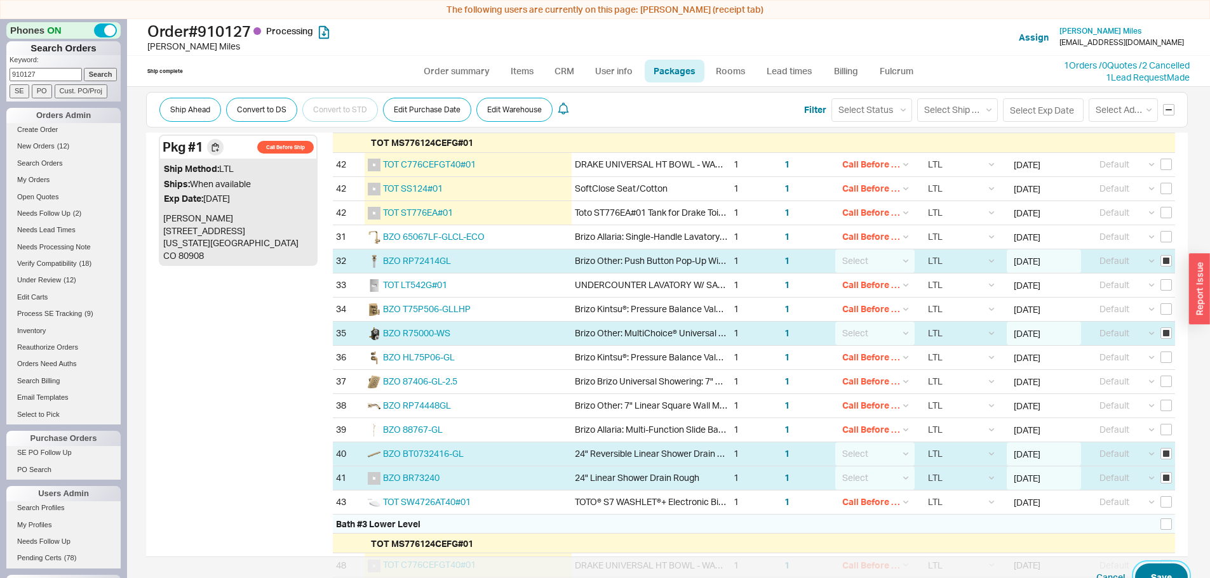
click at [1154, 571] on button "Save" at bounding box center [1161, 578] width 53 height 28
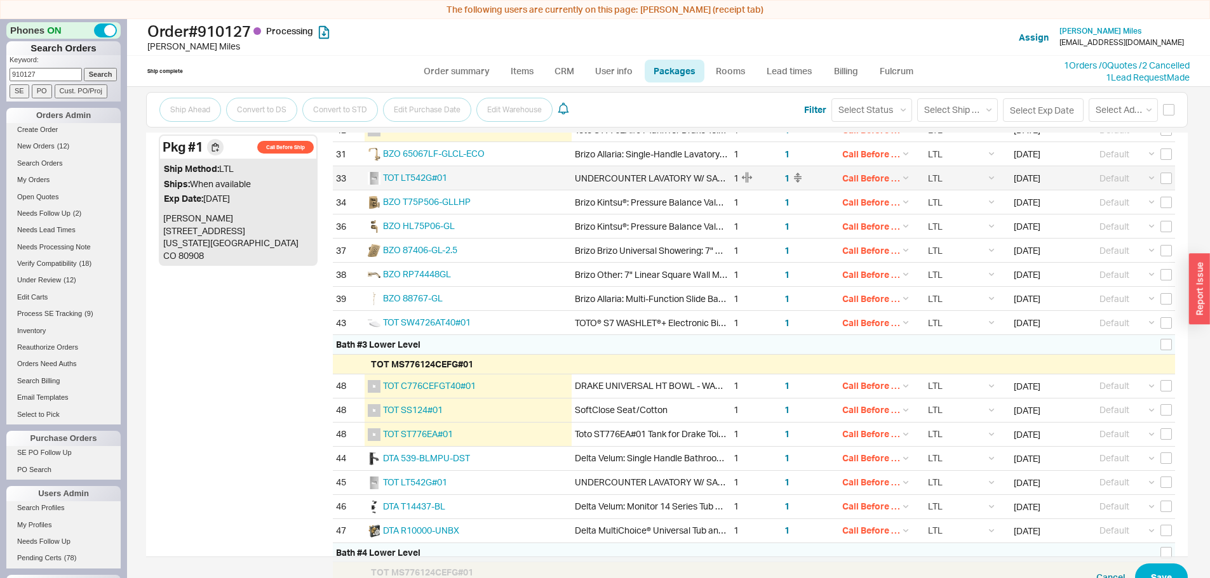
scroll to position [626, 0]
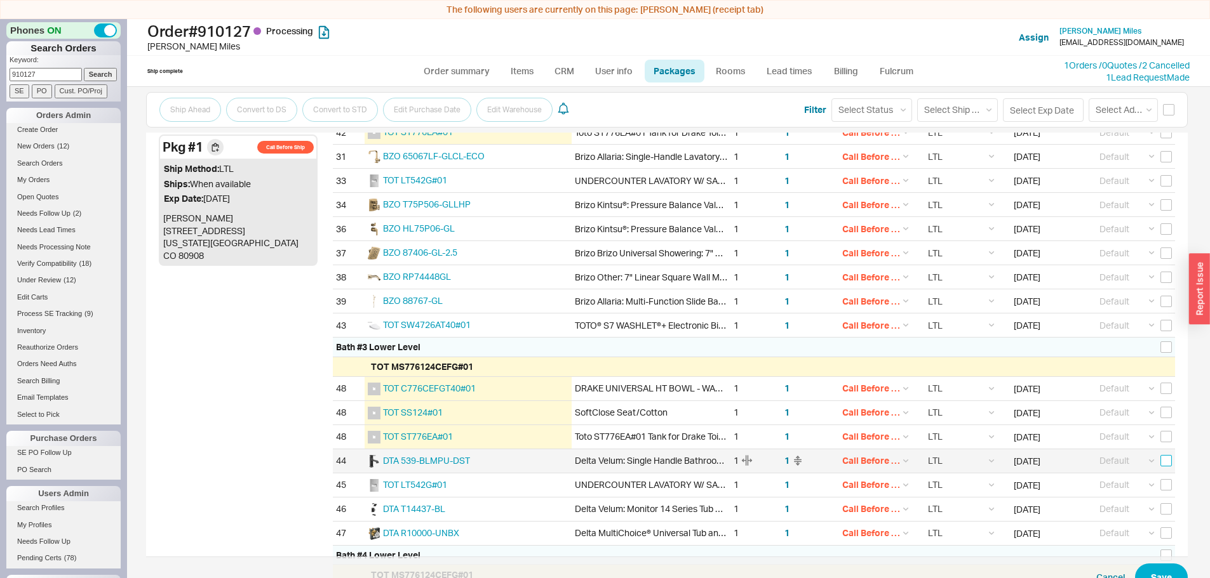
click at [1164, 457] on input "checkbox" at bounding box center [1165, 460] width 11 height 11
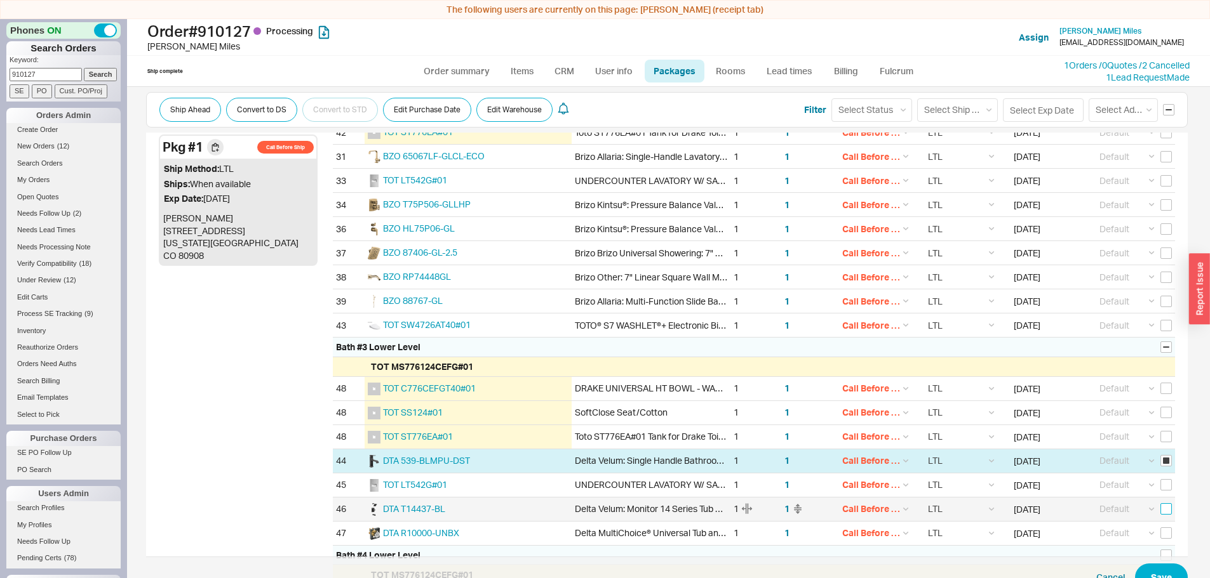
click at [1160, 509] on input "checkbox" at bounding box center [1165, 508] width 11 height 11
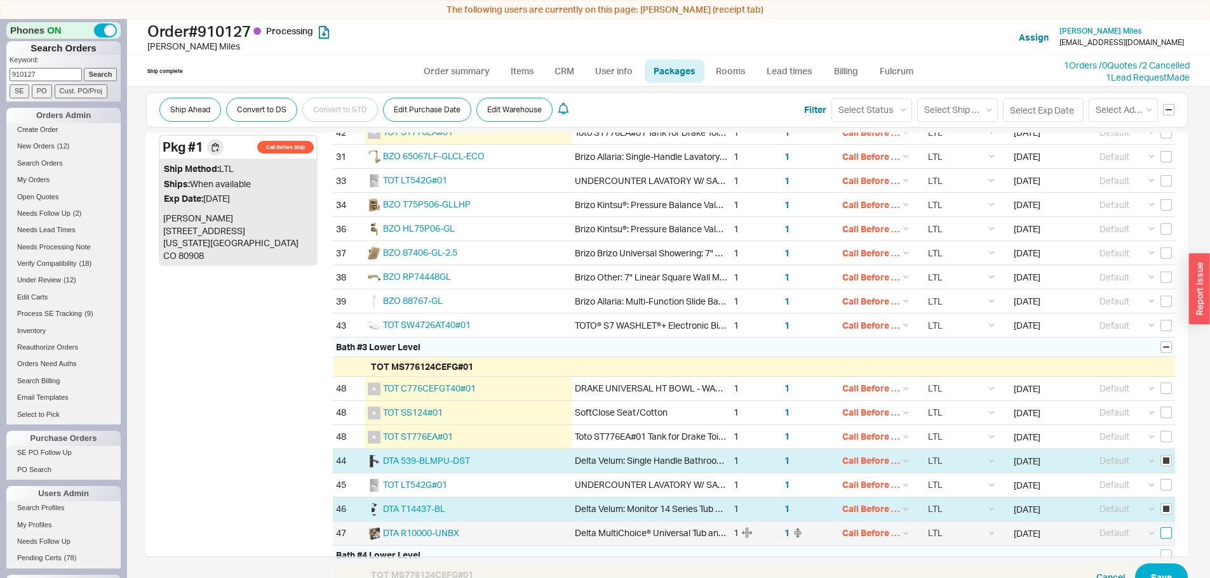
click at [1161, 536] on input "checkbox" at bounding box center [1165, 533] width 11 height 11
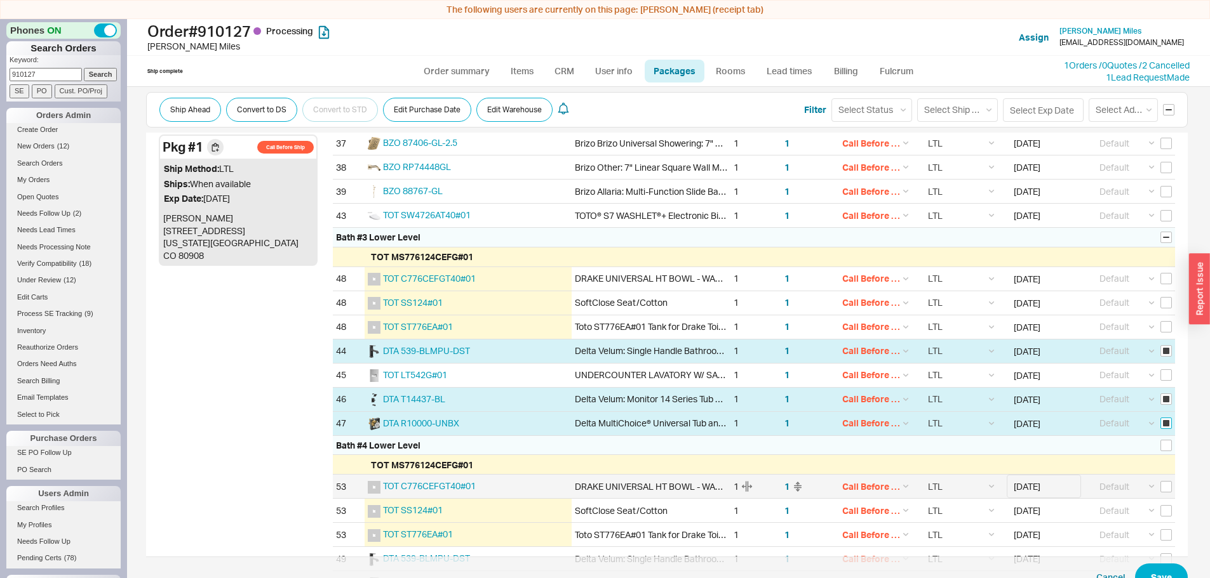
scroll to position [816, 0]
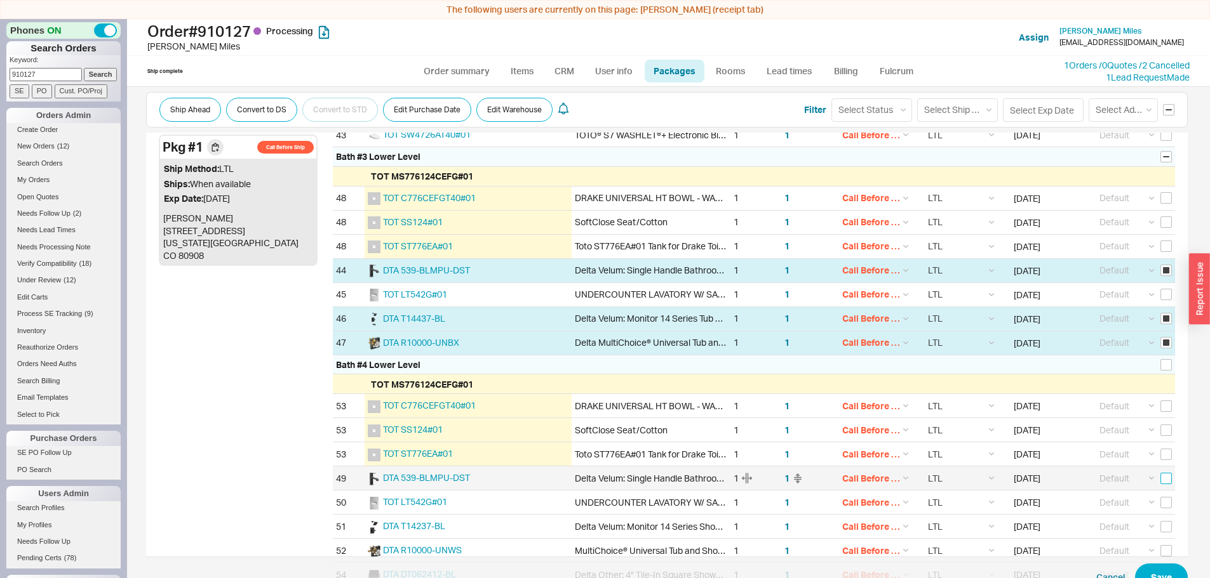
click at [1160, 476] on input "checkbox" at bounding box center [1165, 478] width 11 height 11
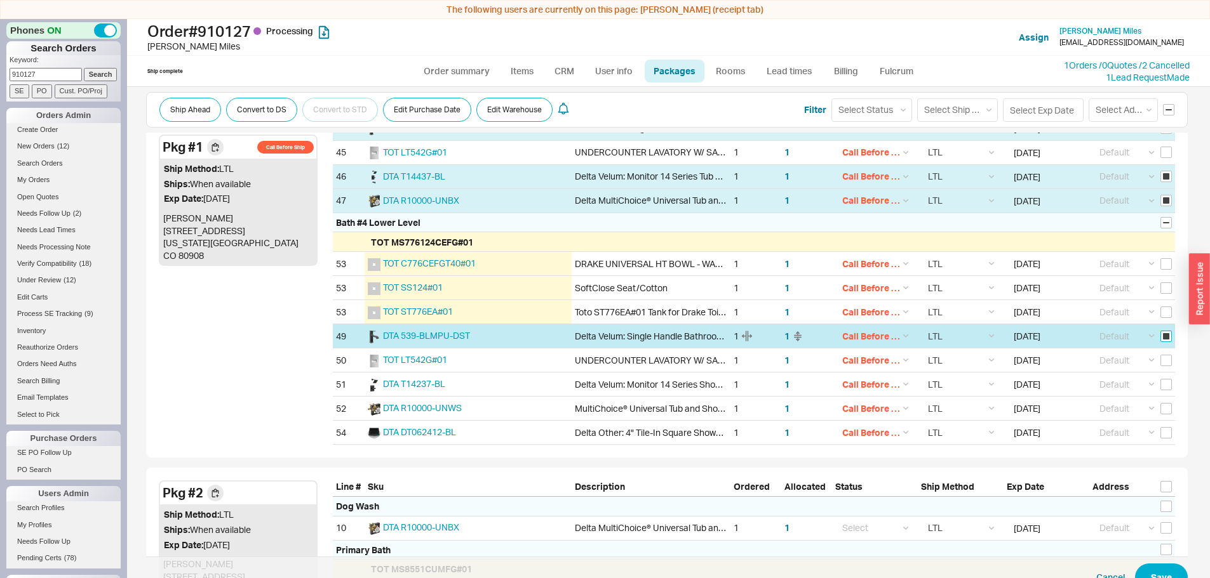
scroll to position [1007, 0]
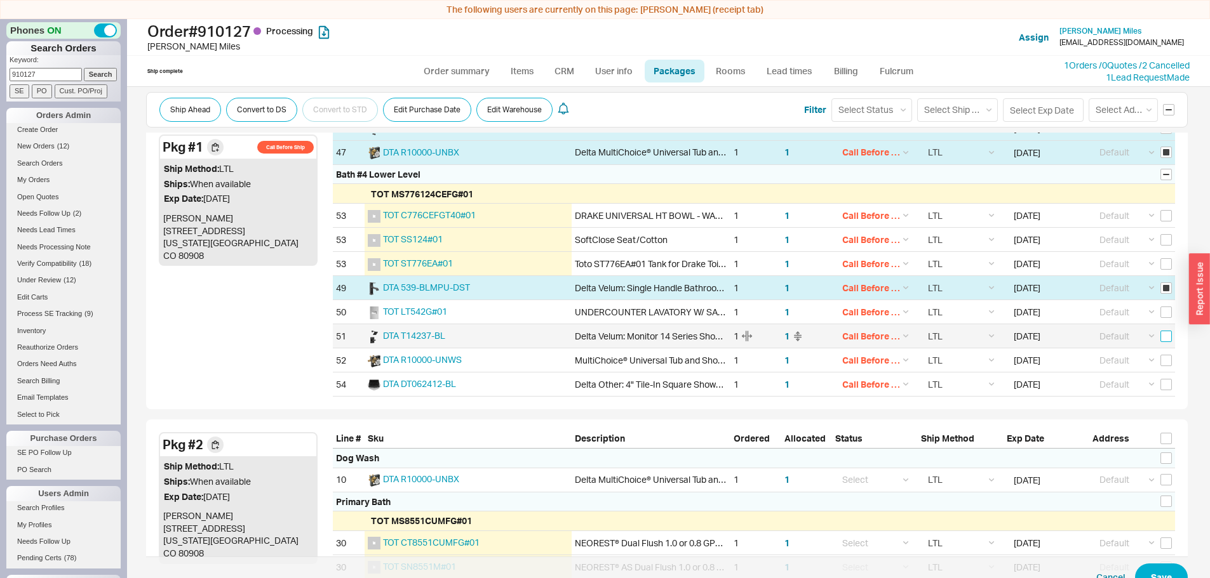
click at [1160, 338] on input "checkbox" at bounding box center [1165, 336] width 11 height 11
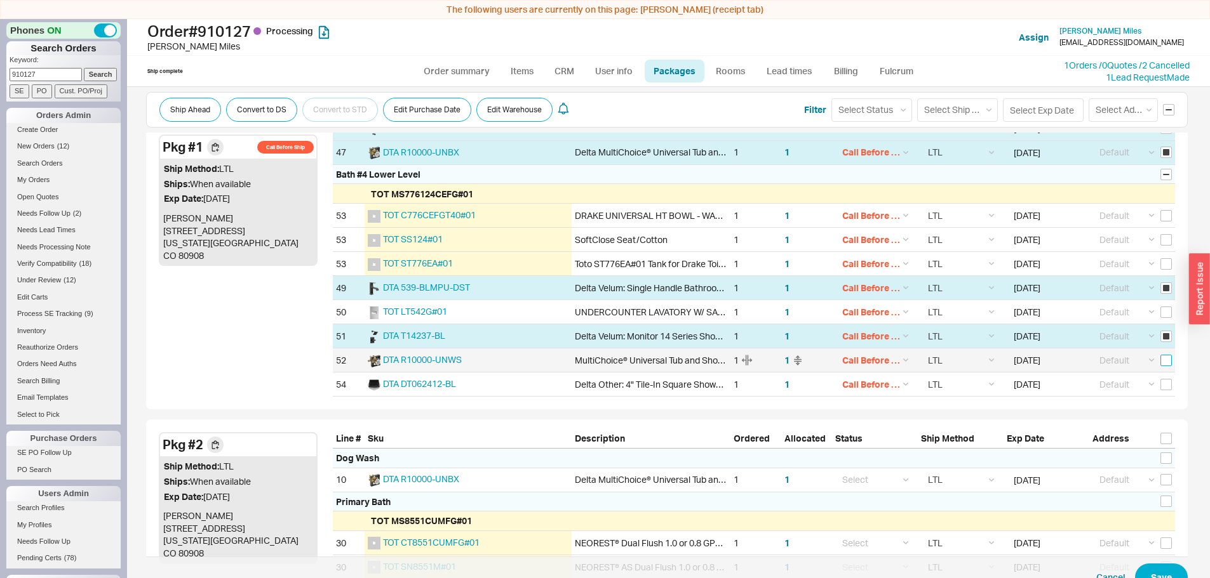
click at [1160, 364] on input "checkbox" at bounding box center [1165, 360] width 11 height 11
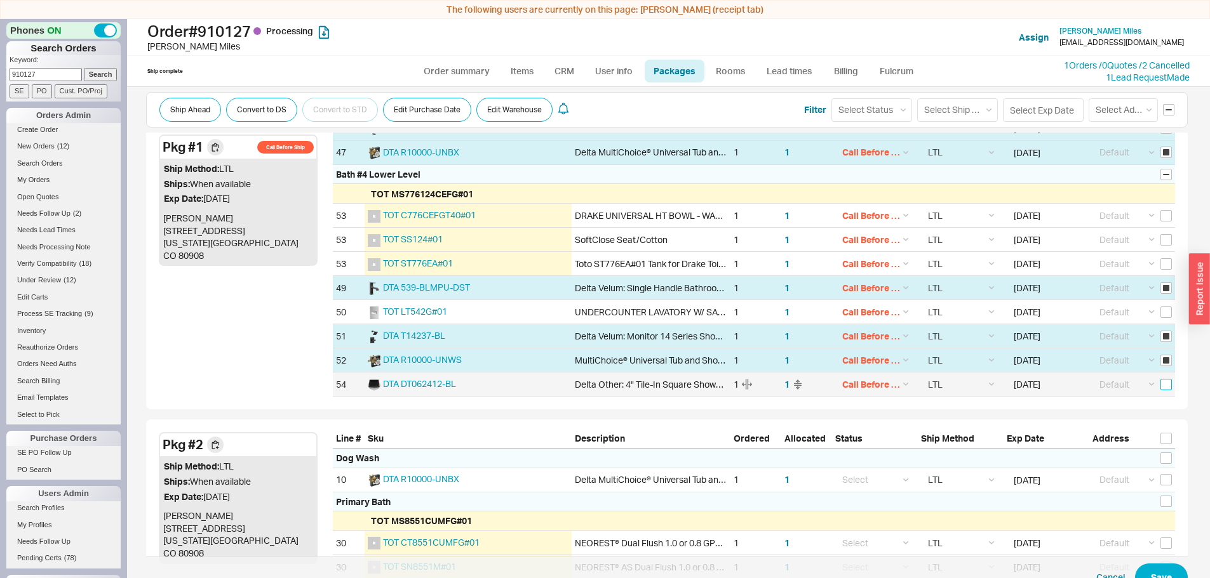
click at [1160, 388] on input "checkbox" at bounding box center [1165, 384] width 11 height 11
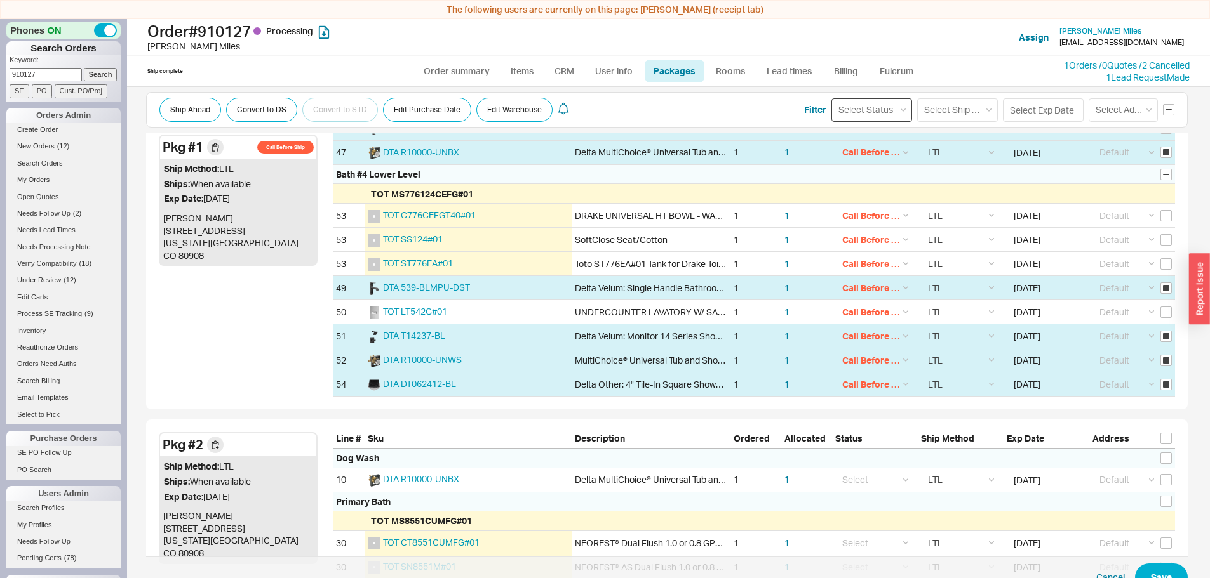
click at [894, 103] on select "Select Status (none) On Hold Call Before Ship Hold for Balance" at bounding box center [871, 109] width 81 height 23
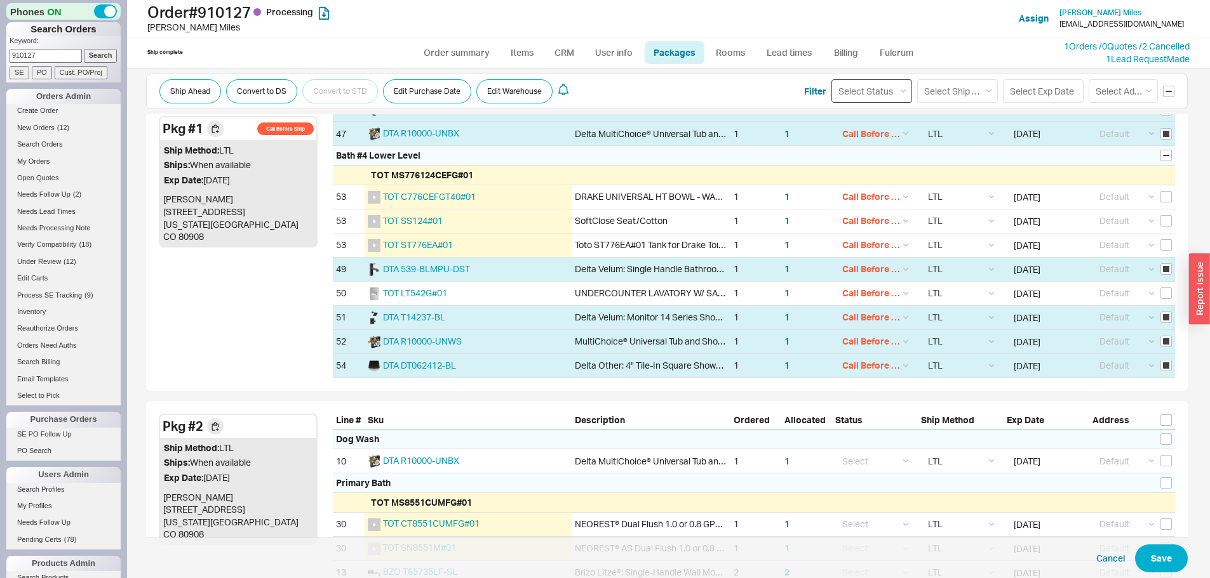
click at [831, 79] on select "Select Status (none) On Hold Call Before Ship Hold for Balance" at bounding box center [871, 90] width 81 height 23
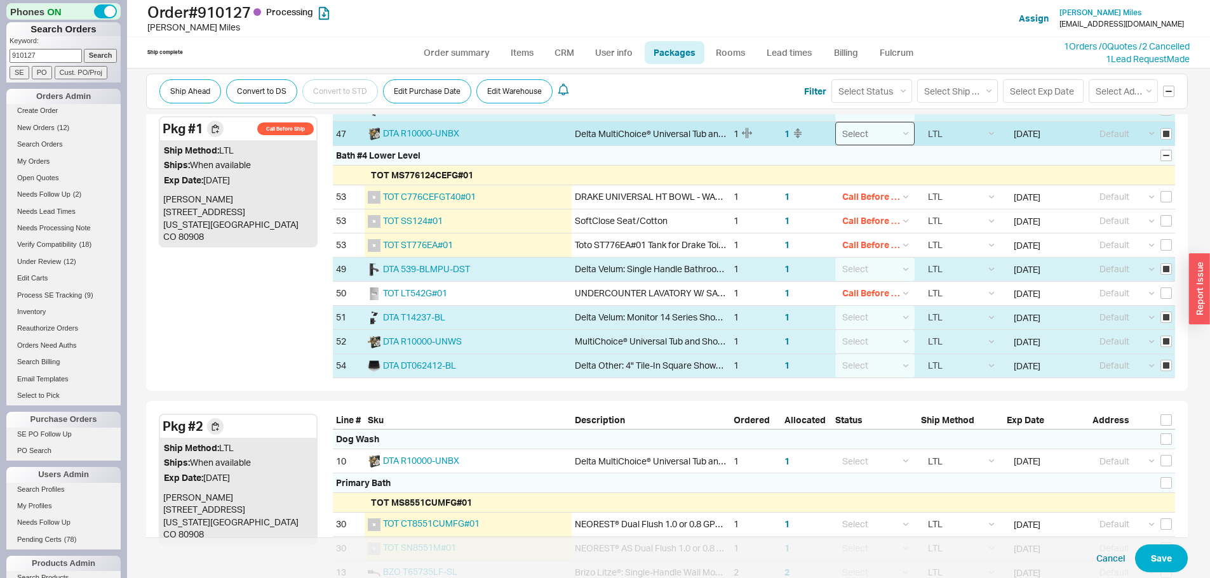
click at [855, 129] on select "Select On Hold Call Before Ship Hold for Balance" at bounding box center [874, 133] width 79 height 23
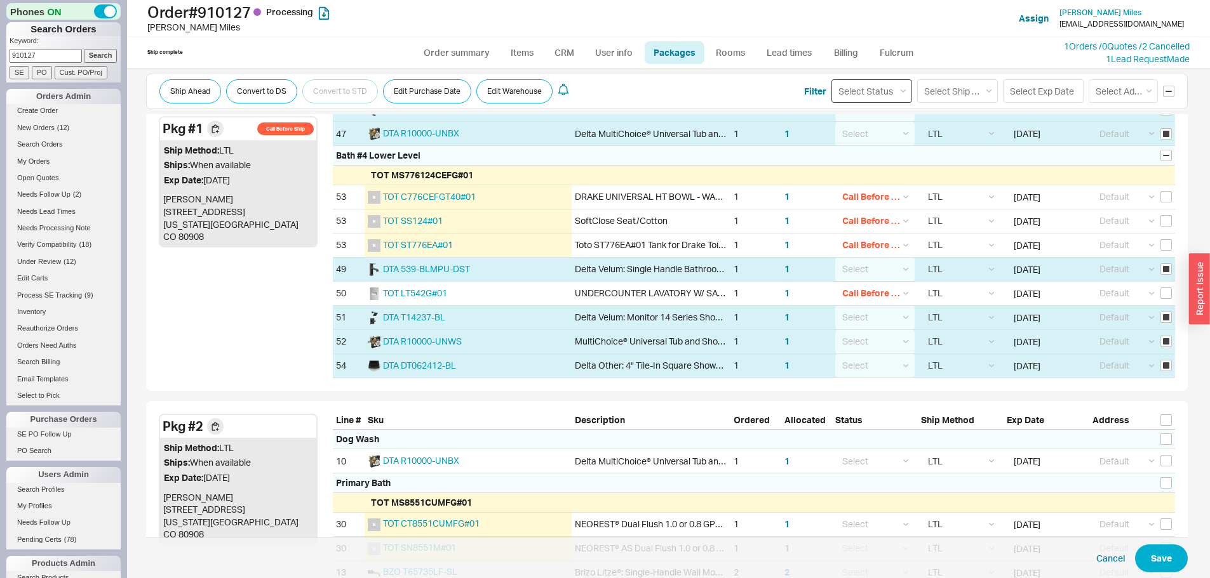
click at [877, 96] on select "Select Status (none) On Hold Call Before Ship Hold for Balance" at bounding box center [871, 90] width 81 height 23
click at [875, 85] on select "Select Status (none) On Hold Call Before Ship Hold for Balance" at bounding box center [871, 90] width 81 height 23
click at [871, 84] on select "Select Status (none) On Hold Call Before Ship Hold for Balance" at bounding box center [871, 90] width 81 height 23
click at [831, 79] on select "Select Status (none) On Hold Call Before Ship Hold for Balance" at bounding box center [871, 90] width 81 height 23
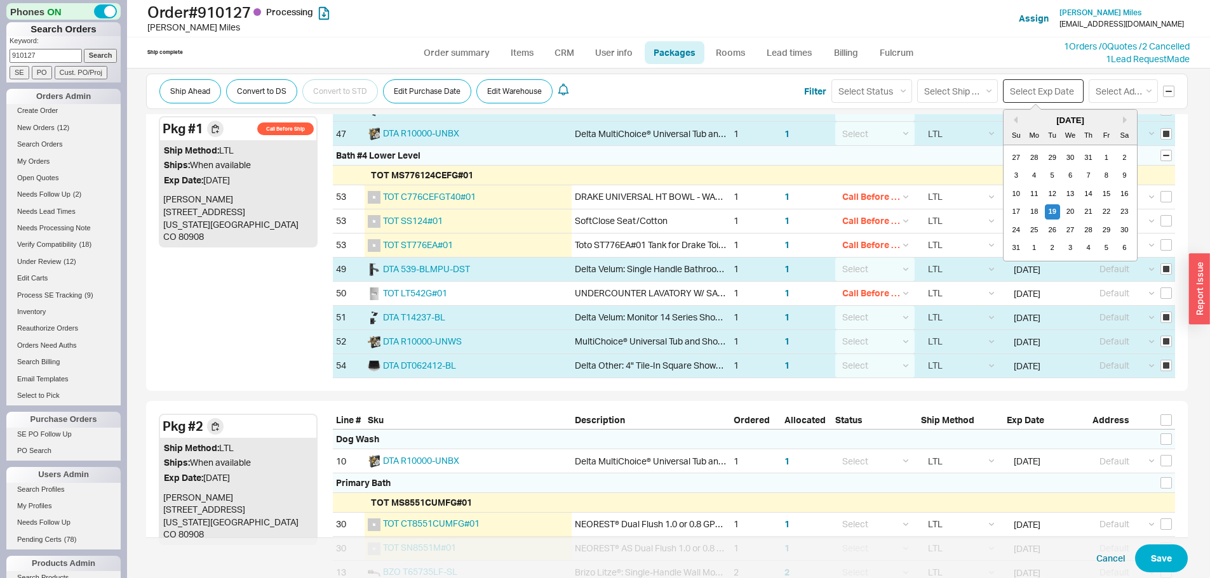
click at [1028, 86] on input at bounding box center [1043, 90] width 81 height 23
click at [1020, 204] on div "17 18 19 20 21 22 23" at bounding box center [1070, 212] width 126 height 18
click at [1026, 213] on div "18" at bounding box center [1033, 211] width 15 height 15
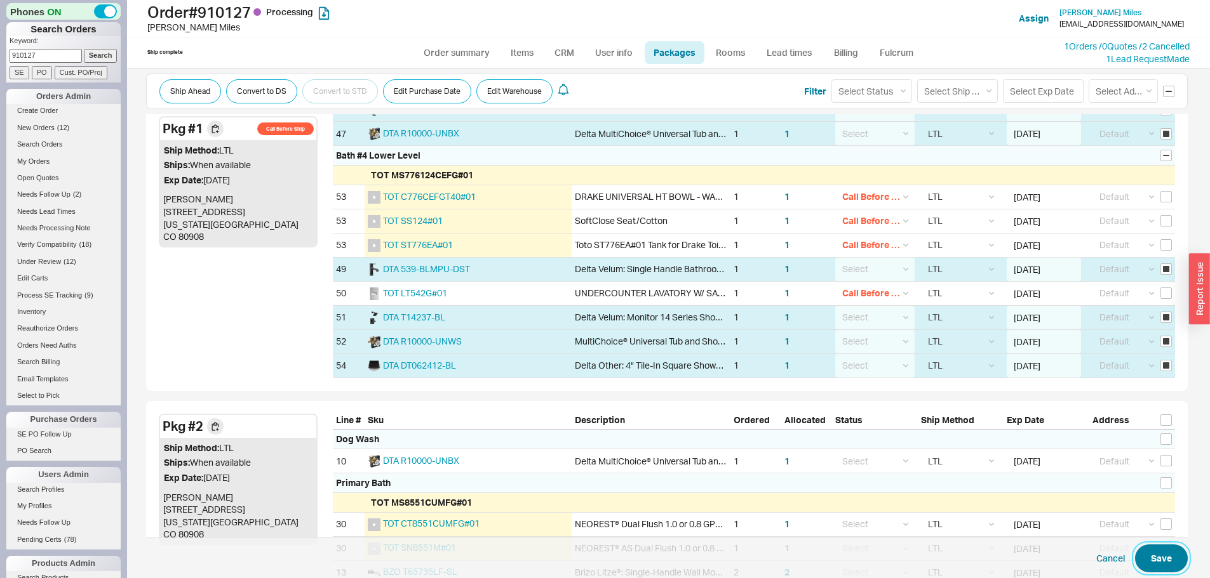
click at [1157, 557] on button "Save" at bounding box center [1161, 559] width 53 height 28
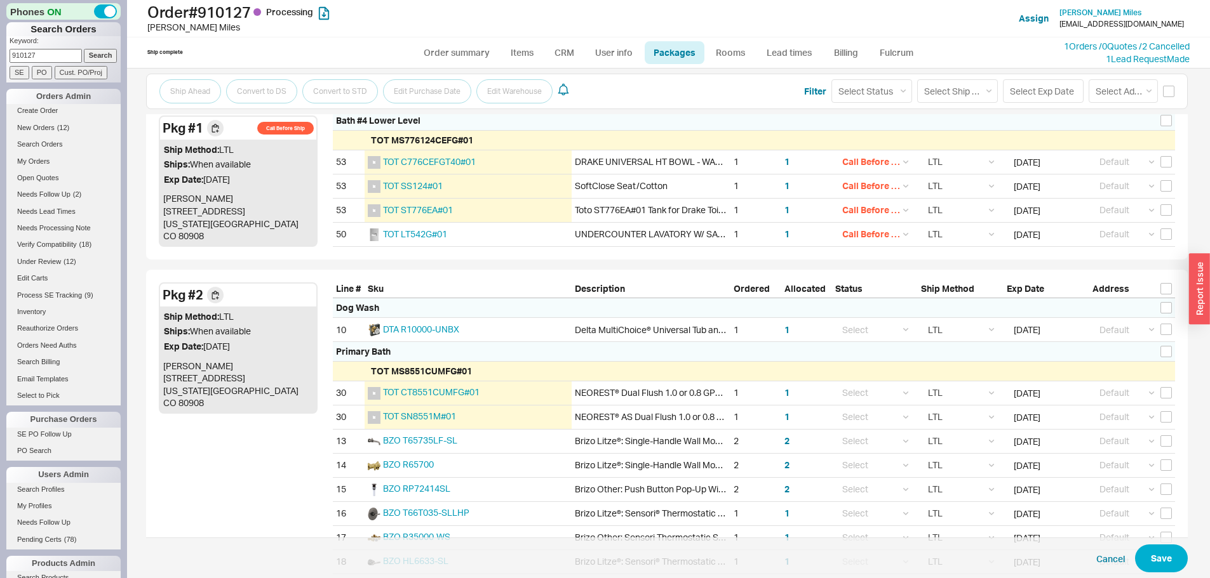
scroll to position [792, 0]
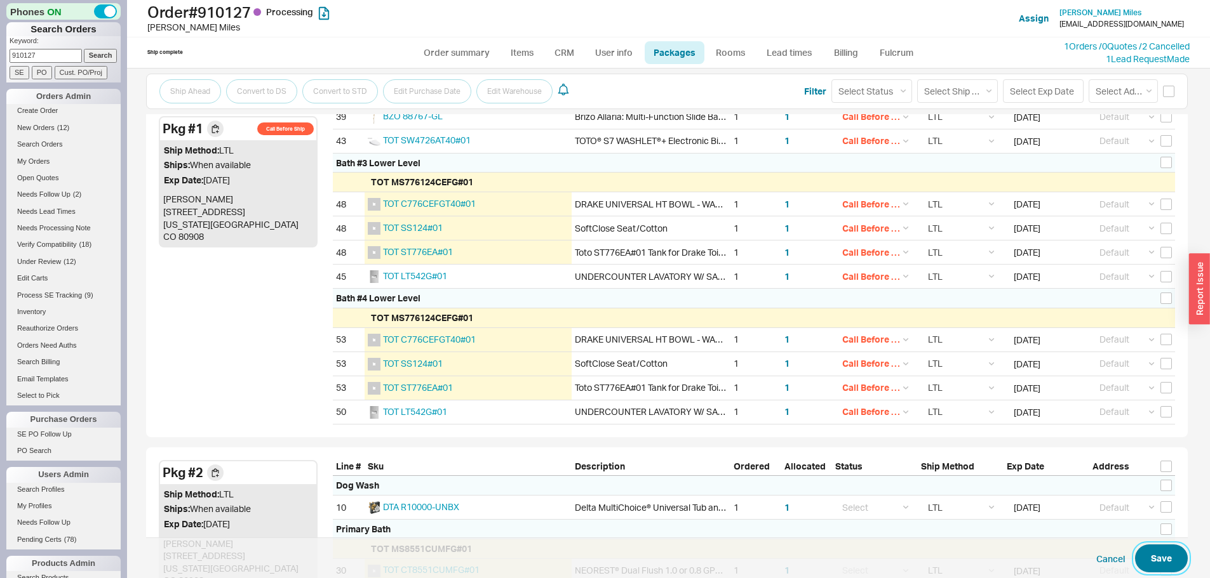
click at [1154, 555] on button "Save" at bounding box center [1161, 559] width 53 height 28
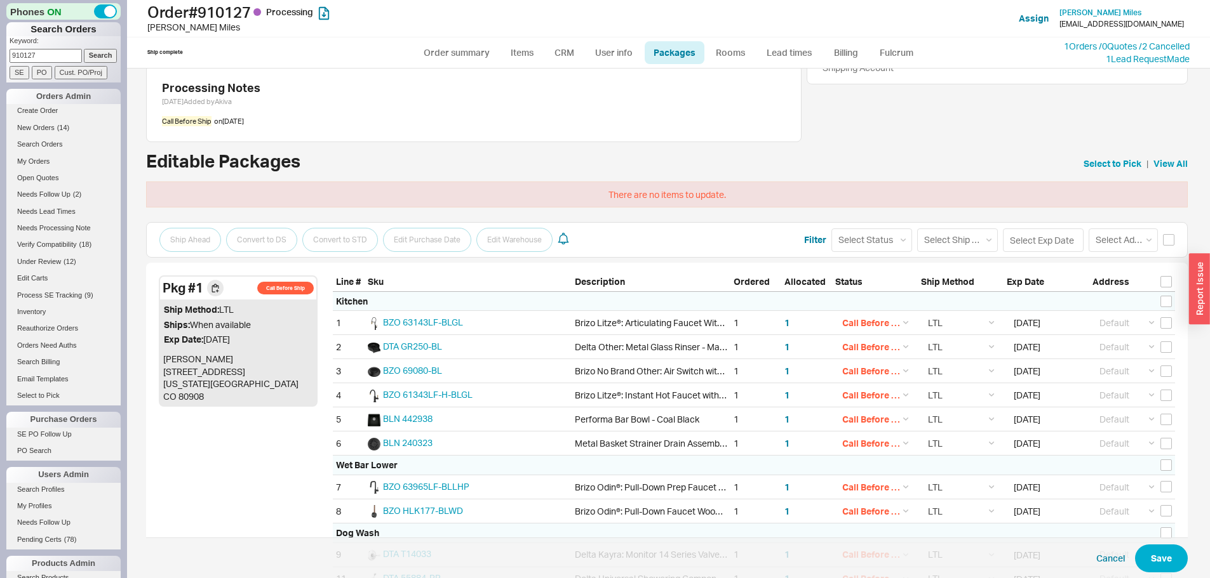
scroll to position [0, 0]
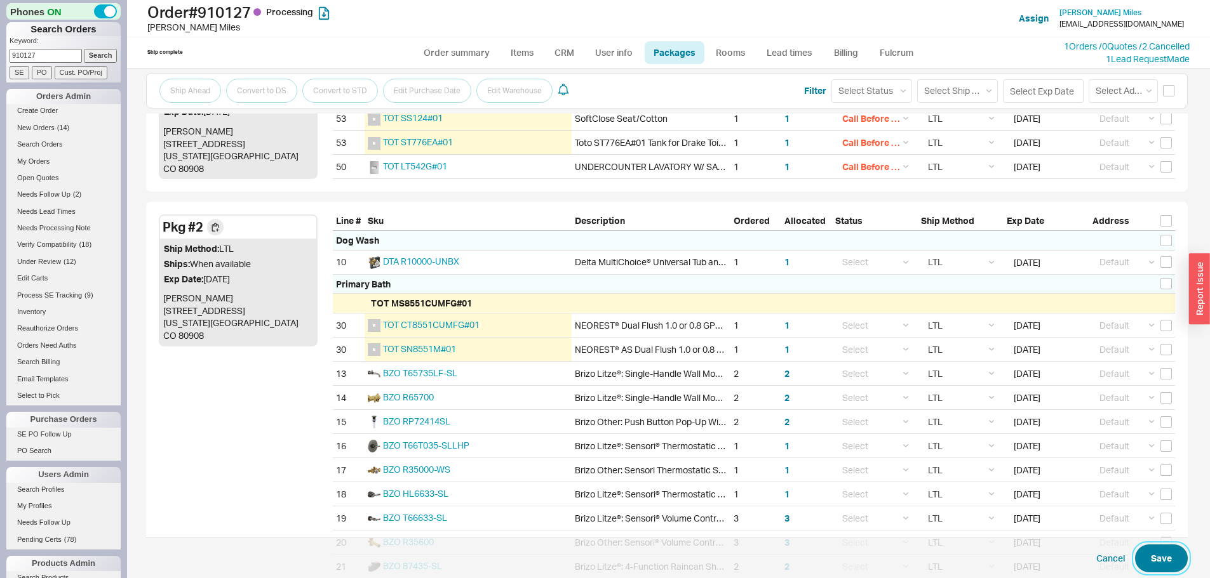
click at [1168, 556] on button "Save" at bounding box center [1161, 559] width 53 height 28
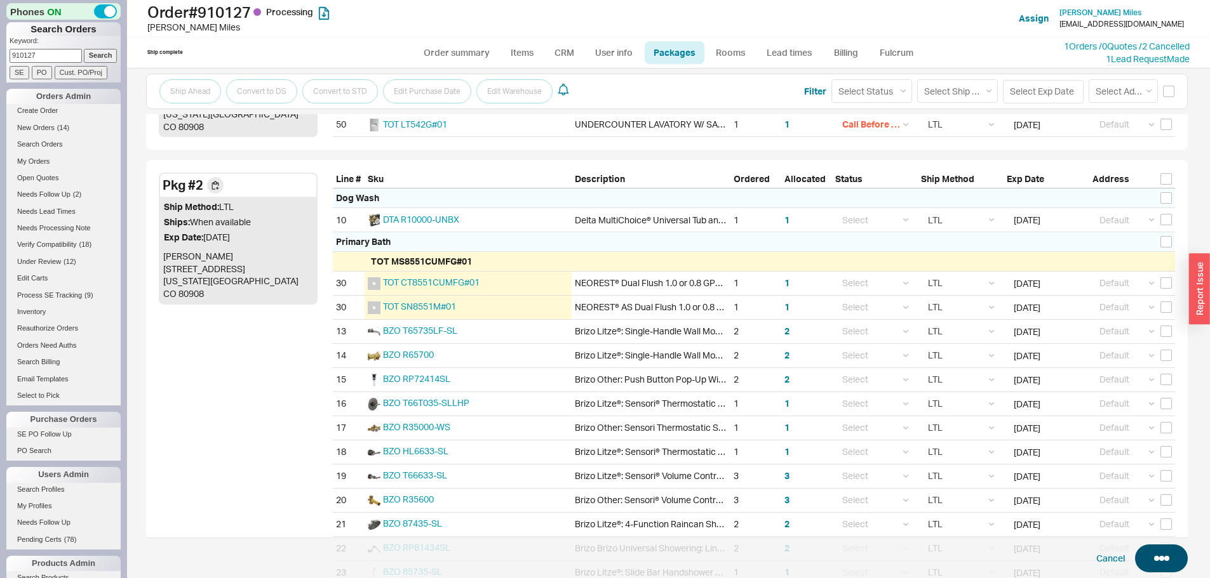
scroll to position [1037, 0]
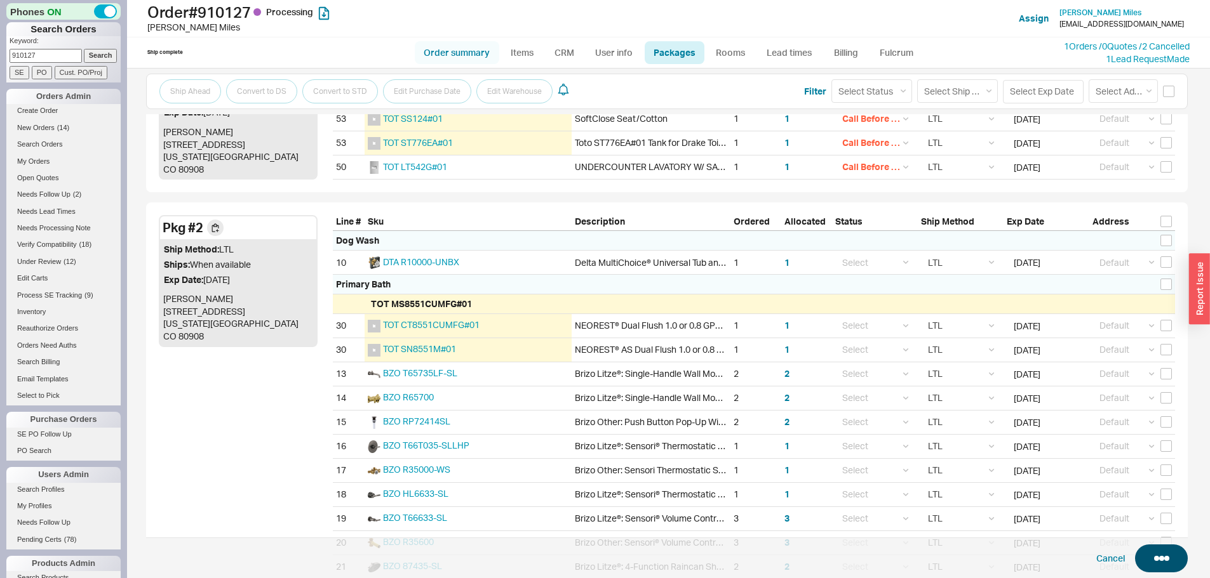
click at [466, 54] on link "Order summary" at bounding box center [457, 52] width 84 height 23
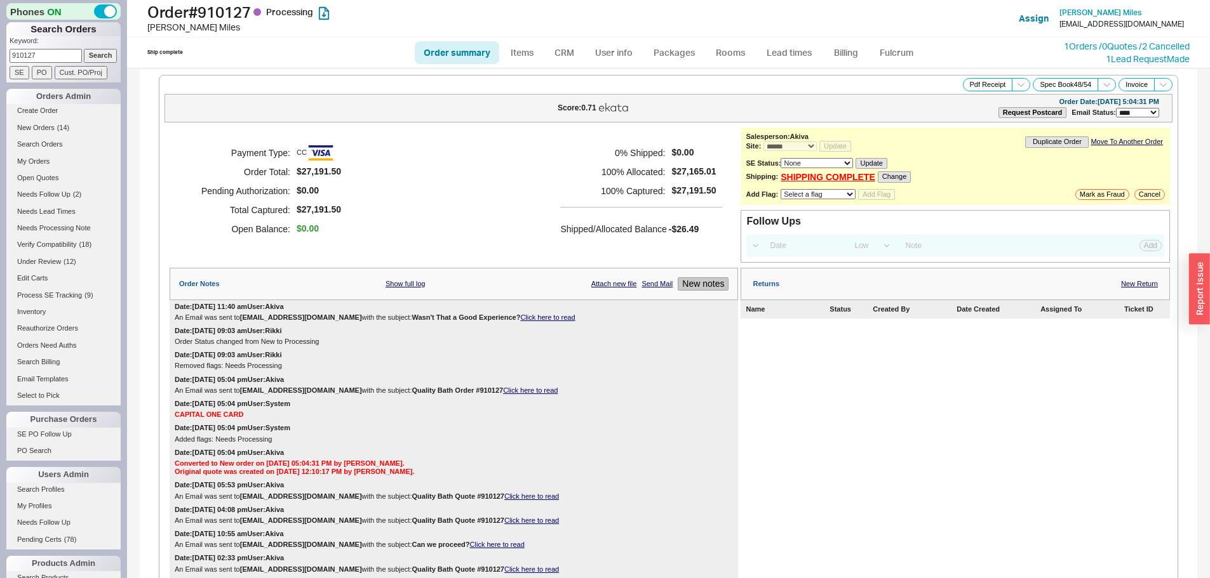
click at [702, 285] on button "New notes" at bounding box center [702, 283] width 51 height 13
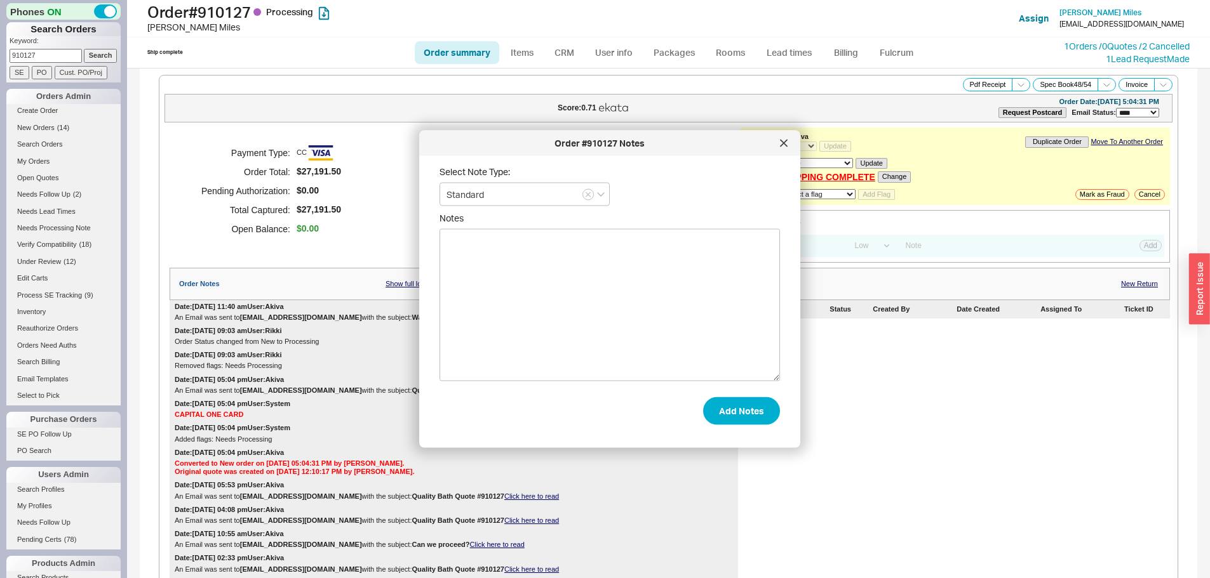
click at [674, 323] on textarea "Notes" at bounding box center [609, 305] width 340 height 152
click at [737, 408] on button "Add Notes" at bounding box center [741, 411] width 77 height 28
